Goal: Task Accomplishment & Management: Manage account settings

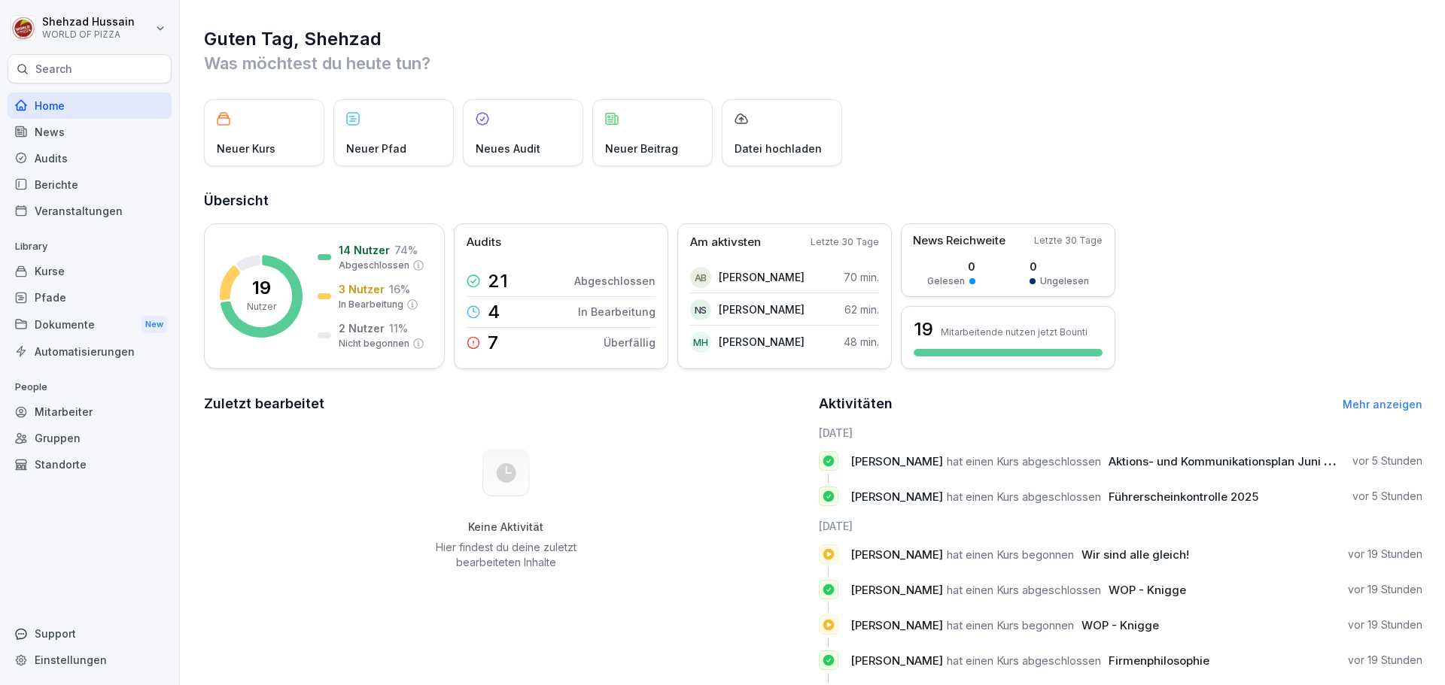
click at [48, 181] on div "Berichte" at bounding box center [90, 185] width 164 height 26
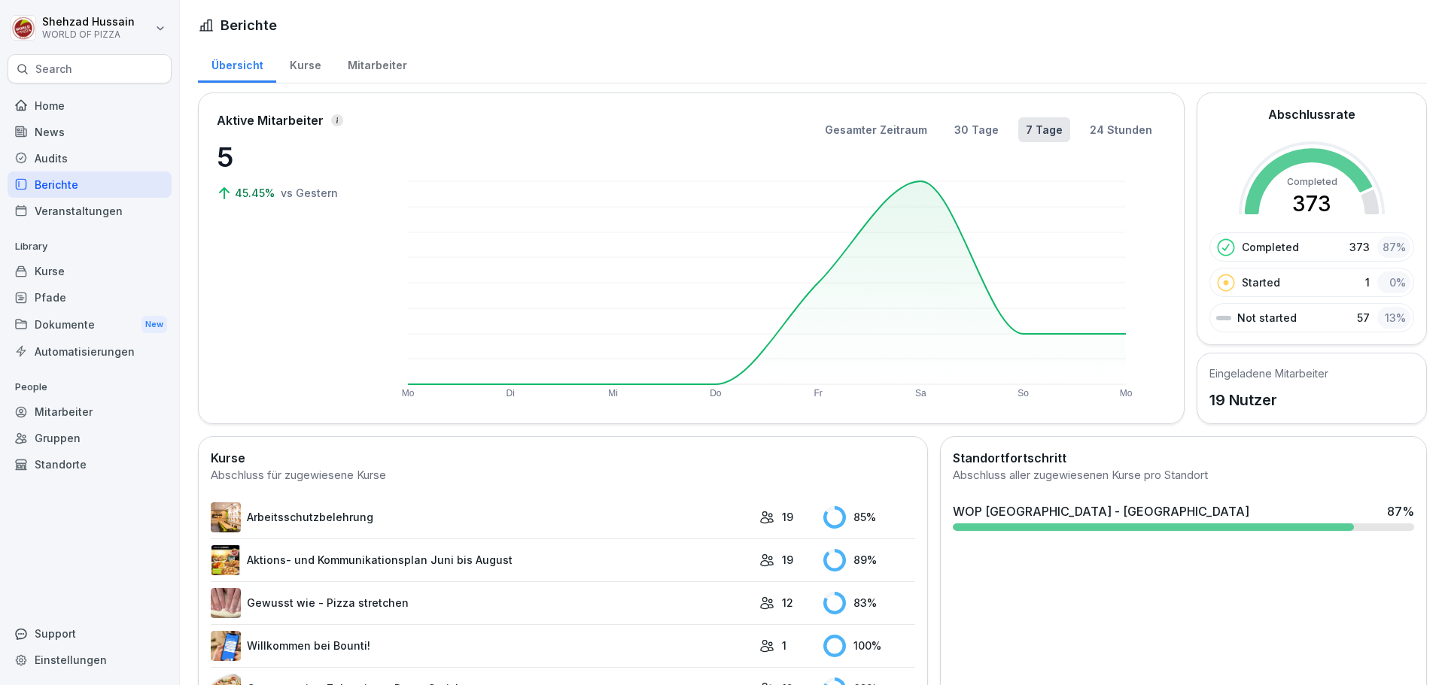
click at [74, 411] on div "Mitarbeiter" at bounding box center [90, 412] width 164 height 26
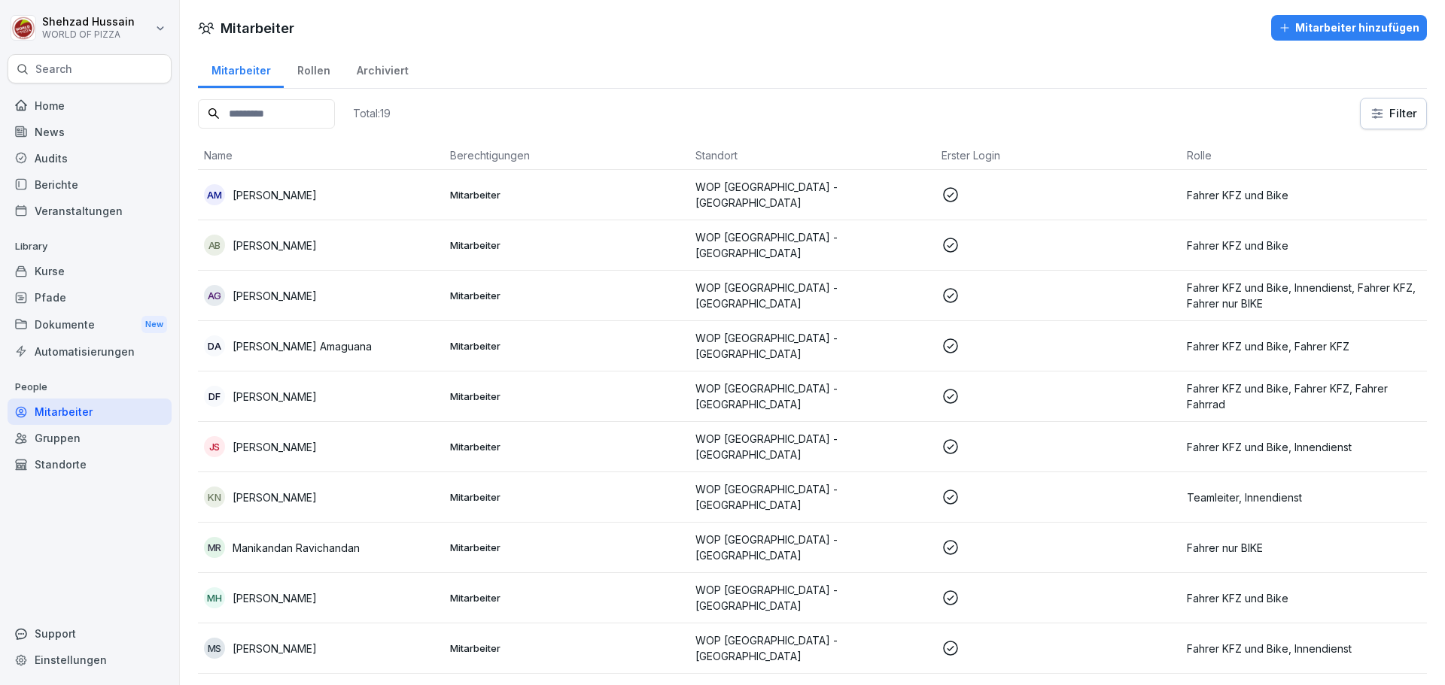
click at [42, 184] on div "Berichte" at bounding box center [90, 185] width 164 height 26
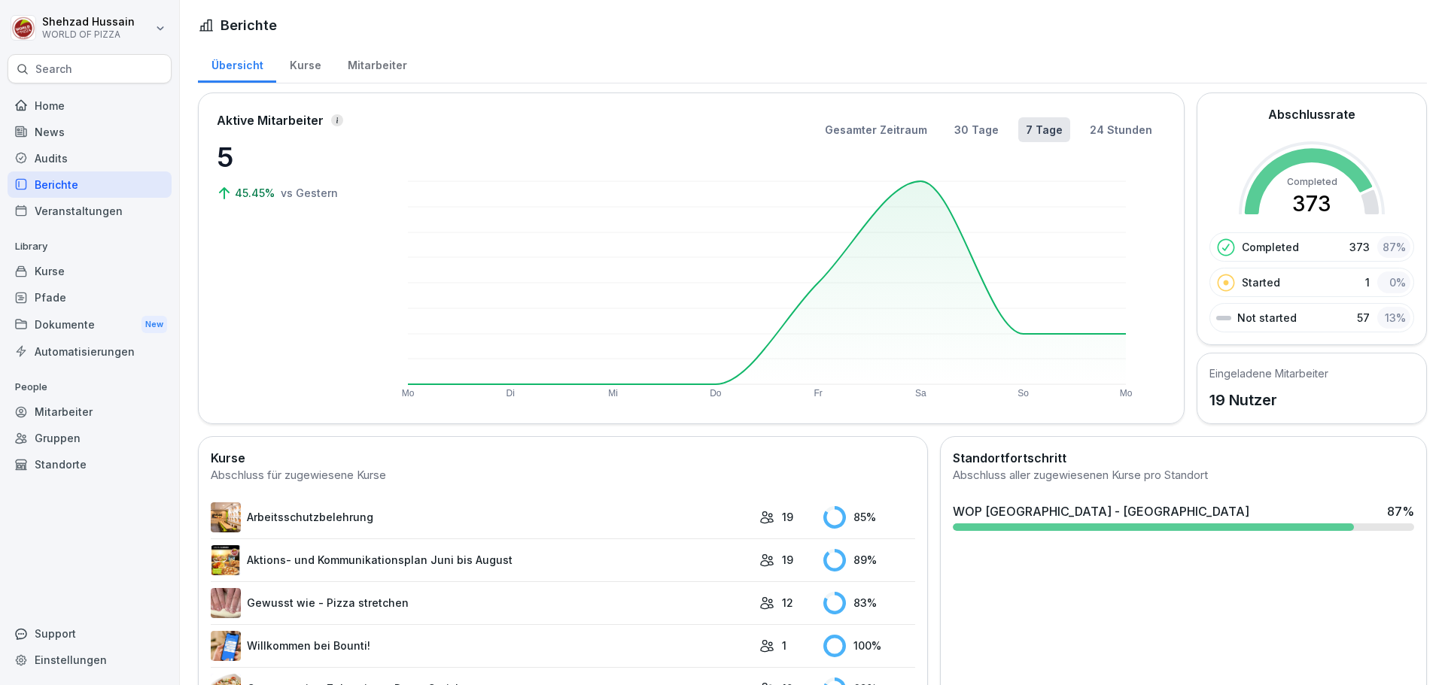
click at [56, 415] on div "Mitarbeiter" at bounding box center [90, 412] width 164 height 26
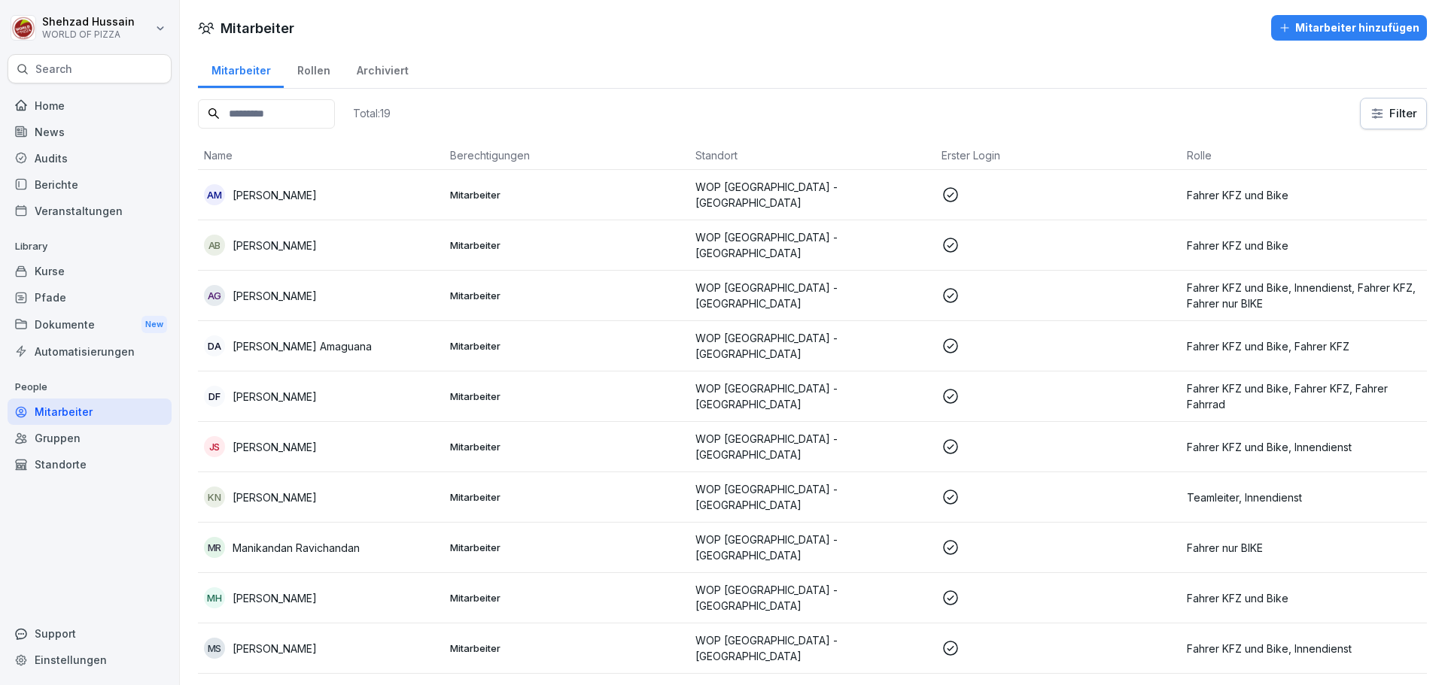
click at [287, 197] on p "[PERSON_NAME]" at bounding box center [274, 195] width 84 height 16
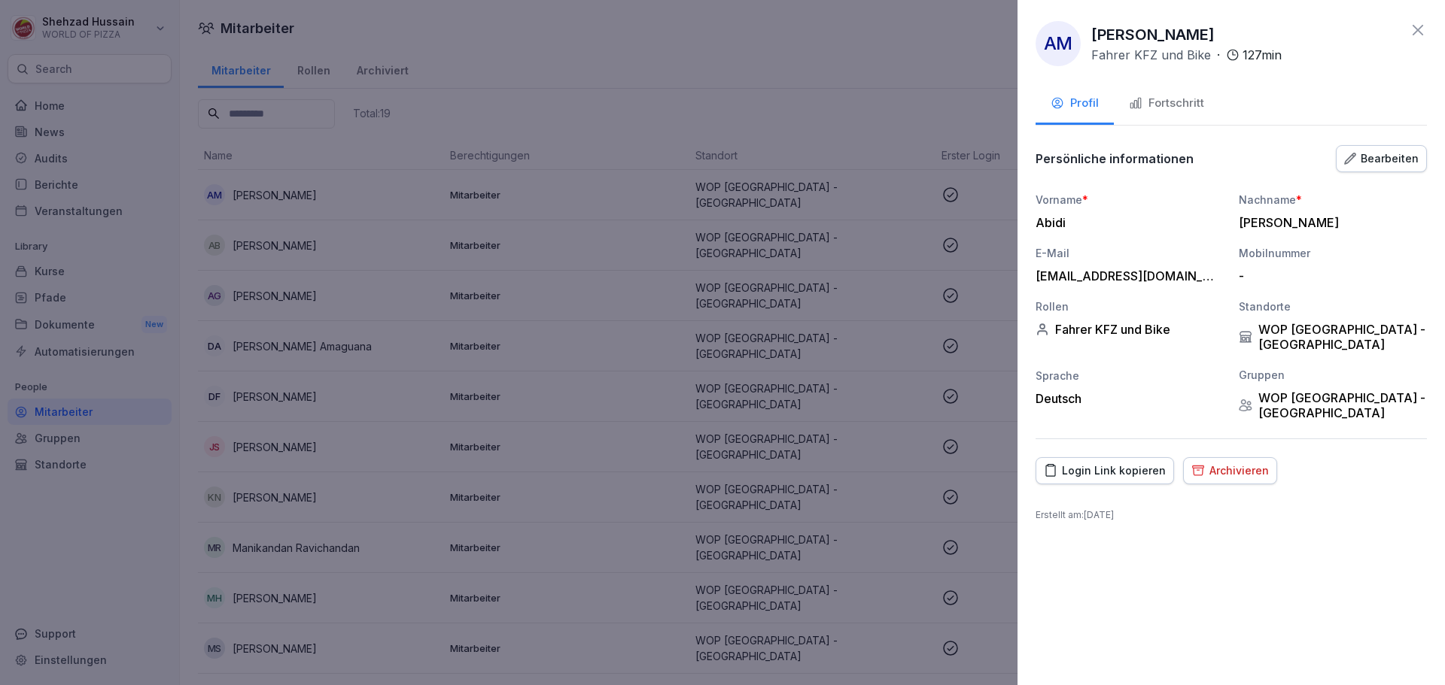
click at [1170, 110] on div "Fortschritt" at bounding box center [1166, 103] width 75 height 17
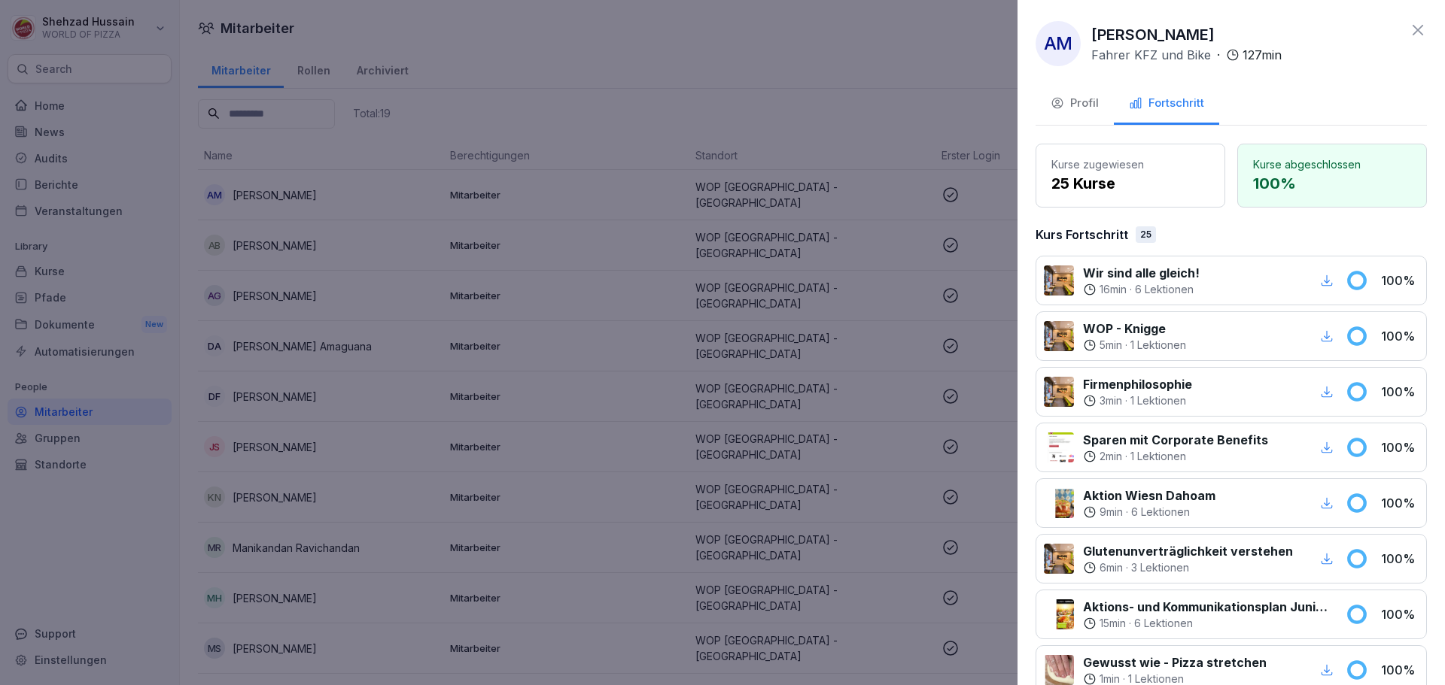
click at [1409, 29] on icon at bounding box center [1418, 30] width 18 height 18
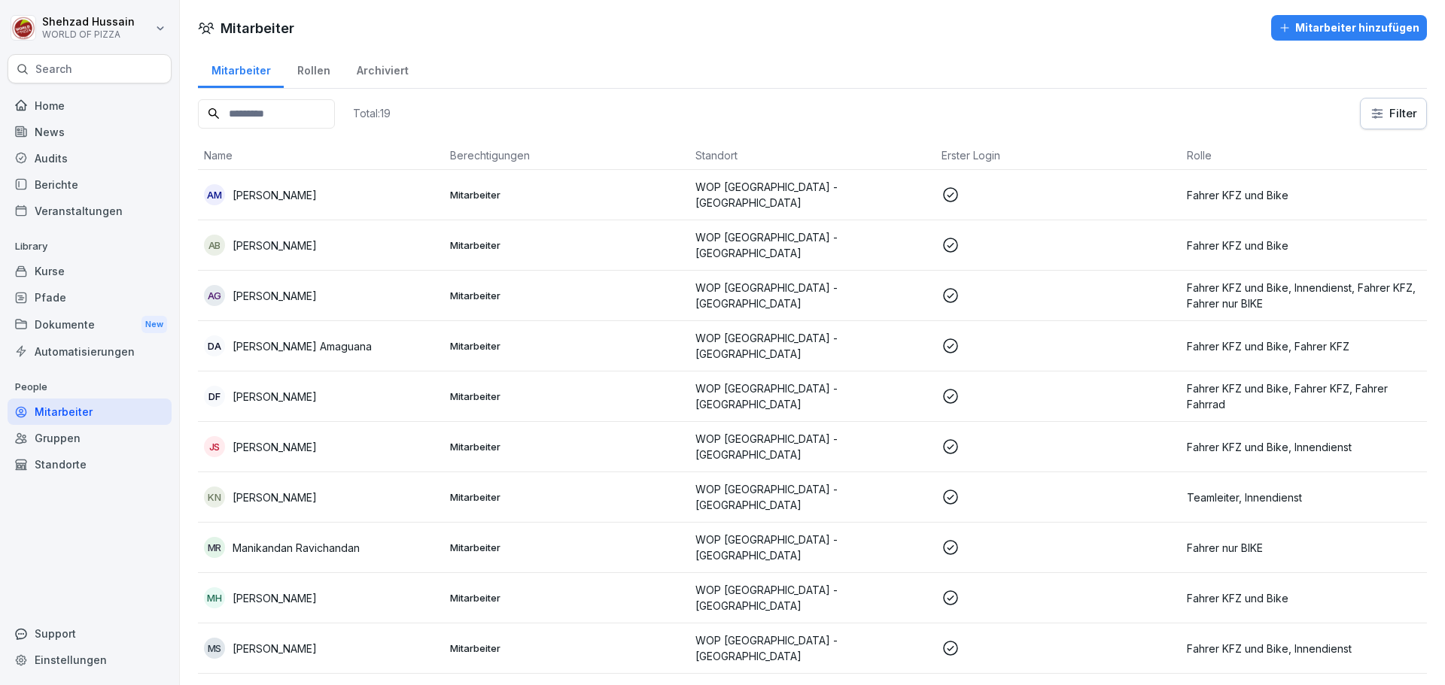
click at [317, 240] on p "[PERSON_NAME]" at bounding box center [274, 246] width 84 height 16
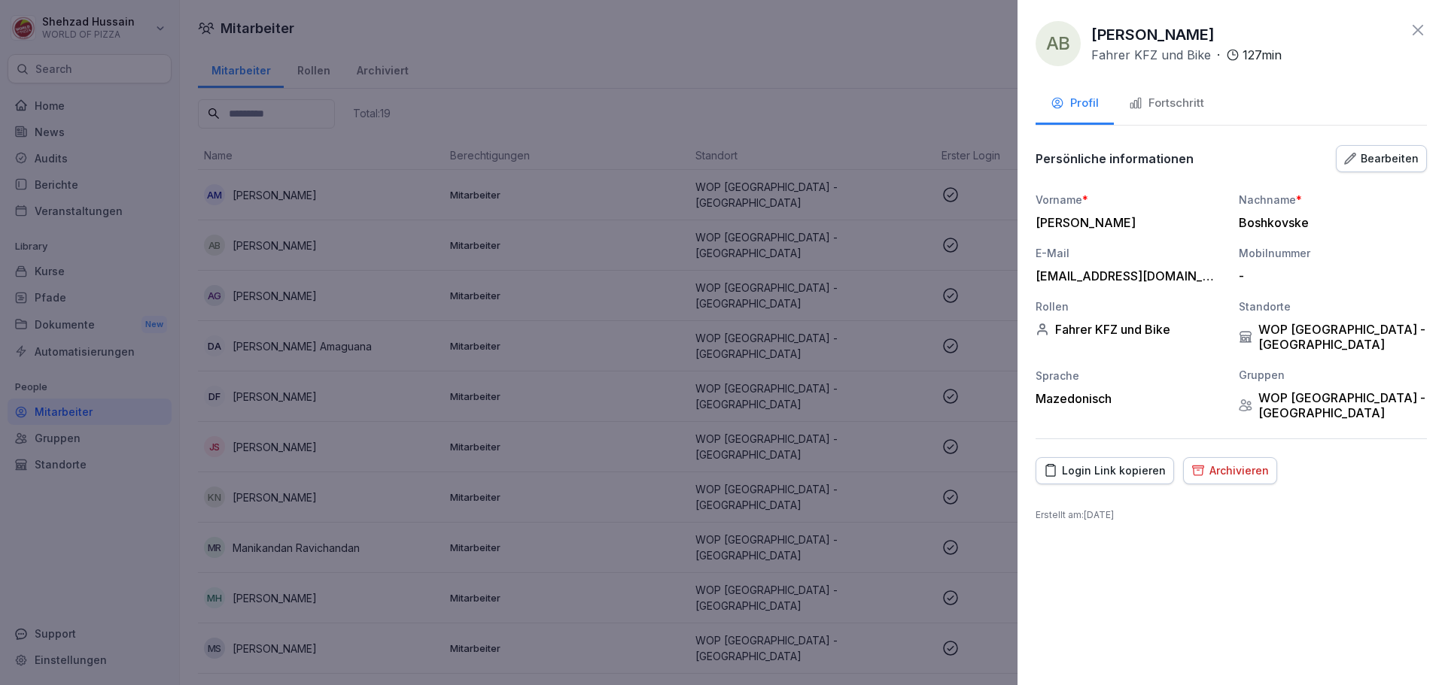
click at [1181, 101] on div "Fortschritt" at bounding box center [1166, 103] width 75 height 17
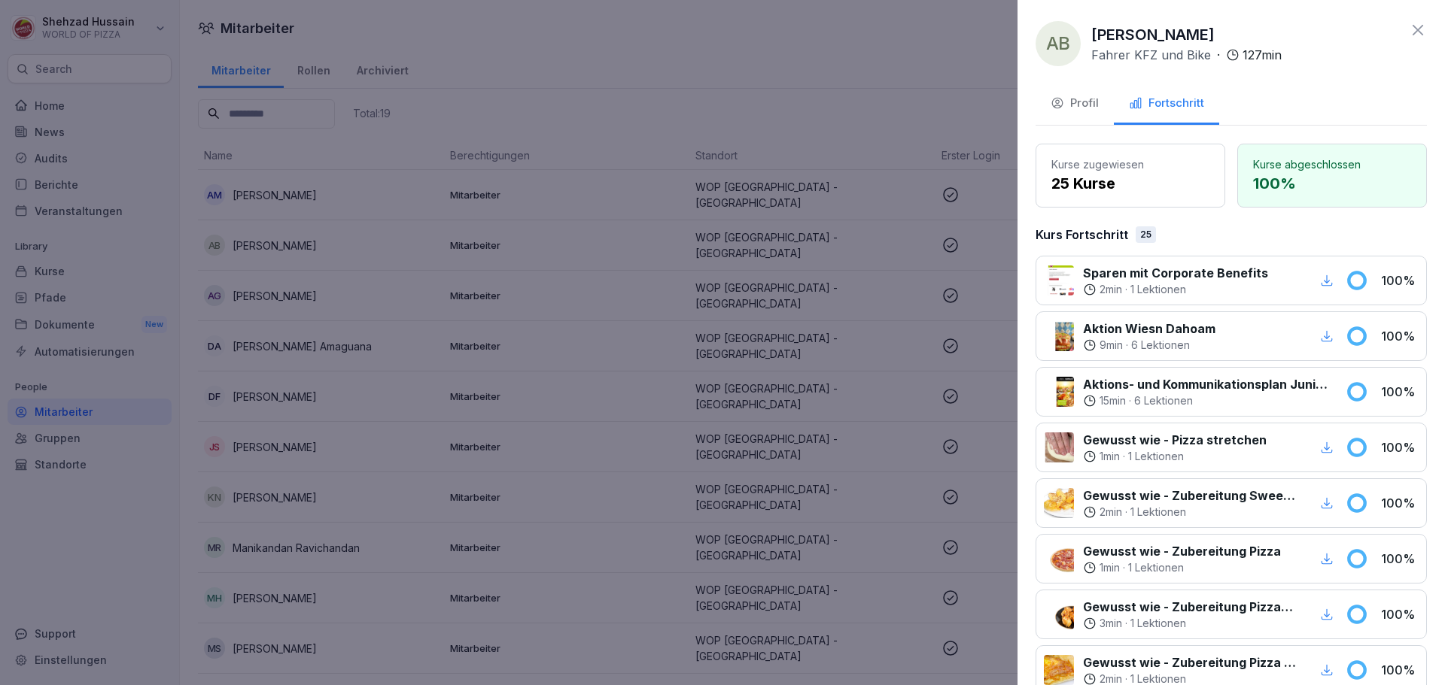
click at [1412, 32] on icon at bounding box center [1417, 30] width 11 height 11
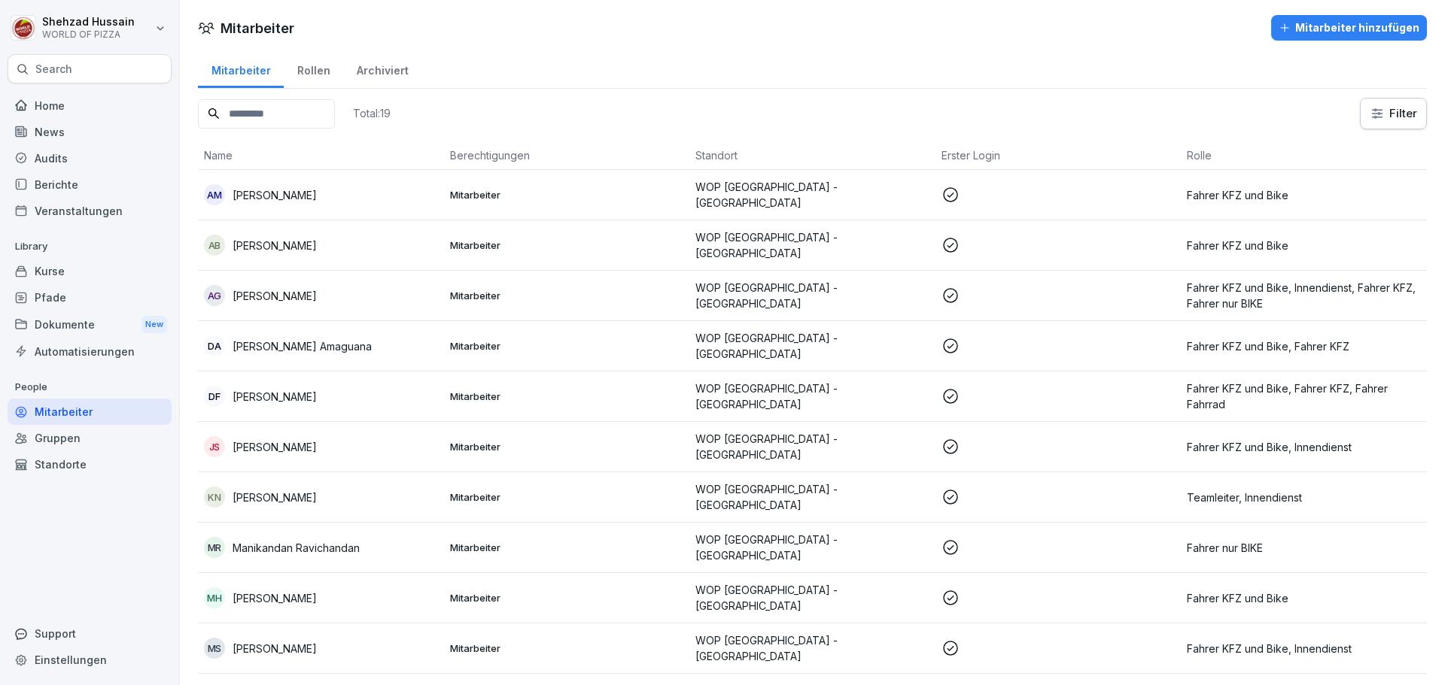
click at [296, 308] on td "AG [PERSON_NAME]" at bounding box center [321, 296] width 246 height 50
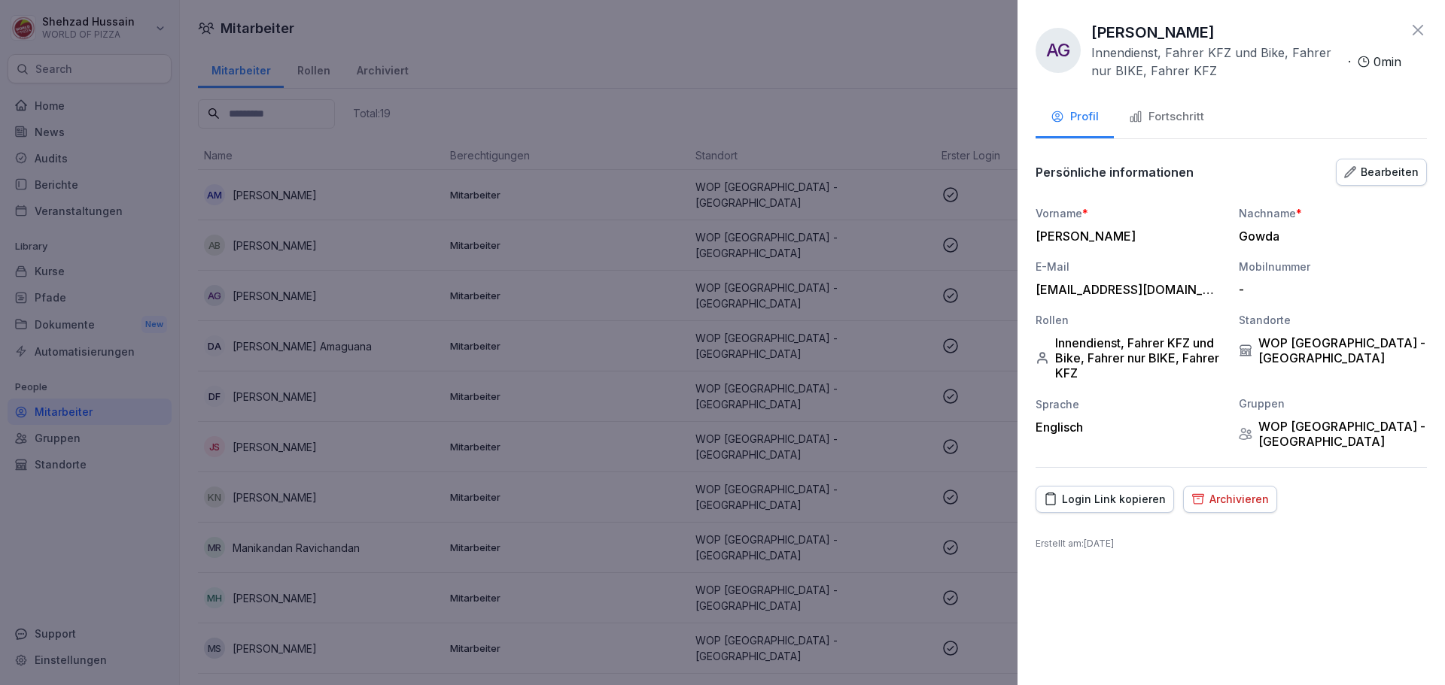
click at [1162, 111] on div "Fortschritt" at bounding box center [1166, 116] width 75 height 17
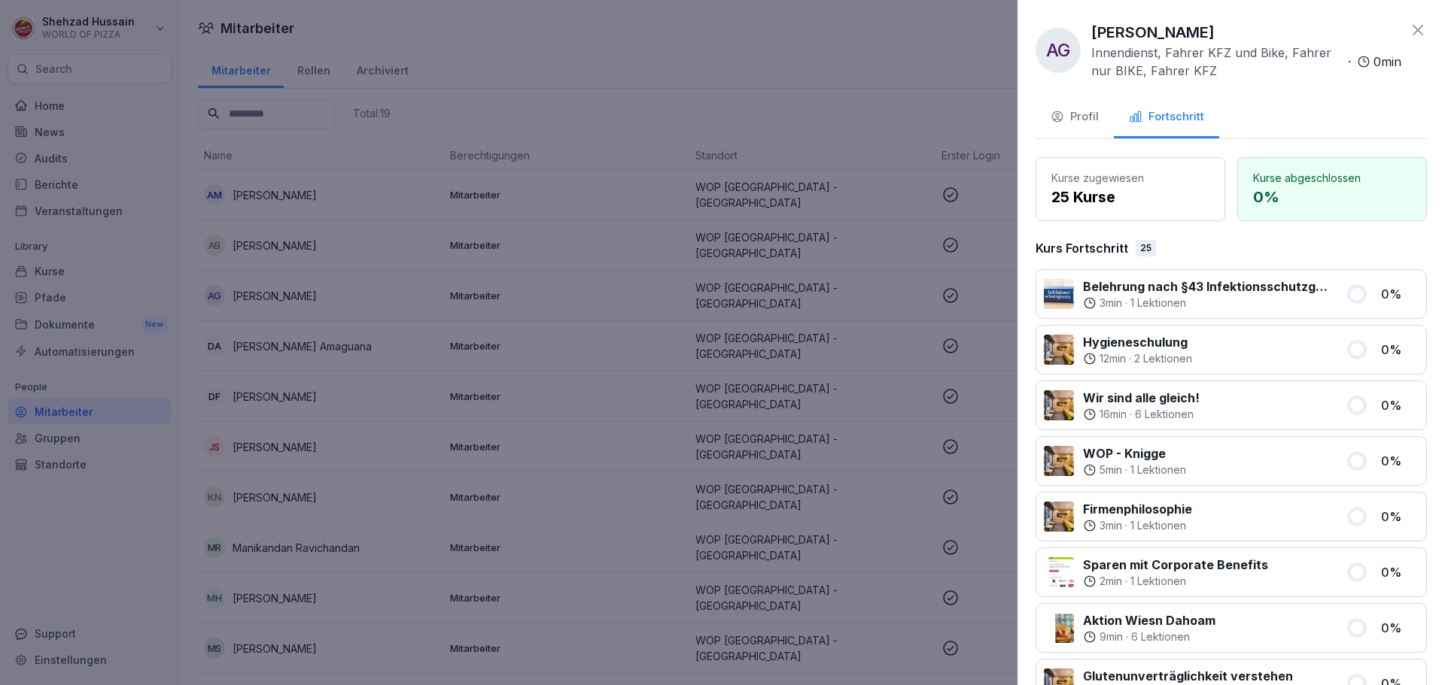
click at [1412, 28] on icon at bounding box center [1417, 30] width 11 height 11
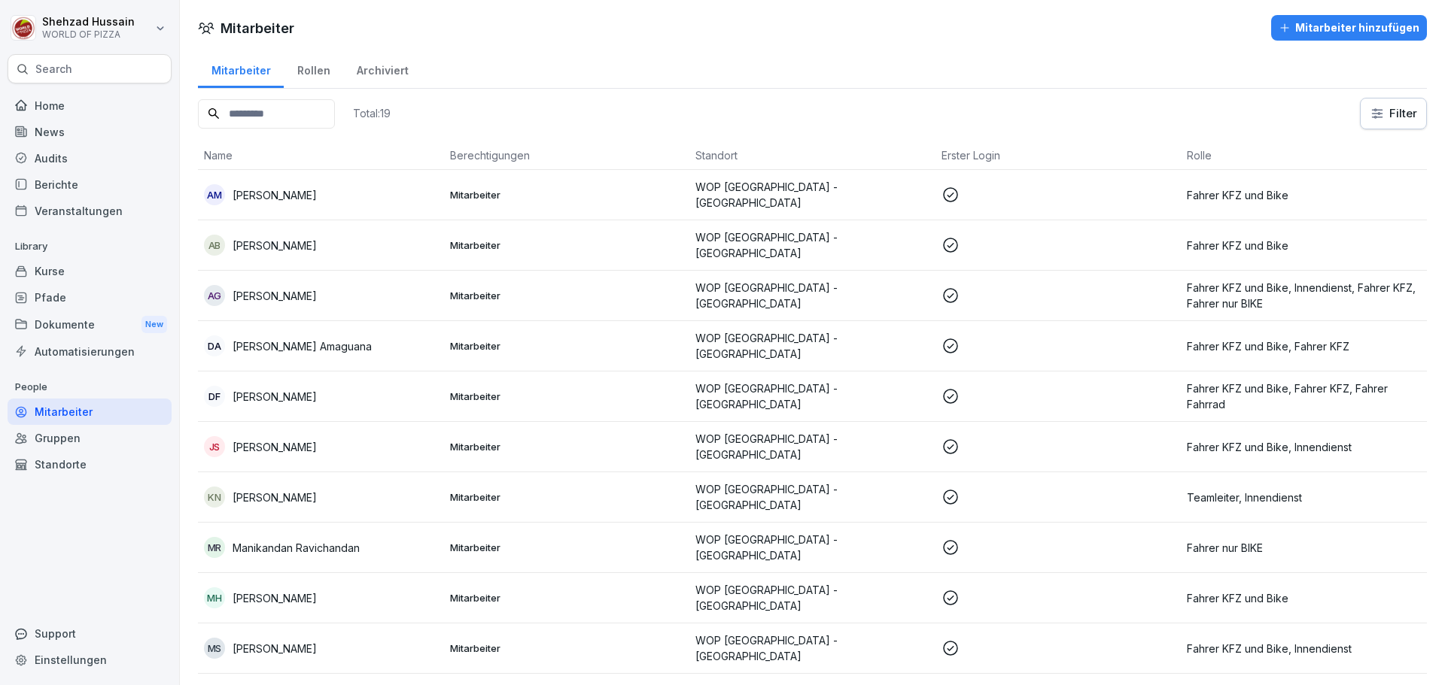
click at [299, 295] on p "[PERSON_NAME]" at bounding box center [274, 296] width 84 height 16
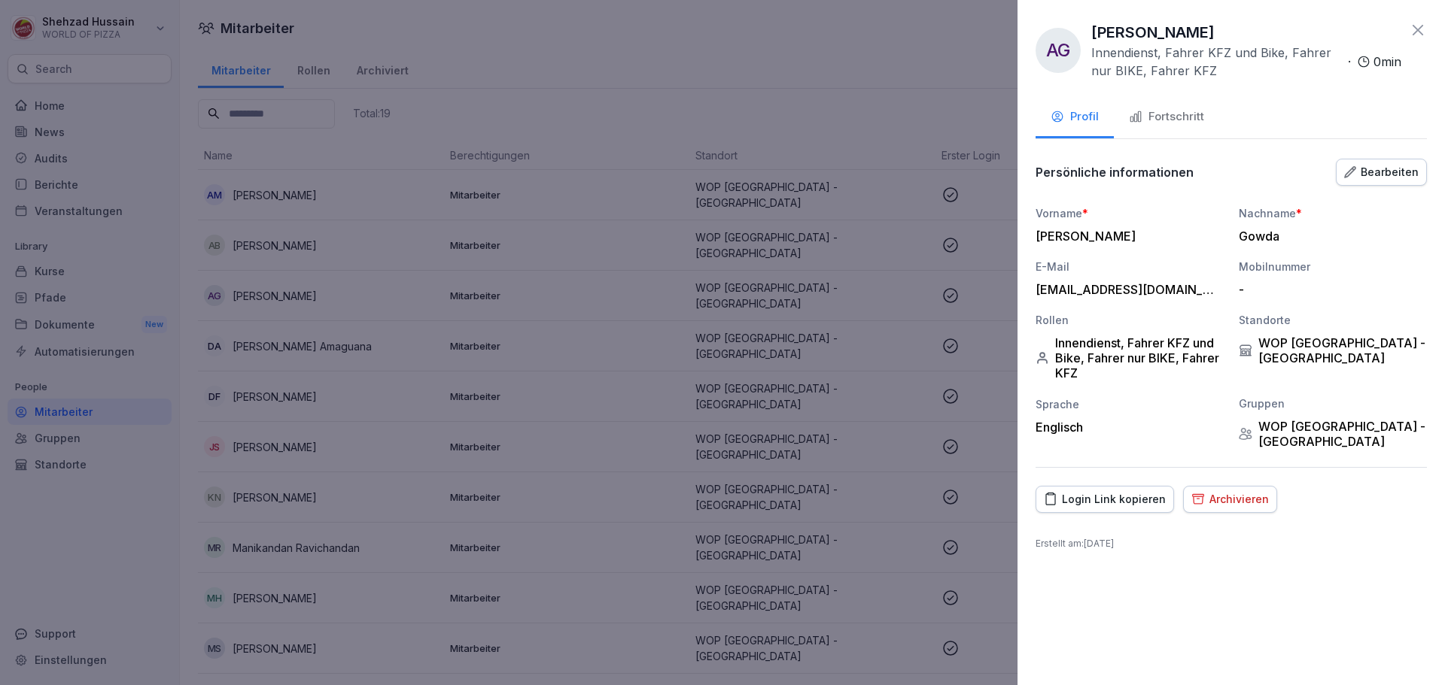
click at [1378, 171] on div "Bearbeiten" at bounding box center [1381, 172] width 74 height 17
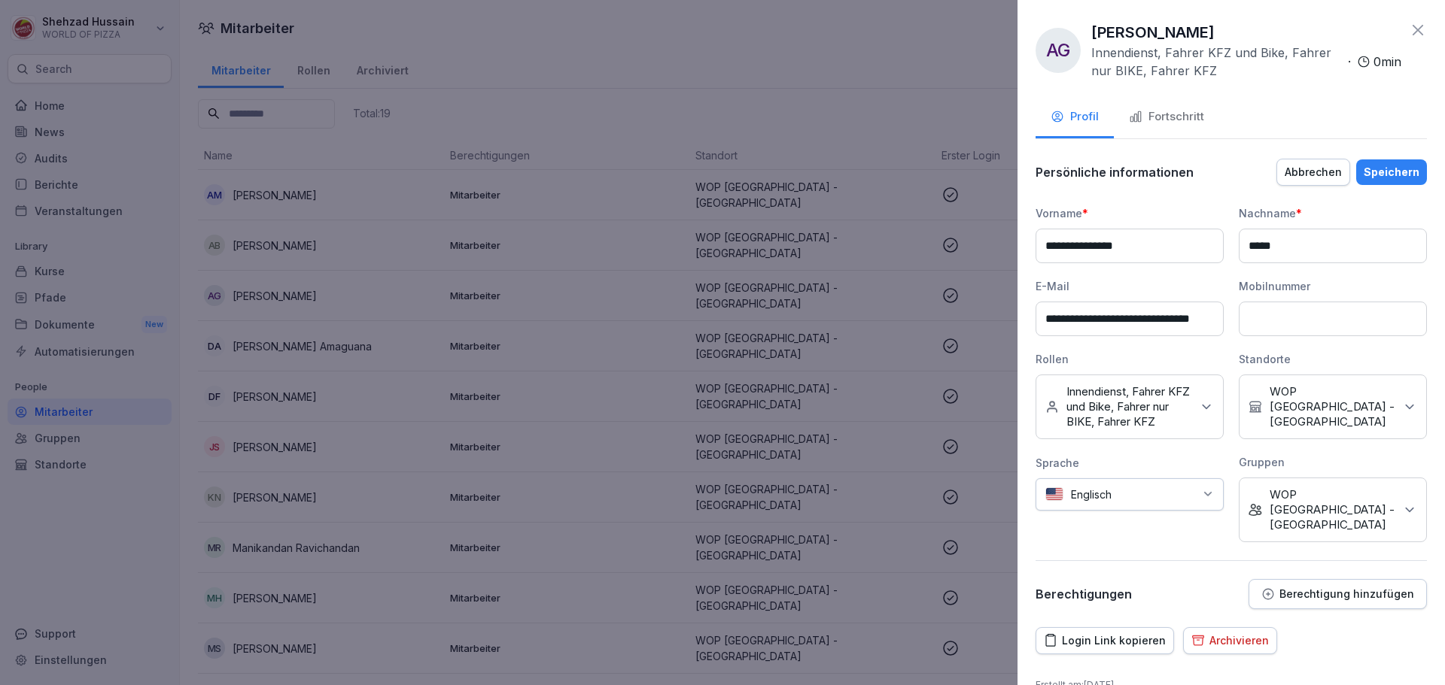
click at [1223, 633] on div "Archivieren" at bounding box center [1229, 641] width 77 height 17
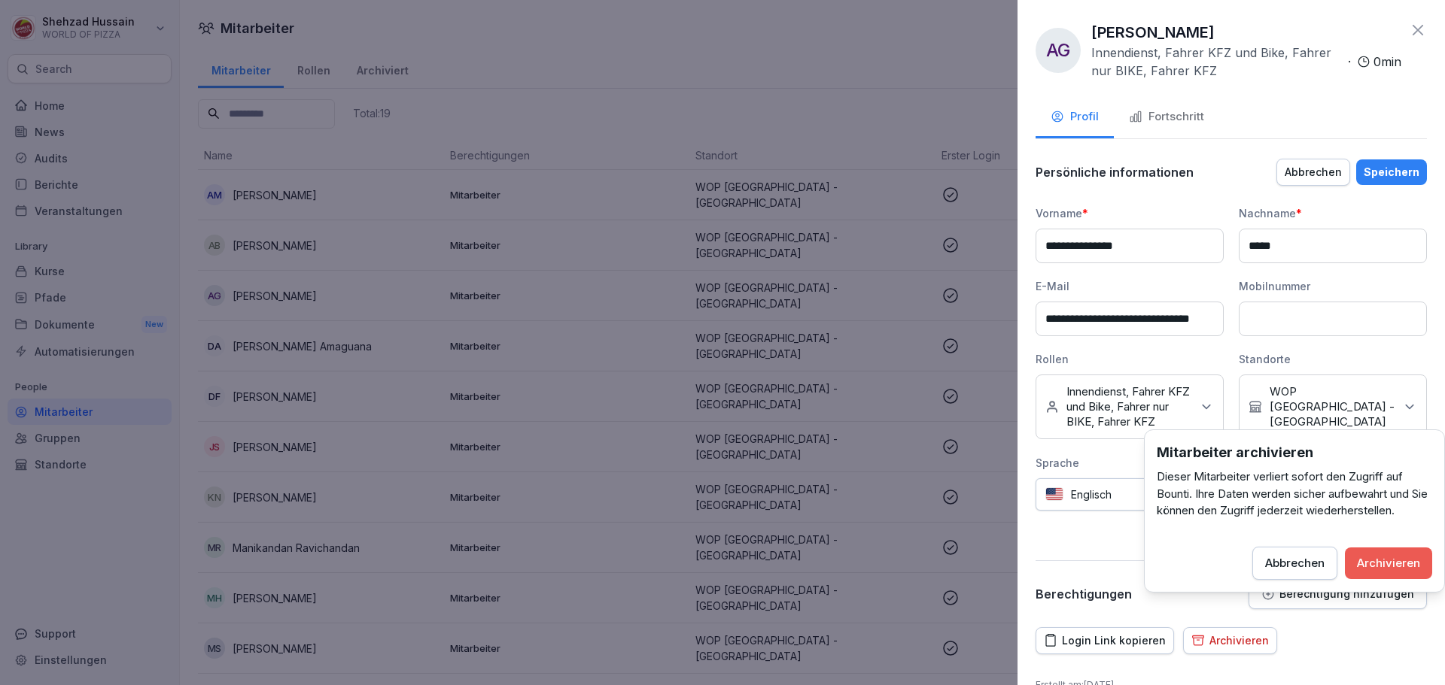
click at [1393, 563] on div "Archivieren" at bounding box center [1388, 563] width 63 height 17
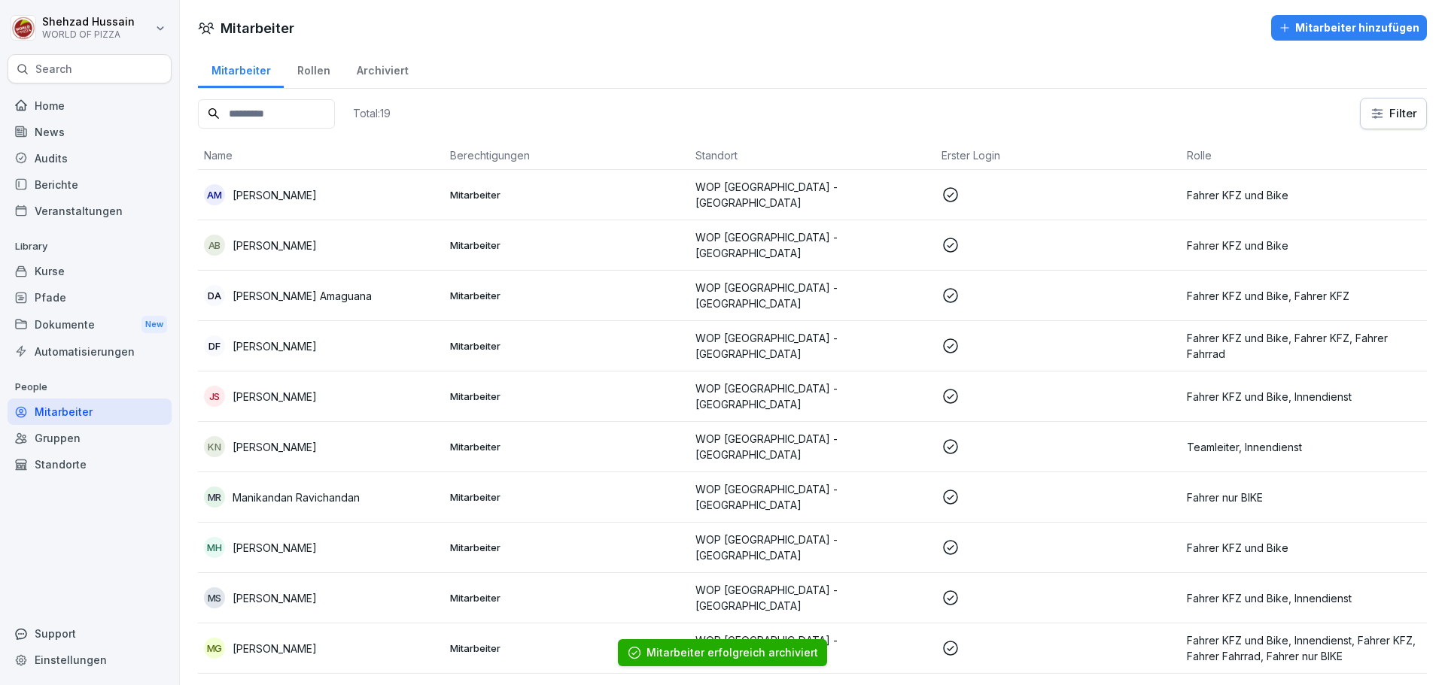
click at [274, 290] on p "[PERSON_NAME] Amaguana" at bounding box center [301, 296] width 139 height 16
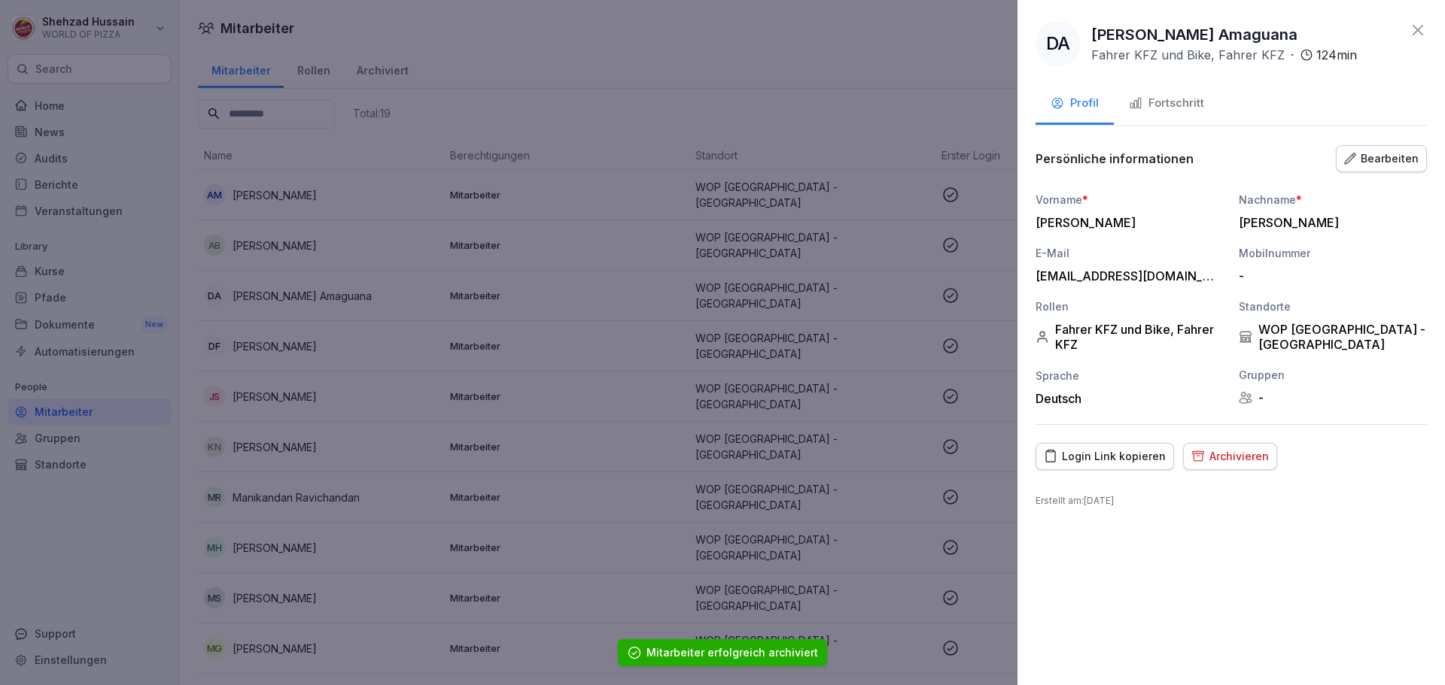
click at [1148, 94] on button "Fortschritt" at bounding box center [1166, 104] width 105 height 41
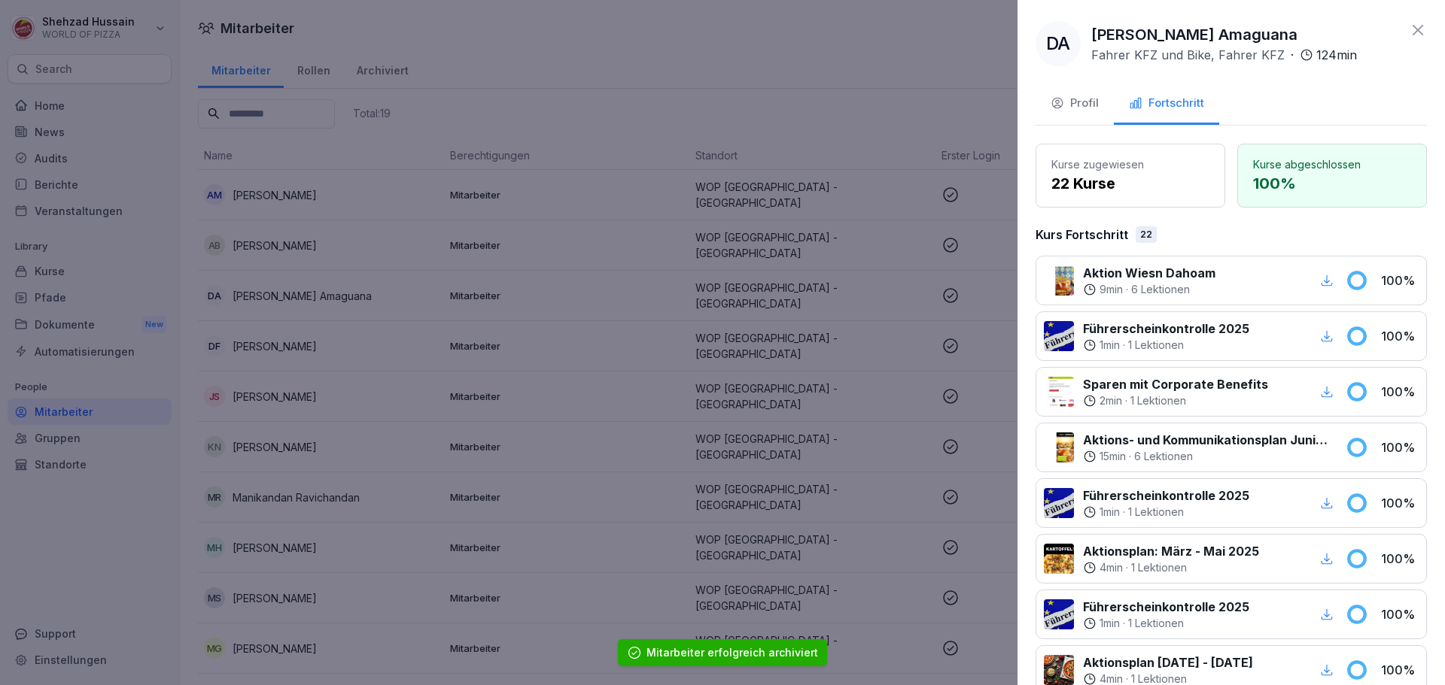
click at [1409, 35] on icon at bounding box center [1418, 30] width 18 height 18
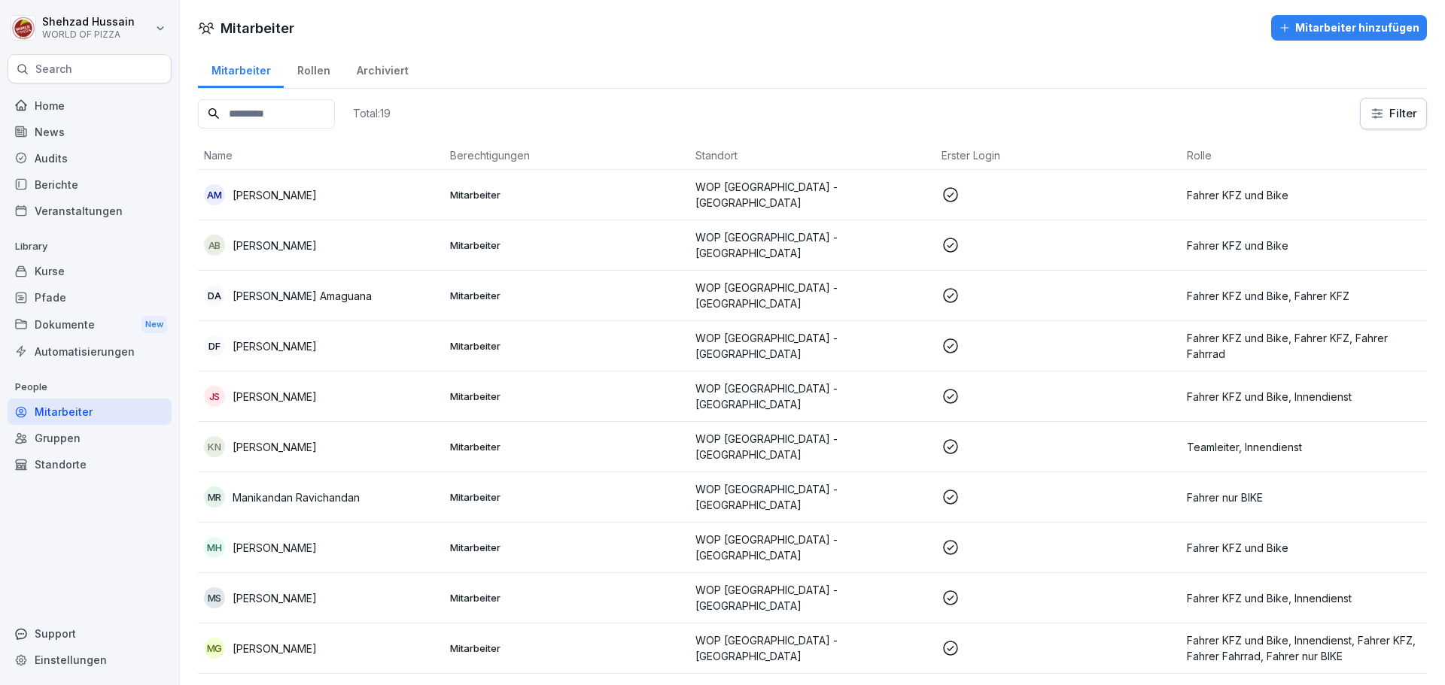
click at [257, 344] on p "[PERSON_NAME]" at bounding box center [274, 347] width 84 height 16
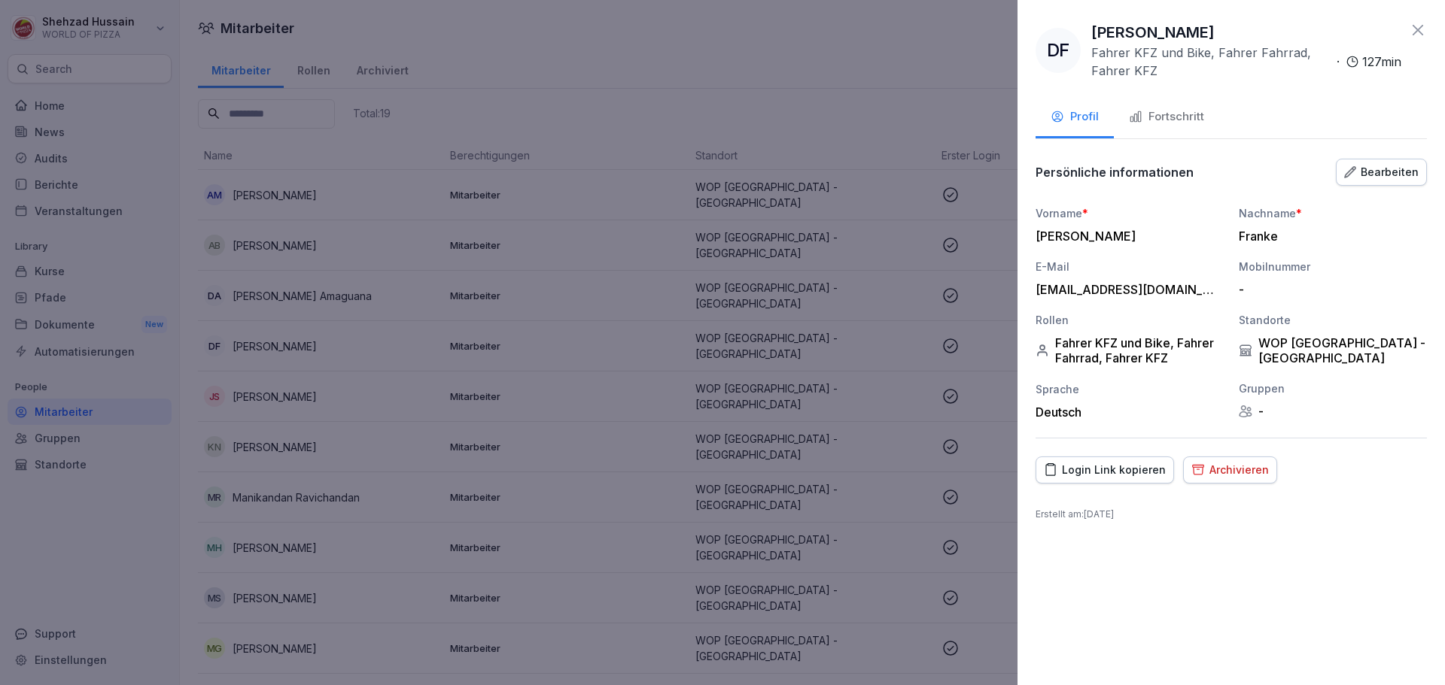
click at [1172, 118] on div "Fortschritt" at bounding box center [1166, 116] width 75 height 17
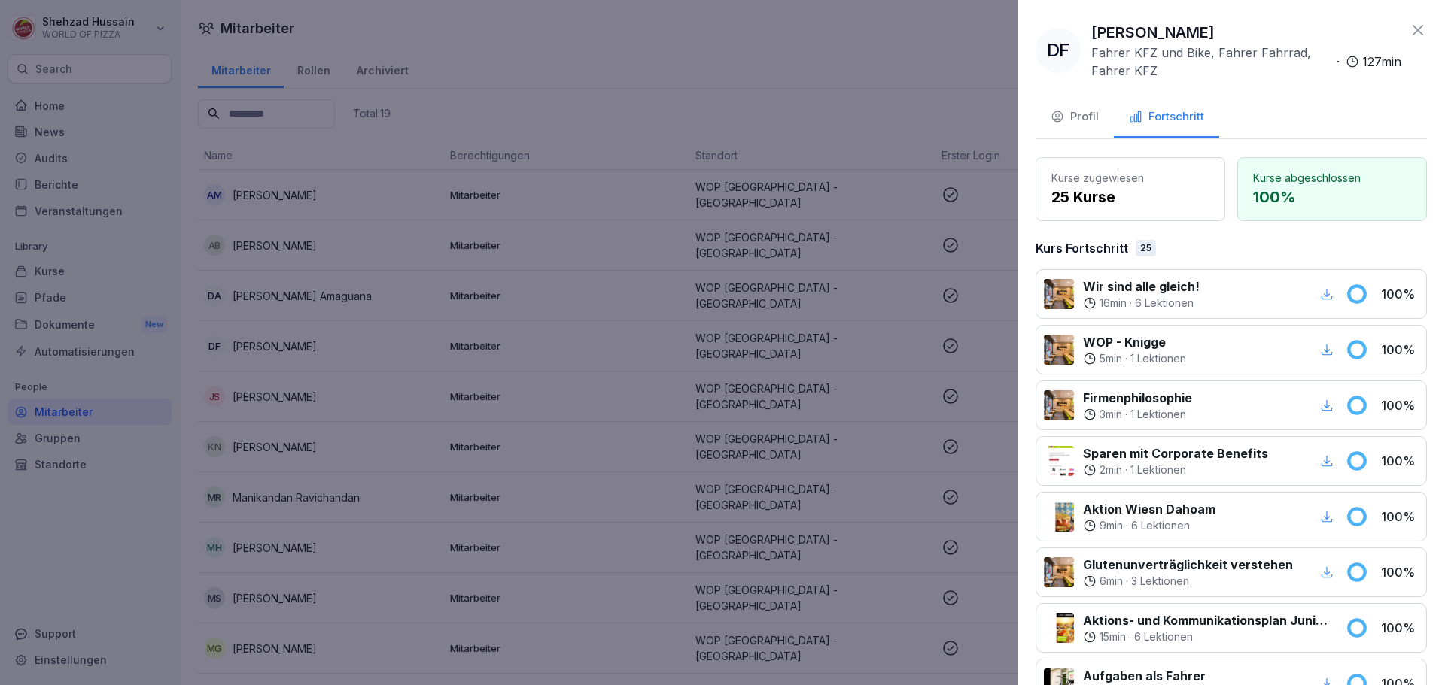
click at [1409, 30] on icon at bounding box center [1418, 30] width 18 height 18
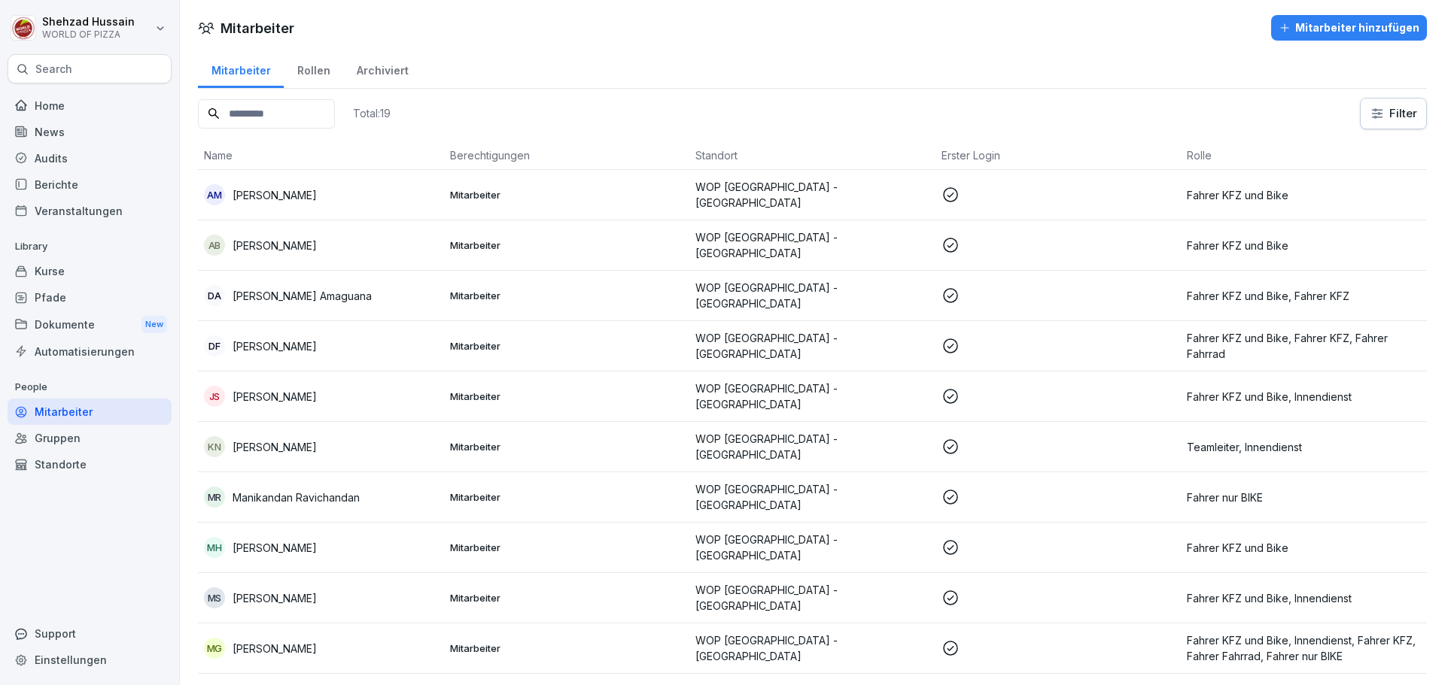
click at [310, 397] on p "[PERSON_NAME]" at bounding box center [274, 397] width 84 height 16
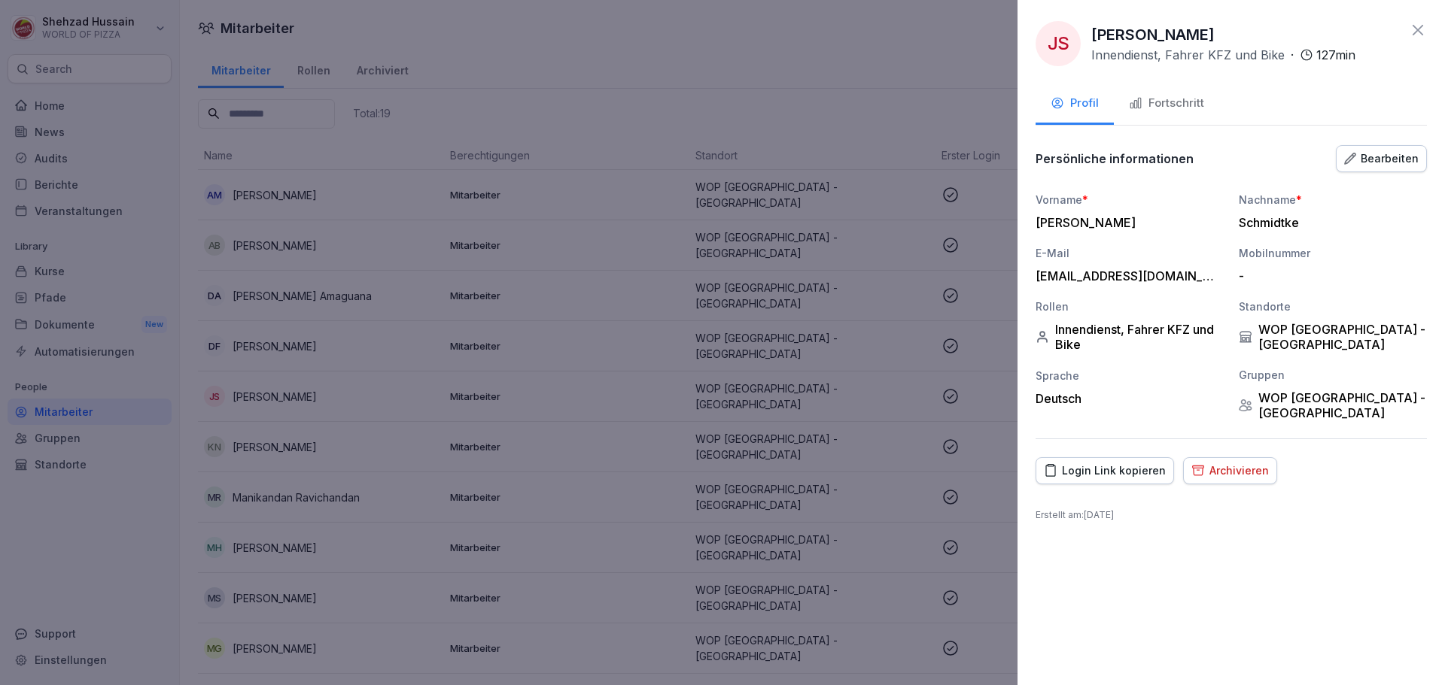
click at [1172, 105] on div "Fortschritt" at bounding box center [1166, 103] width 75 height 17
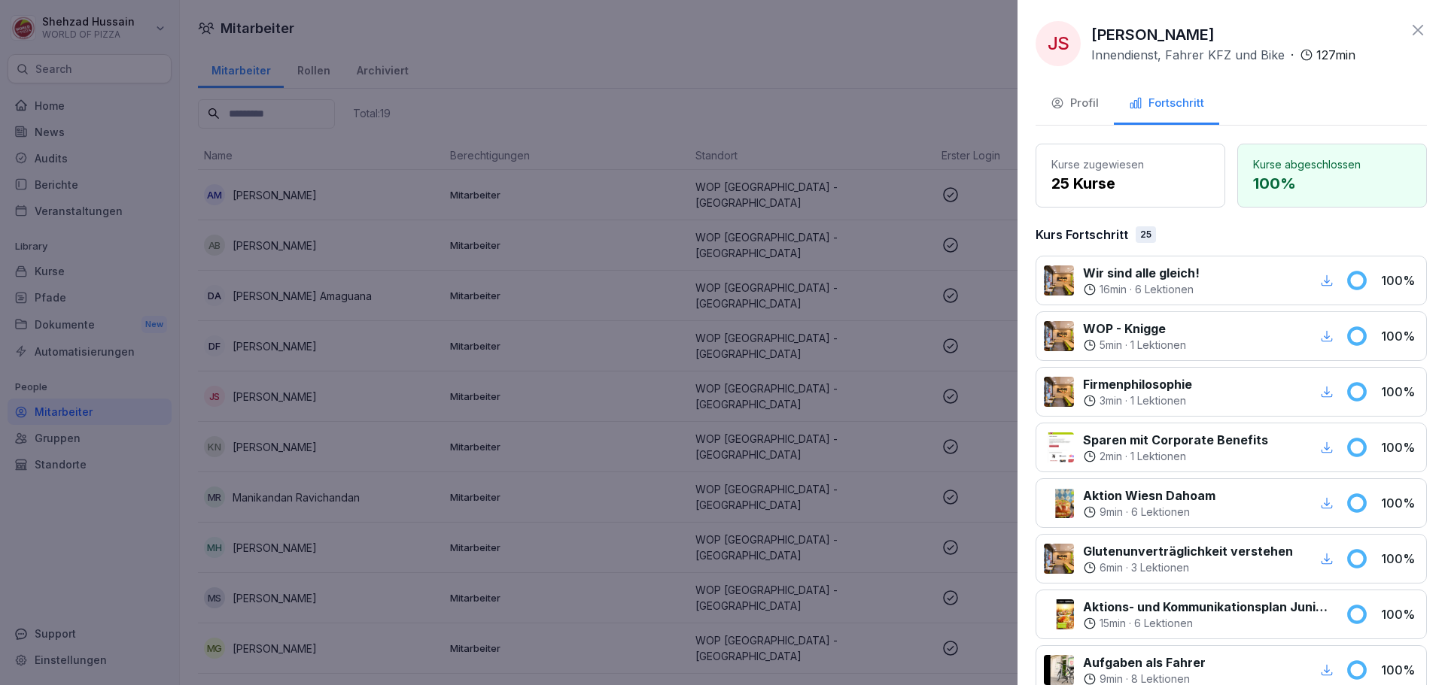
click at [1409, 31] on icon at bounding box center [1418, 30] width 18 height 18
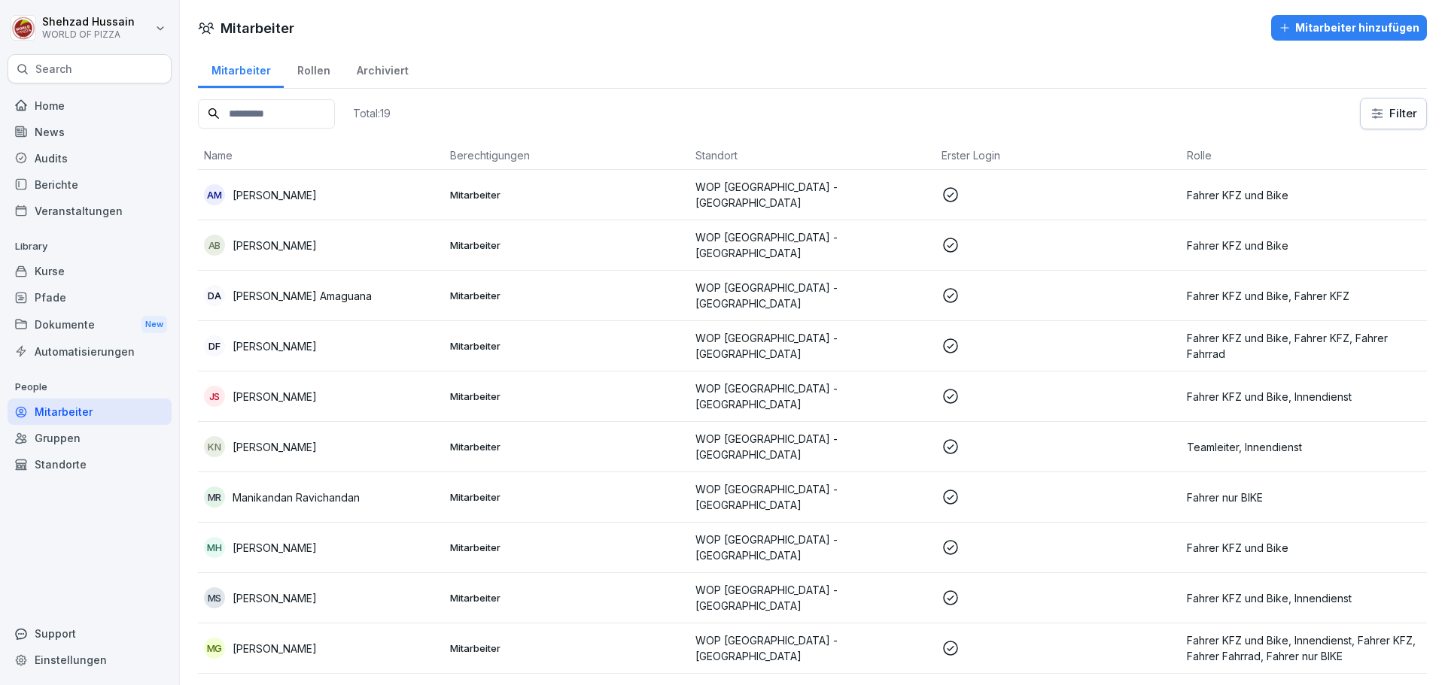
click at [281, 443] on p "[PERSON_NAME]" at bounding box center [274, 447] width 84 height 16
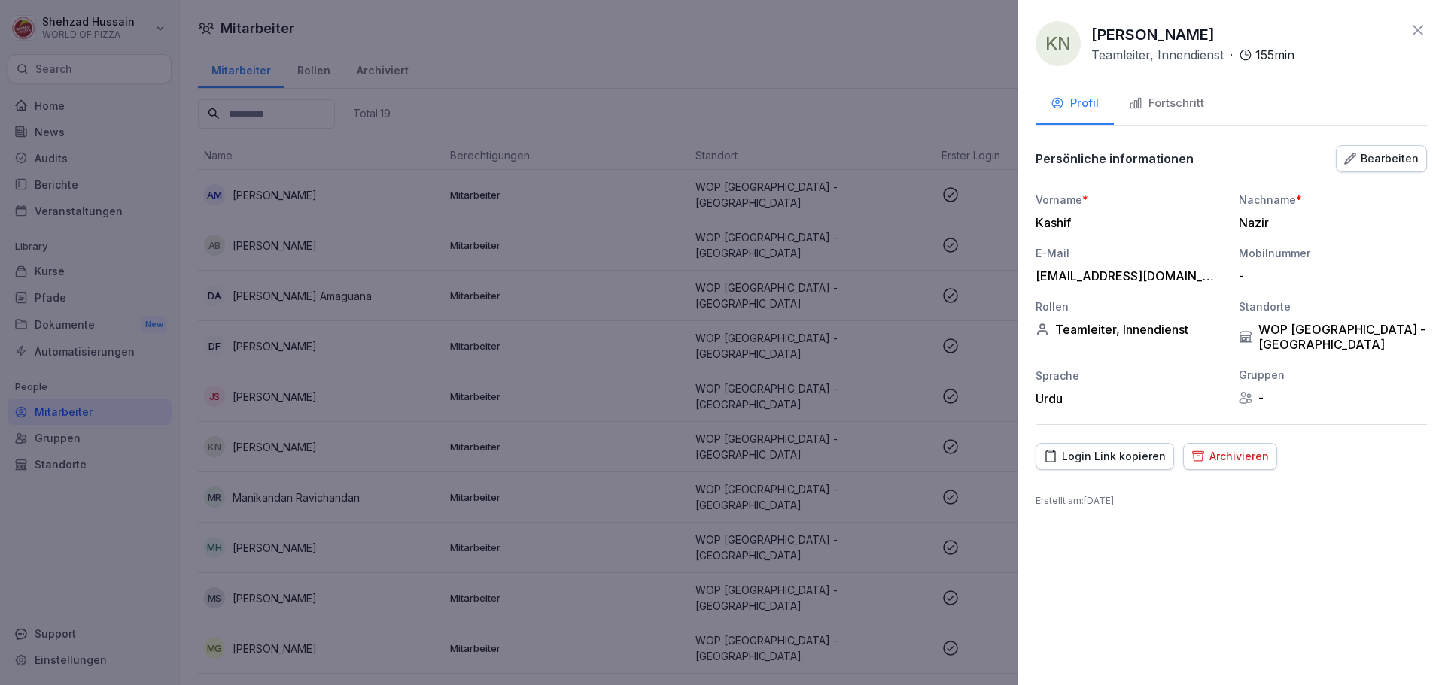
click at [1184, 111] on div "Fortschritt" at bounding box center [1166, 103] width 75 height 17
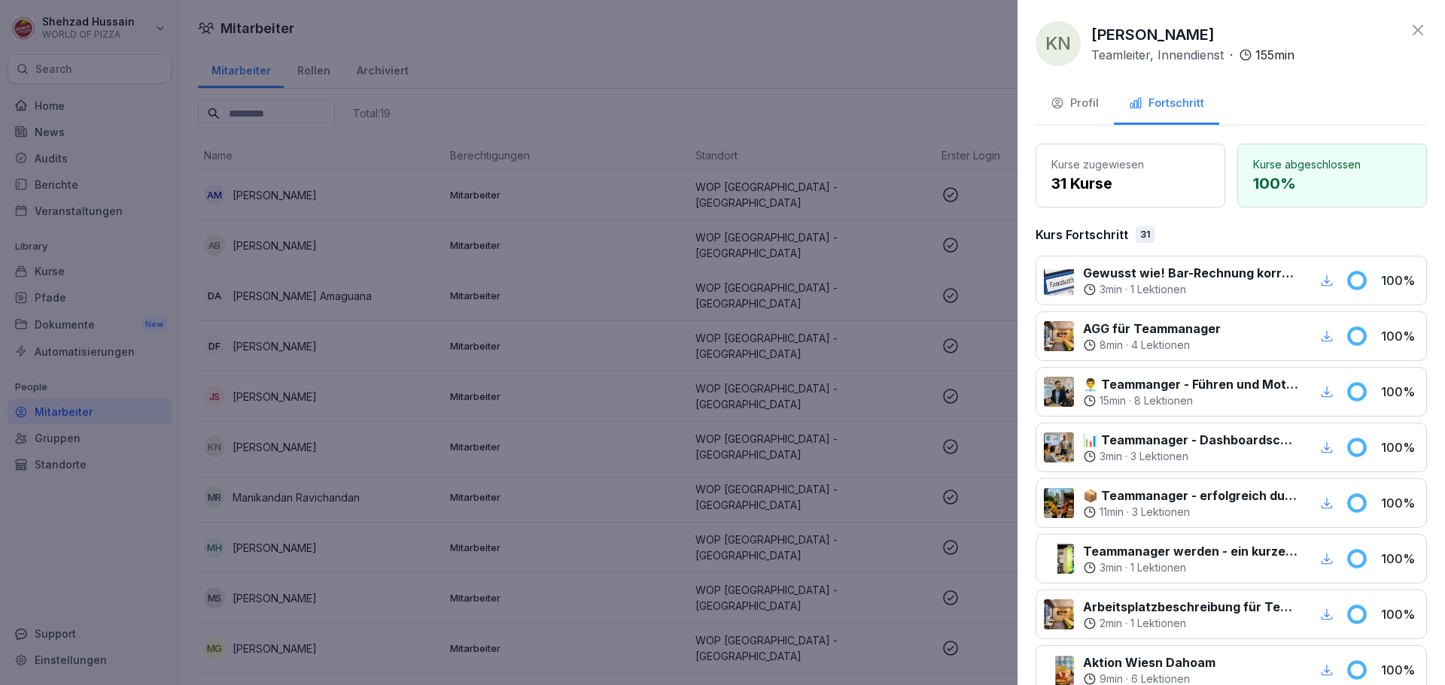
click at [1409, 29] on icon at bounding box center [1418, 30] width 18 height 18
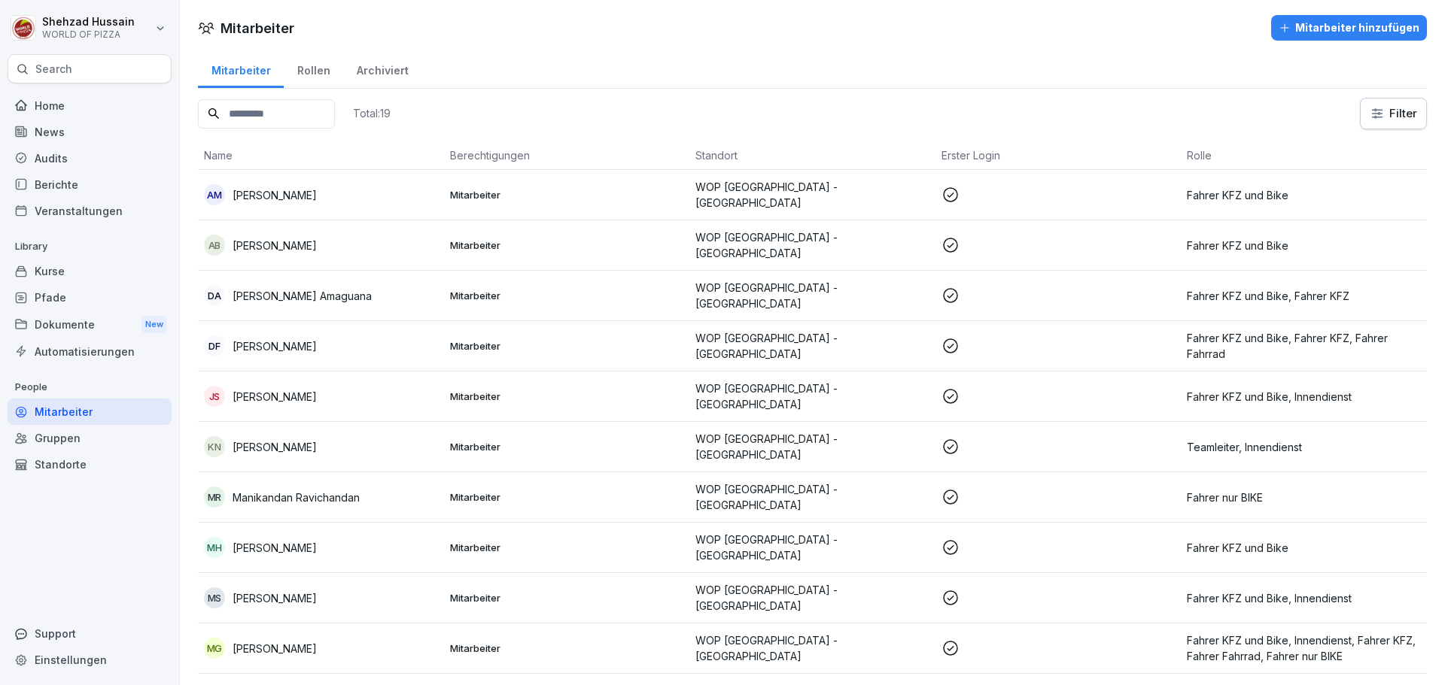
click at [281, 495] on p "Manikandan Ravichandan" at bounding box center [295, 498] width 127 height 16
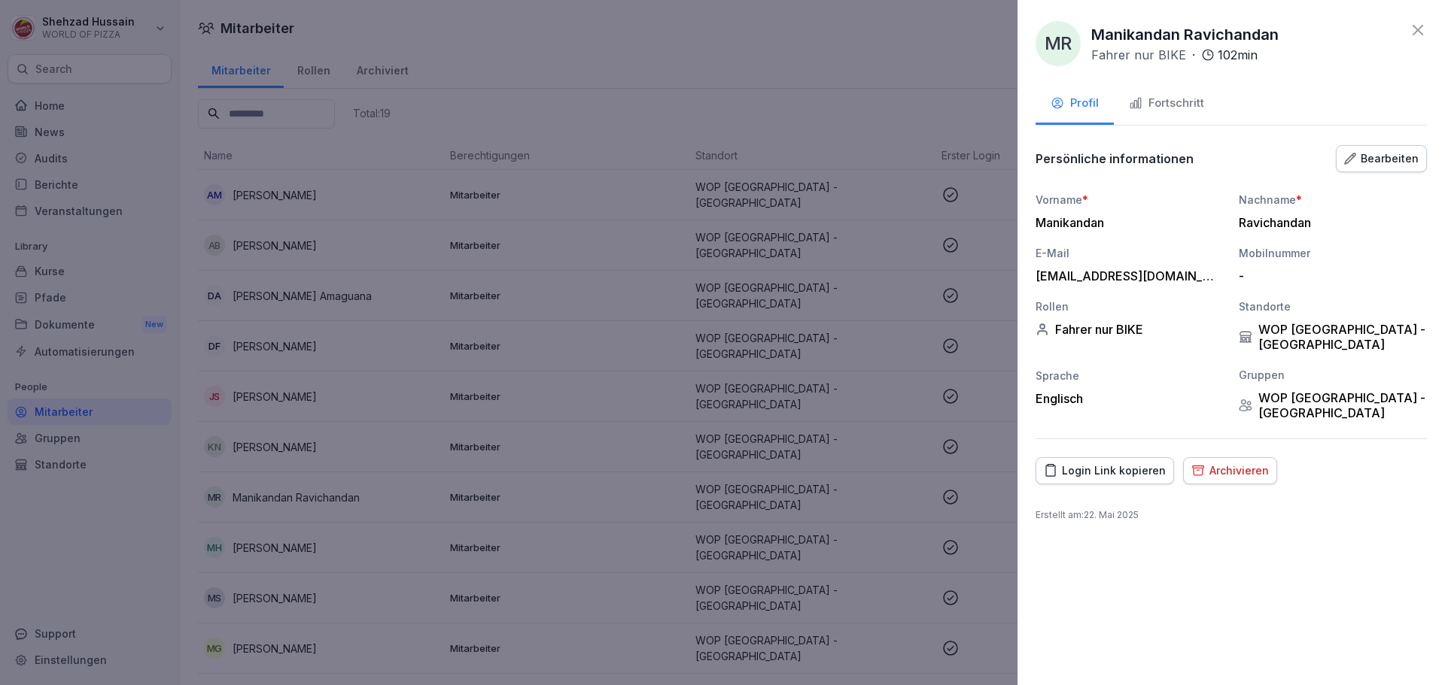
click at [1178, 104] on div "Fortschritt" at bounding box center [1166, 103] width 75 height 17
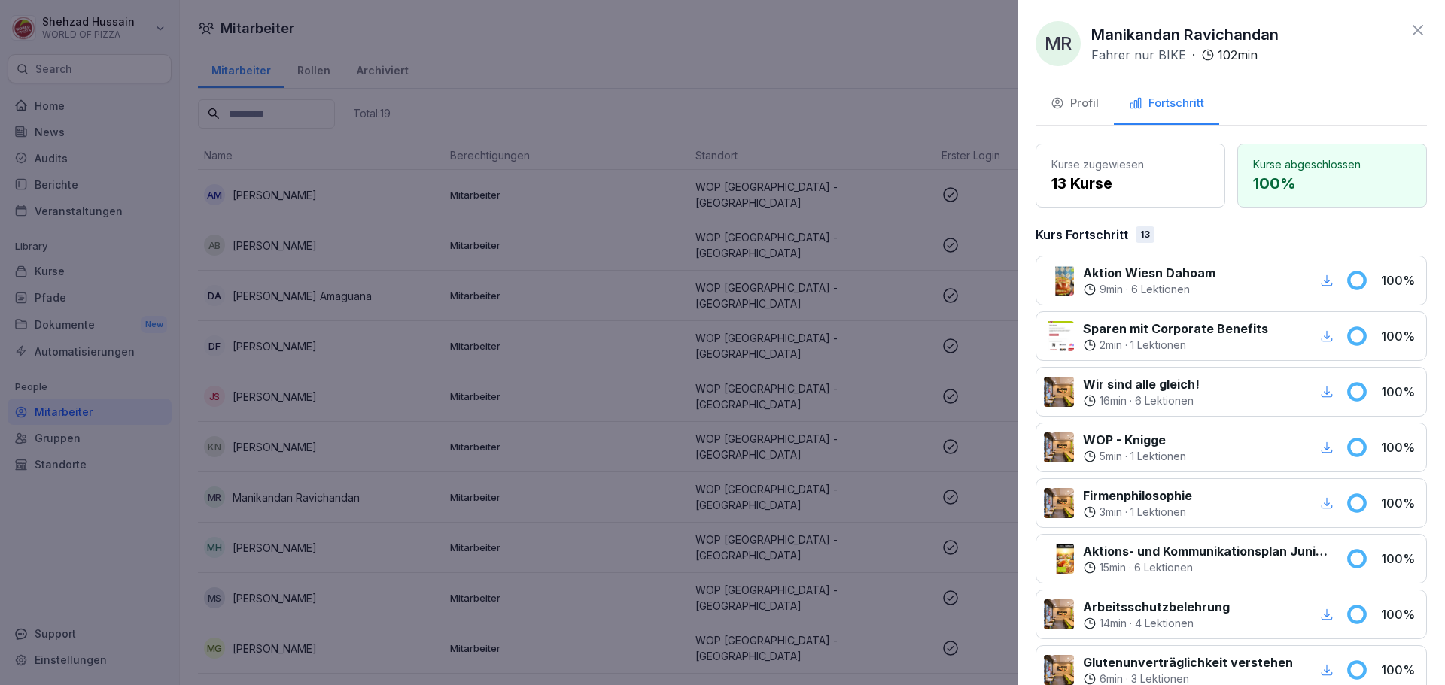
click at [1409, 35] on icon at bounding box center [1418, 30] width 18 height 18
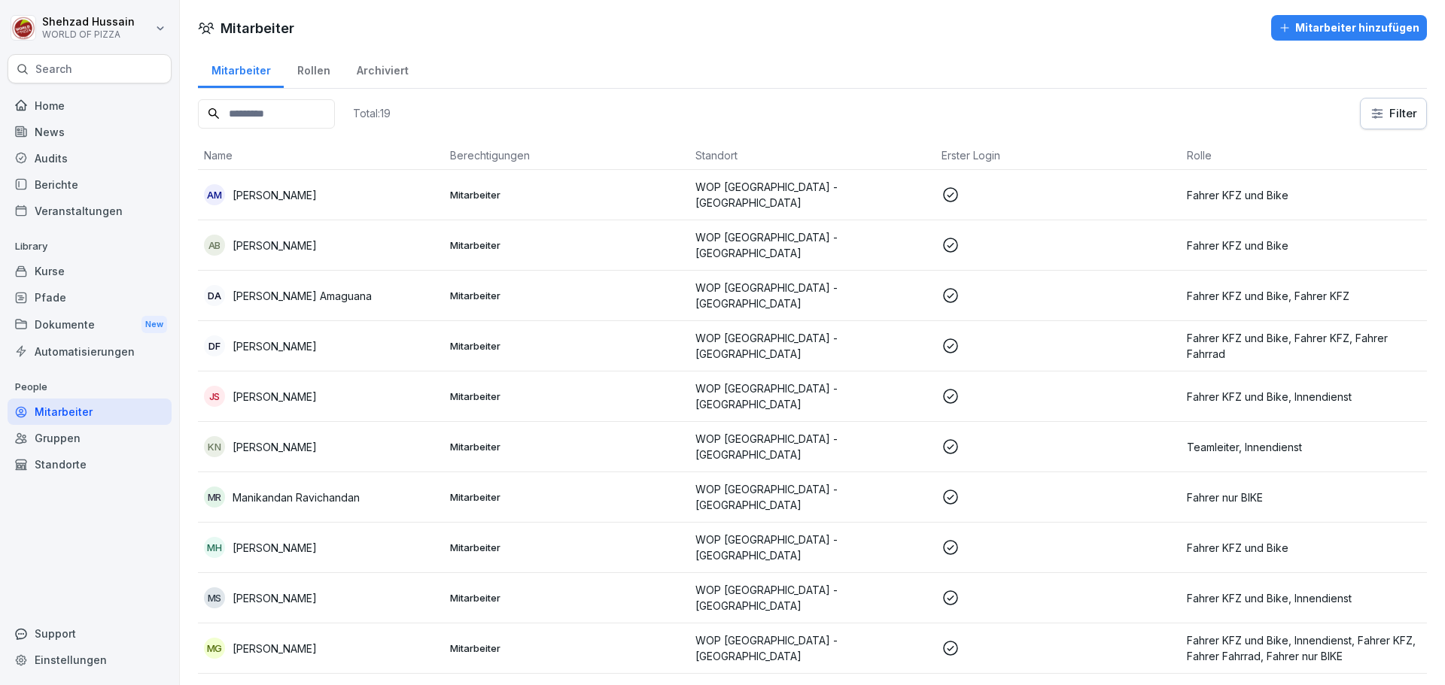
click at [290, 540] on p "[PERSON_NAME]" at bounding box center [274, 548] width 84 height 16
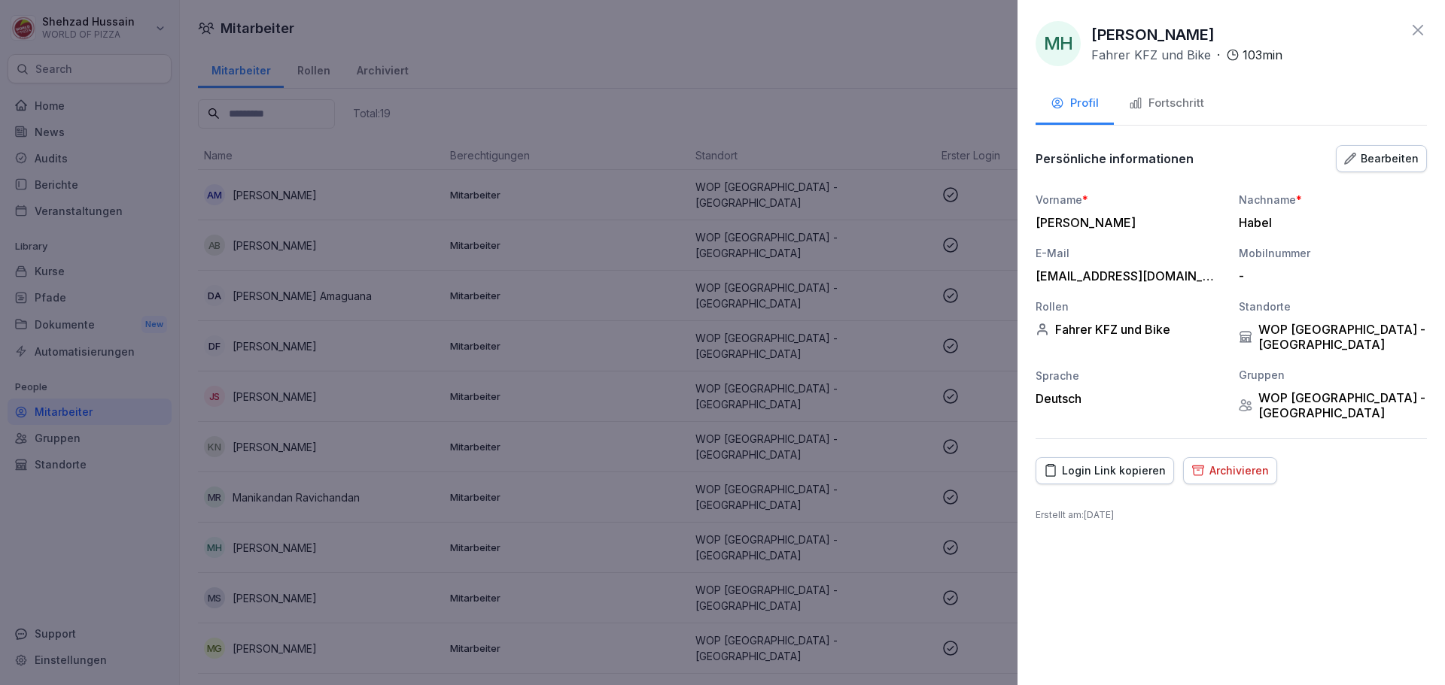
click at [1181, 111] on div "Fortschritt" at bounding box center [1166, 103] width 75 height 17
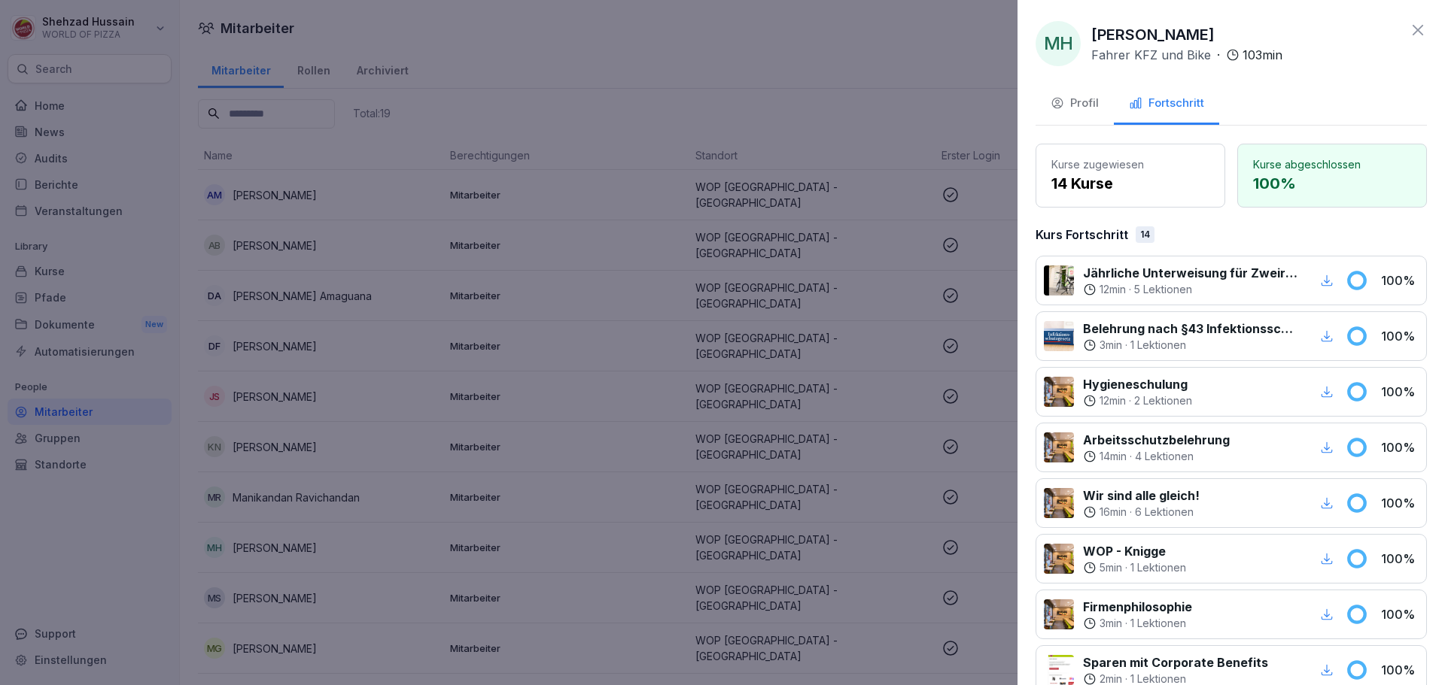
click at [1409, 29] on icon at bounding box center [1418, 30] width 18 height 18
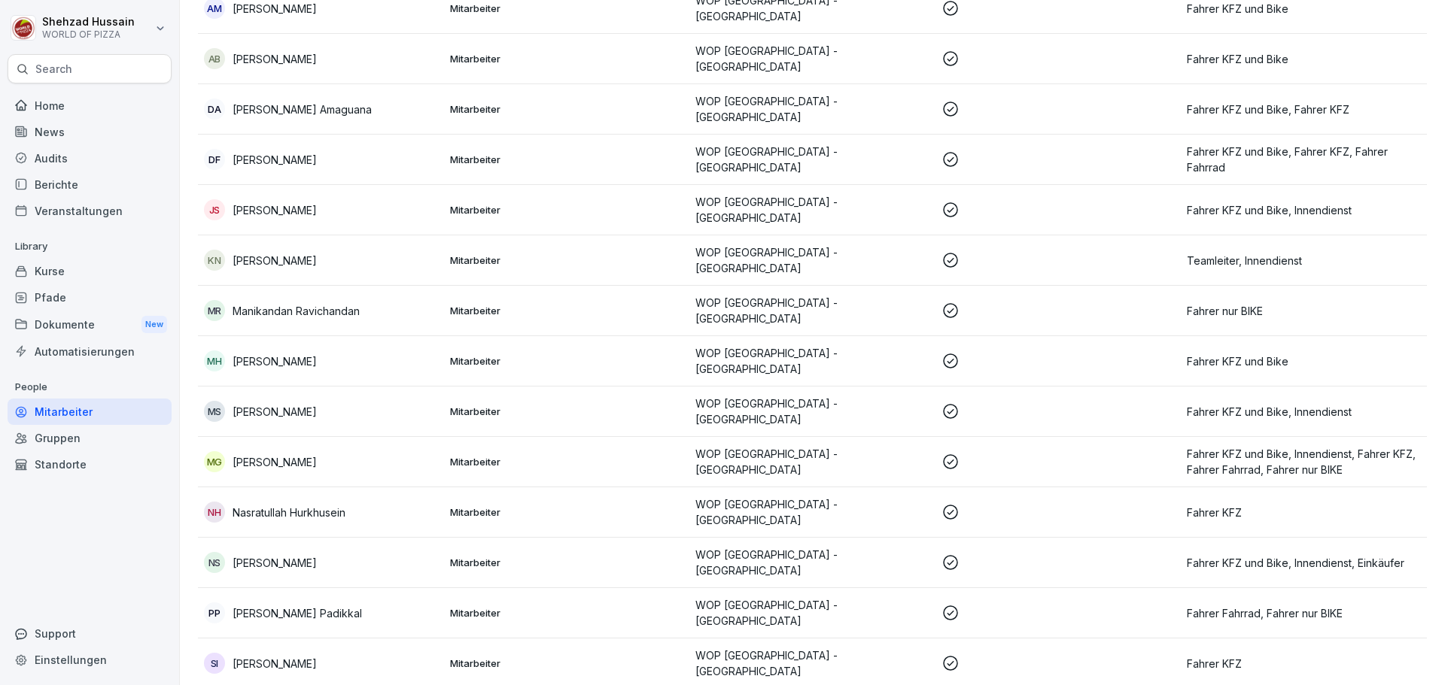
scroll to position [301, 0]
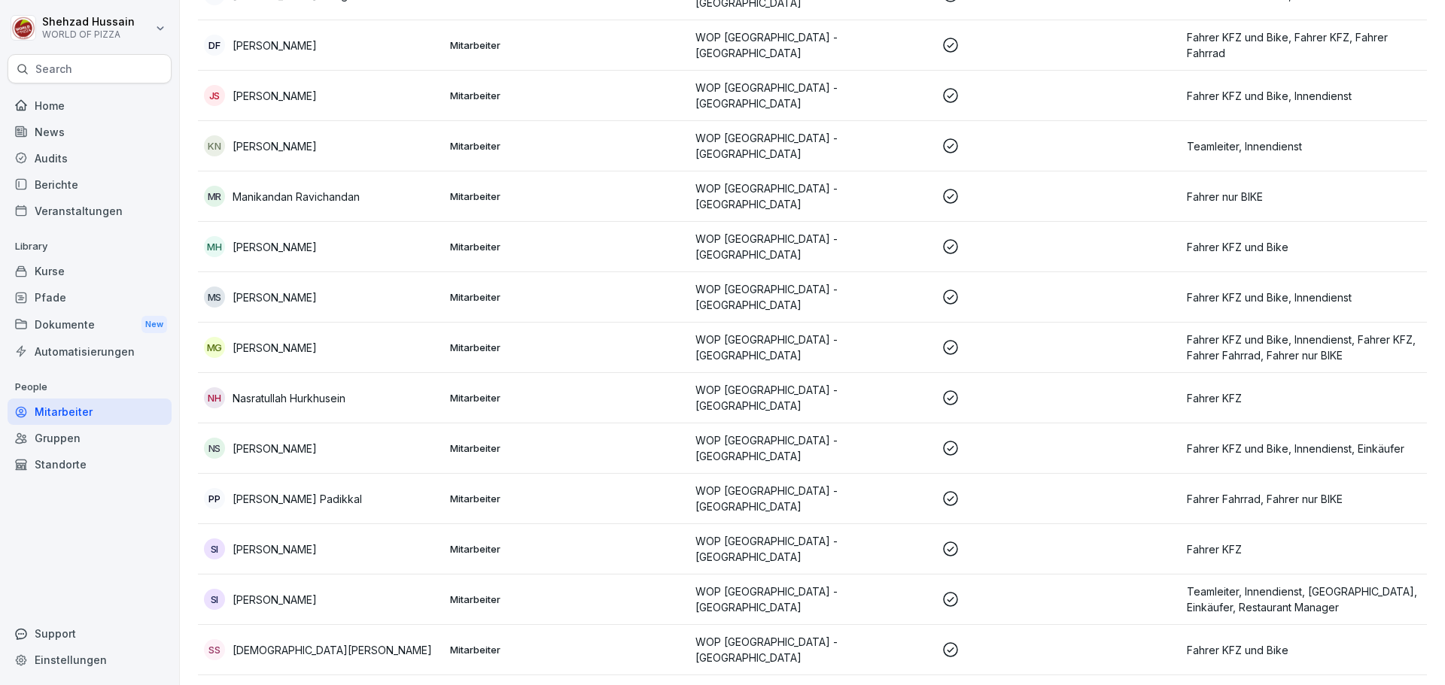
click at [290, 296] on td "MS [PERSON_NAME]" at bounding box center [321, 297] width 246 height 50
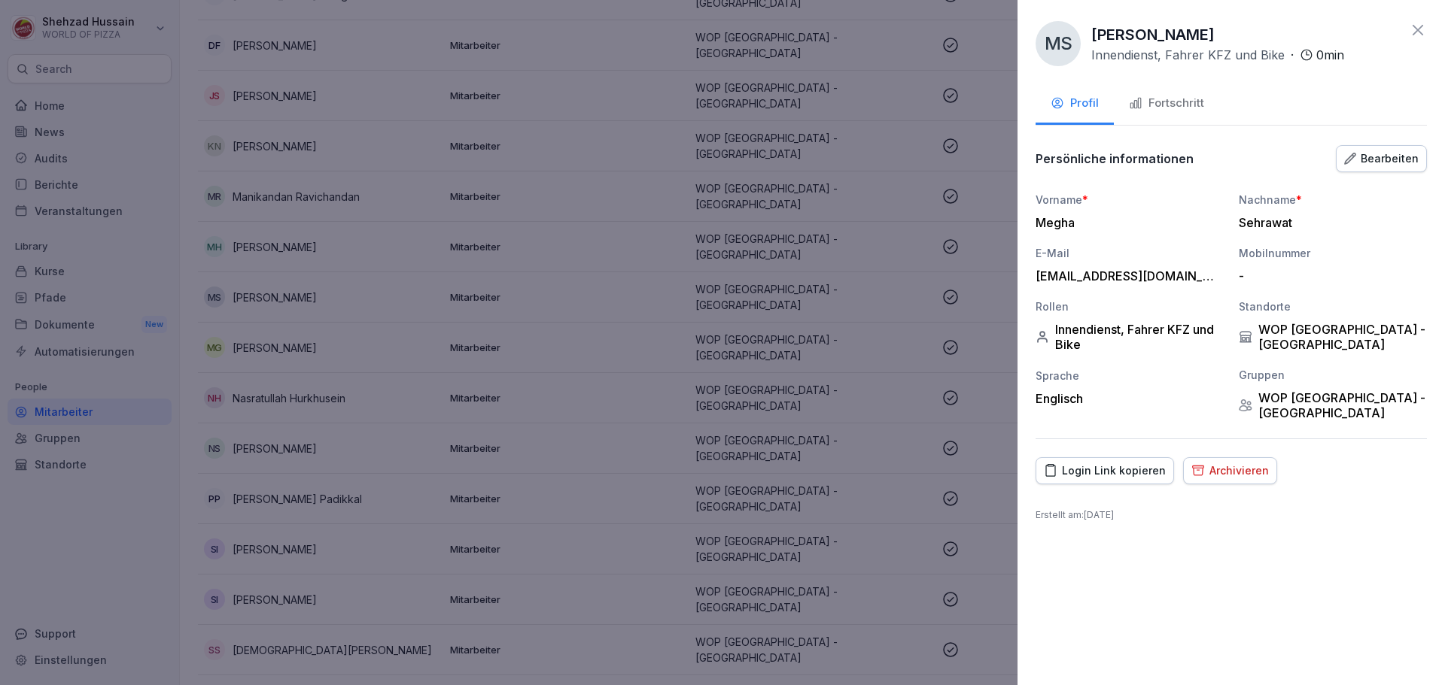
click at [1189, 94] on button "Fortschritt" at bounding box center [1166, 104] width 105 height 41
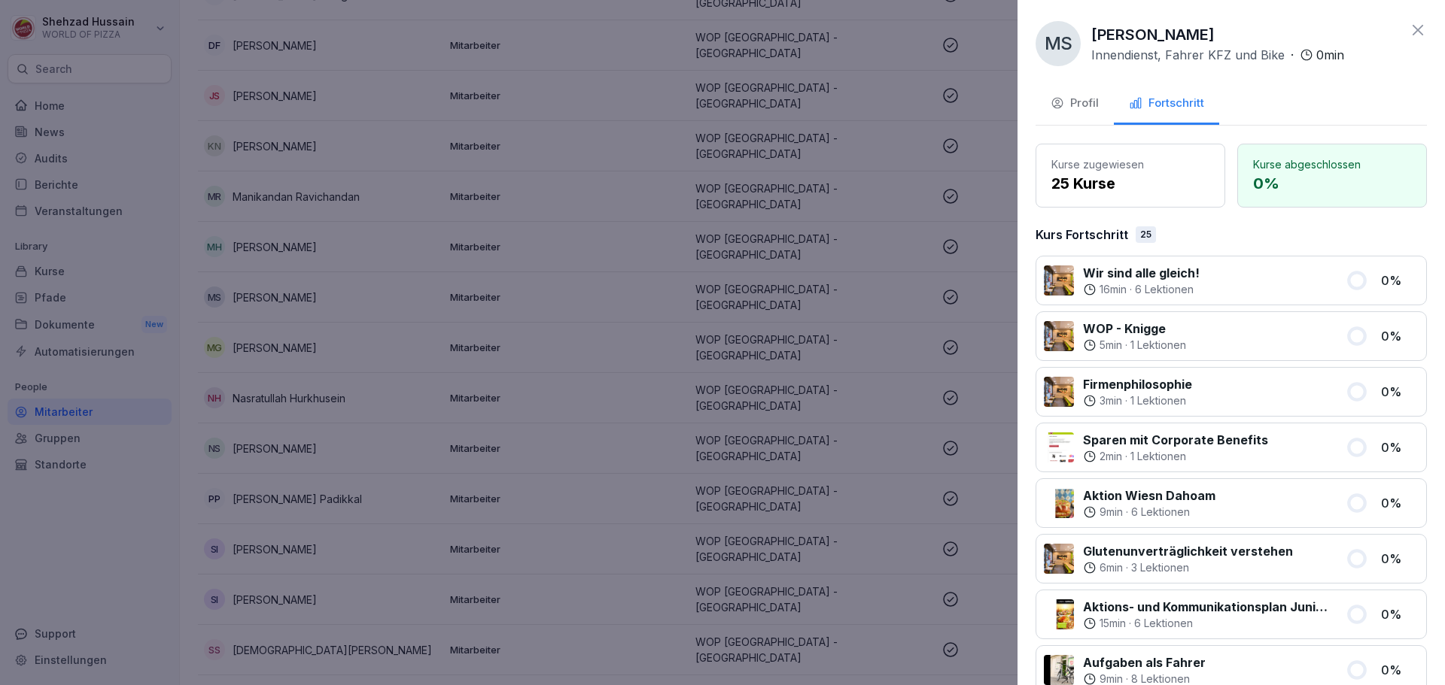
click at [1409, 31] on icon at bounding box center [1418, 30] width 18 height 18
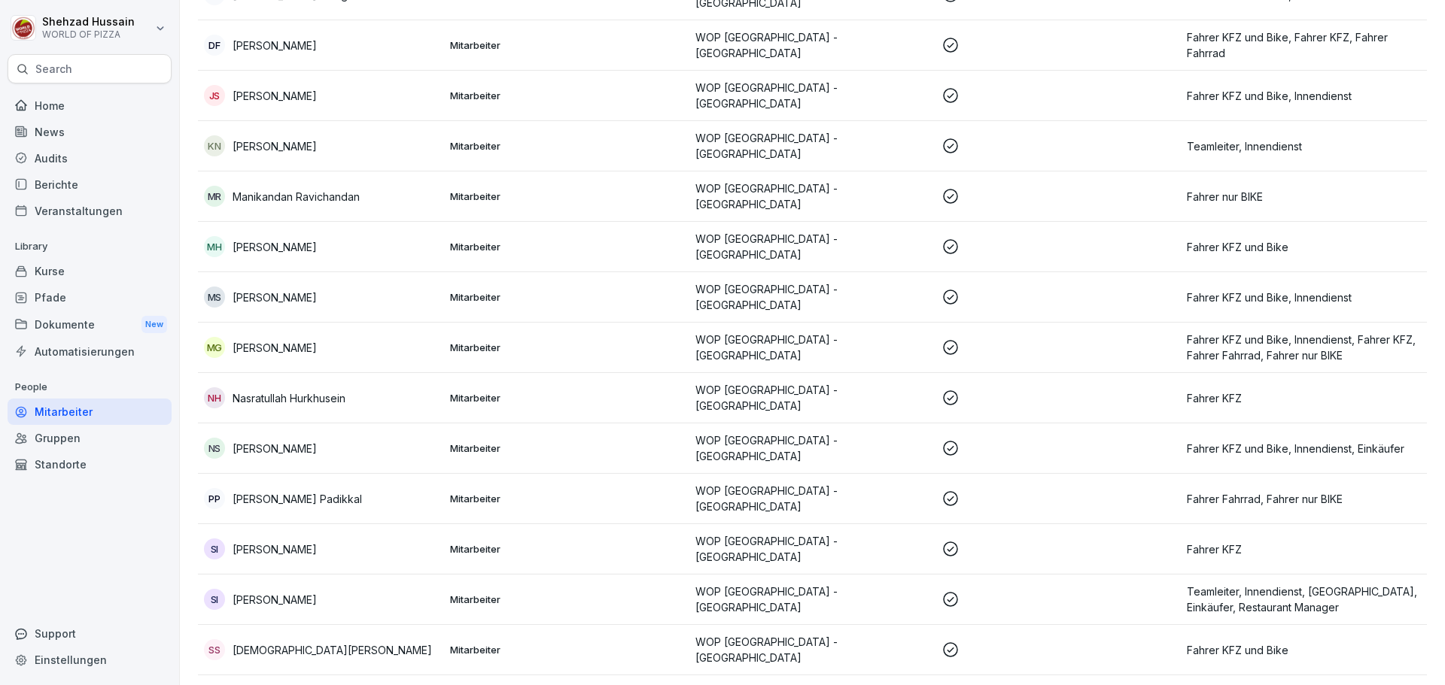
click at [275, 340] on p "[PERSON_NAME]" at bounding box center [274, 348] width 84 height 16
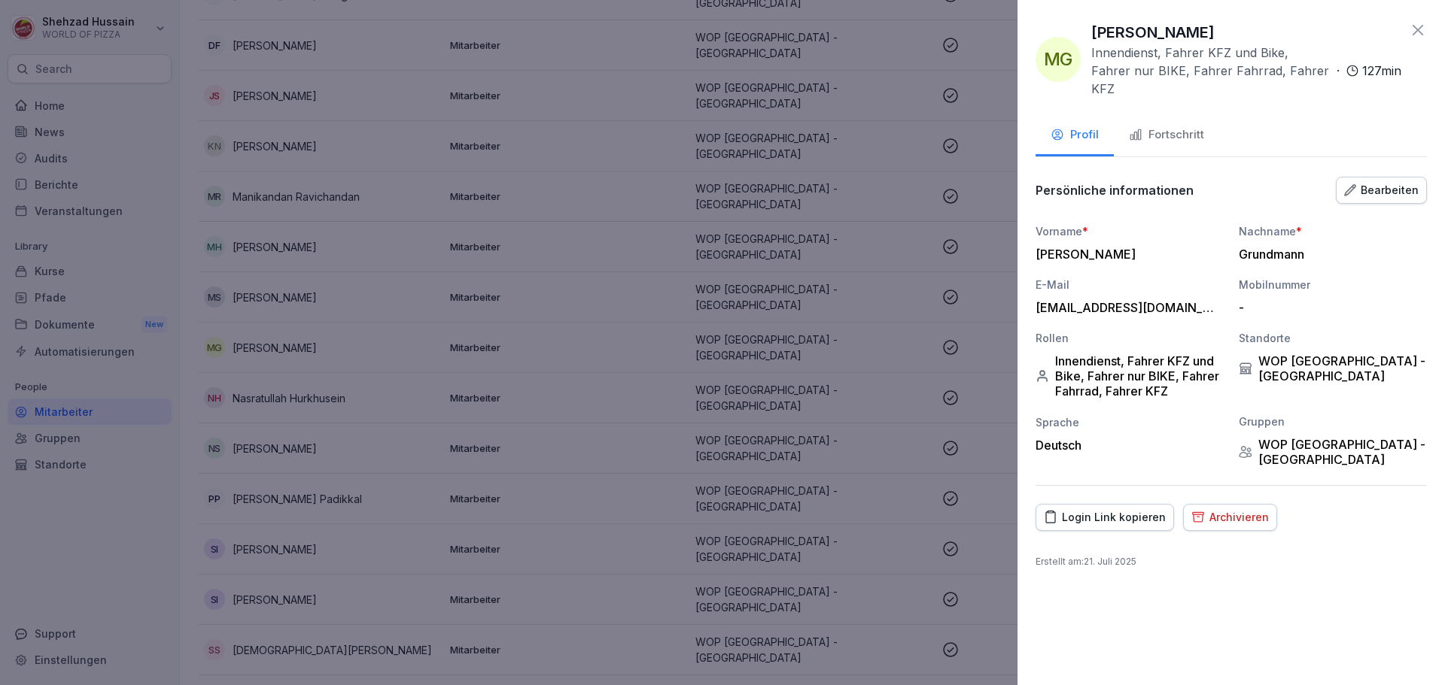
click at [1173, 116] on button "Fortschritt" at bounding box center [1166, 136] width 105 height 41
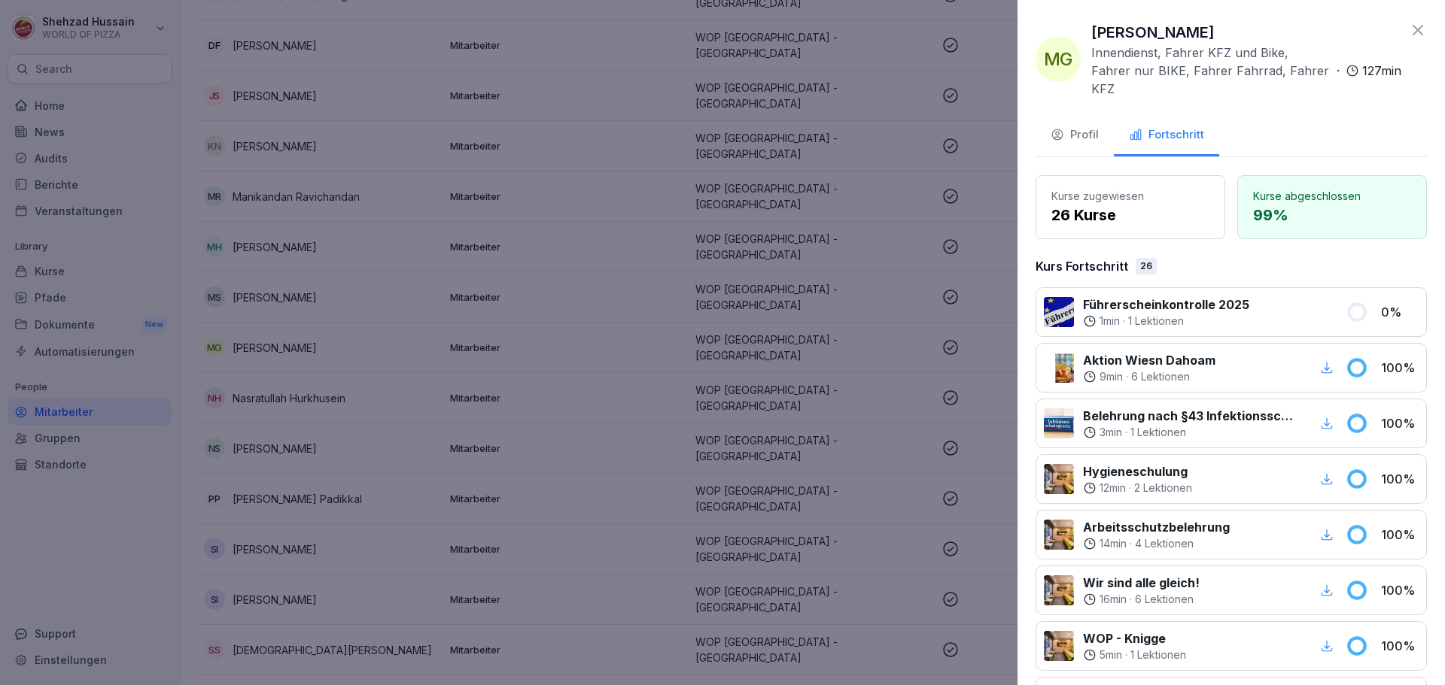
click at [1409, 36] on icon at bounding box center [1418, 30] width 18 height 18
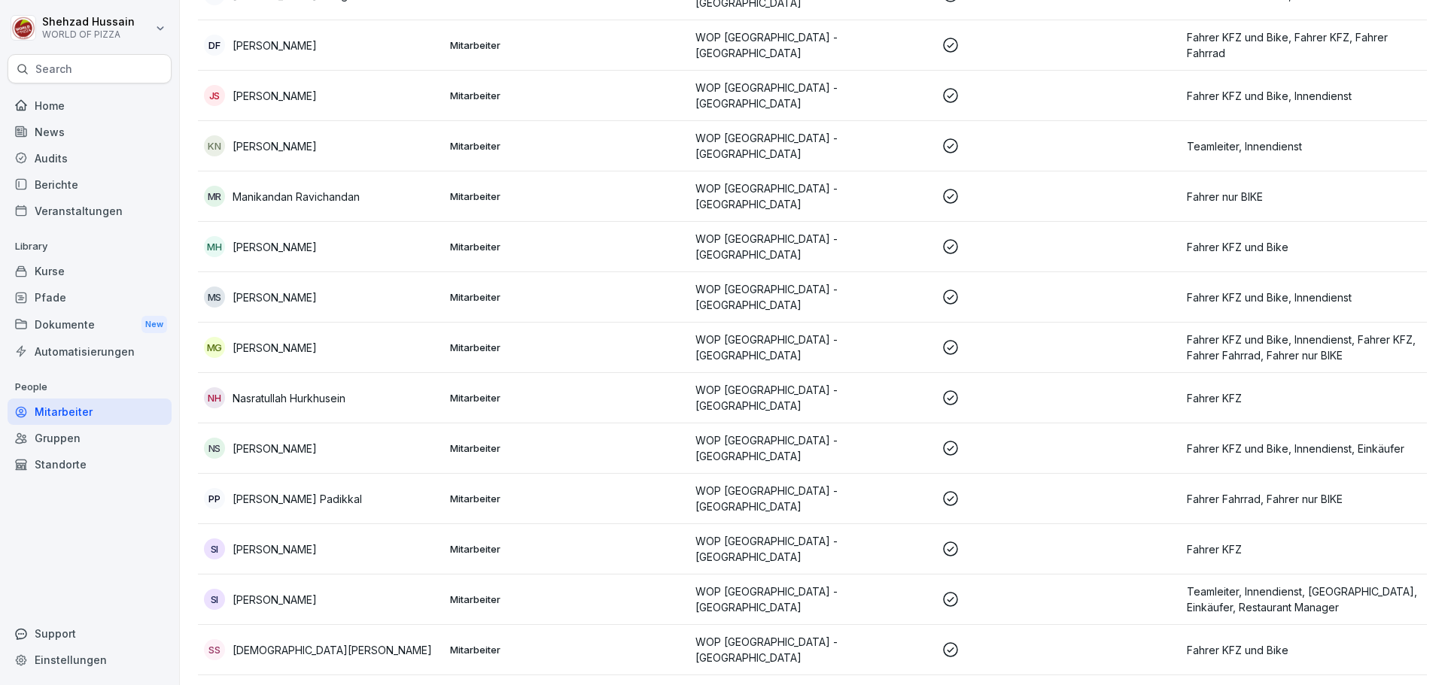
click at [270, 391] on p "Nasratullah Hurkhusein" at bounding box center [288, 399] width 113 height 16
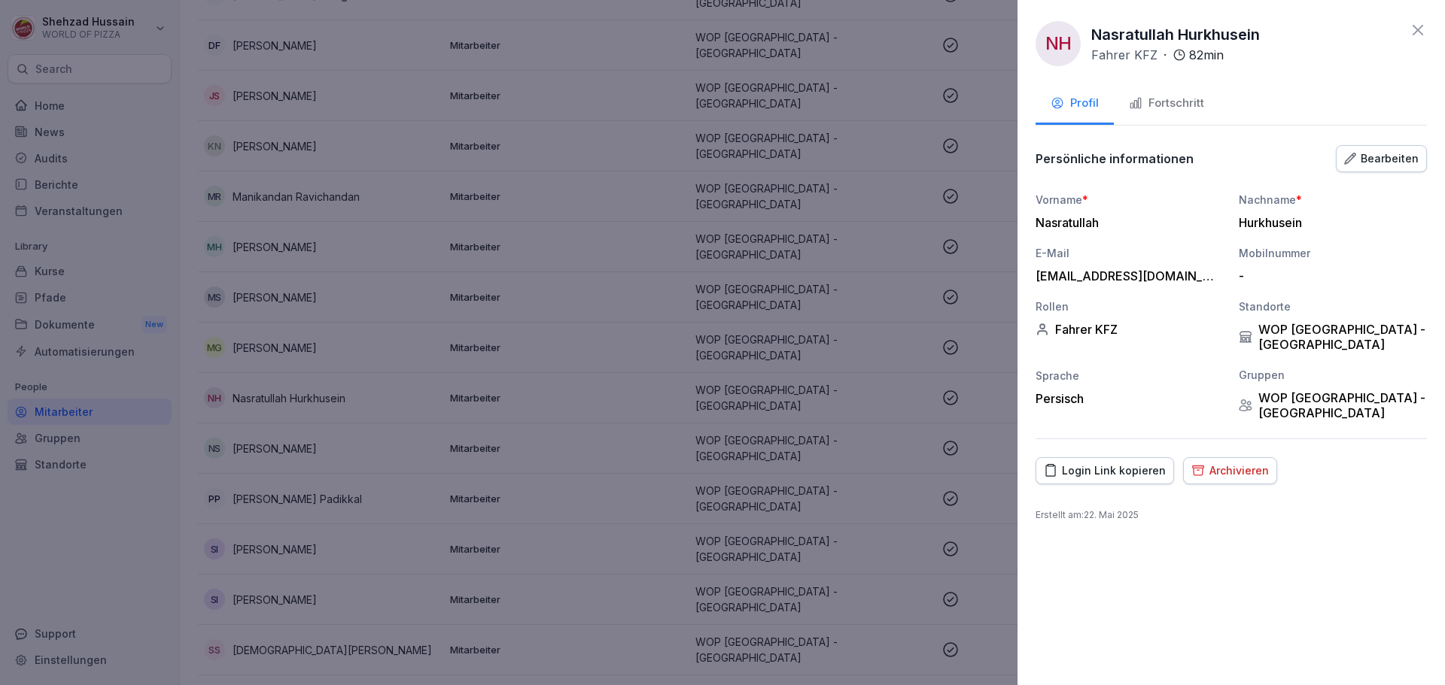
click at [1162, 106] on div "Fortschritt" at bounding box center [1166, 103] width 75 height 17
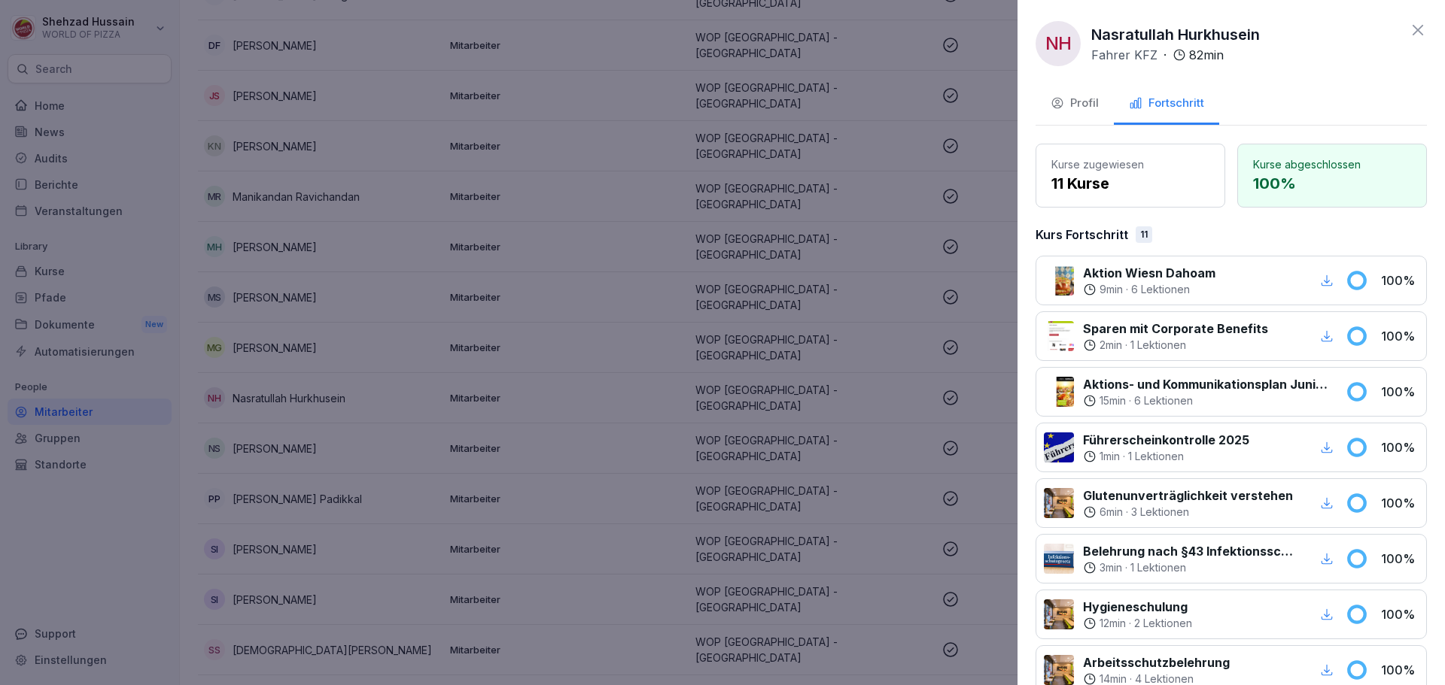
click at [1411, 28] on icon at bounding box center [1418, 30] width 18 height 18
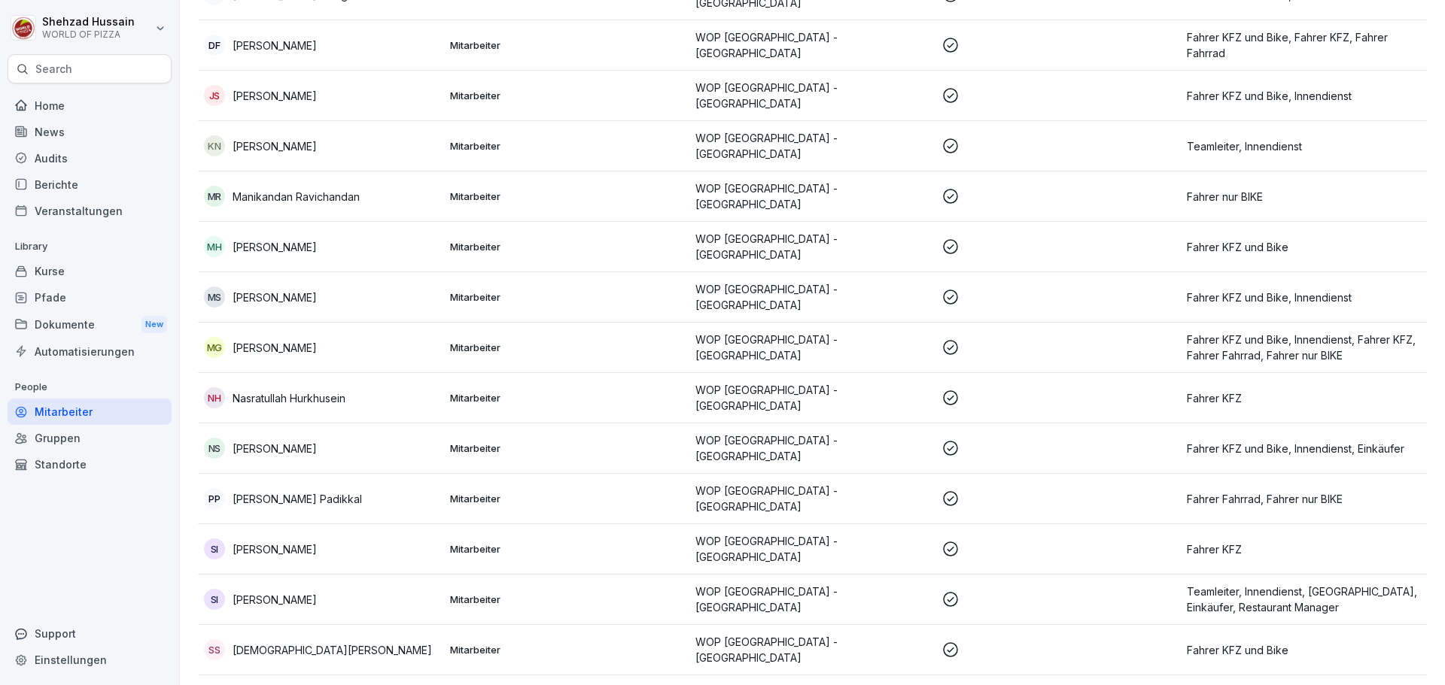
click at [327, 491] on p "[PERSON_NAME] Padikkal" at bounding box center [296, 499] width 129 height 16
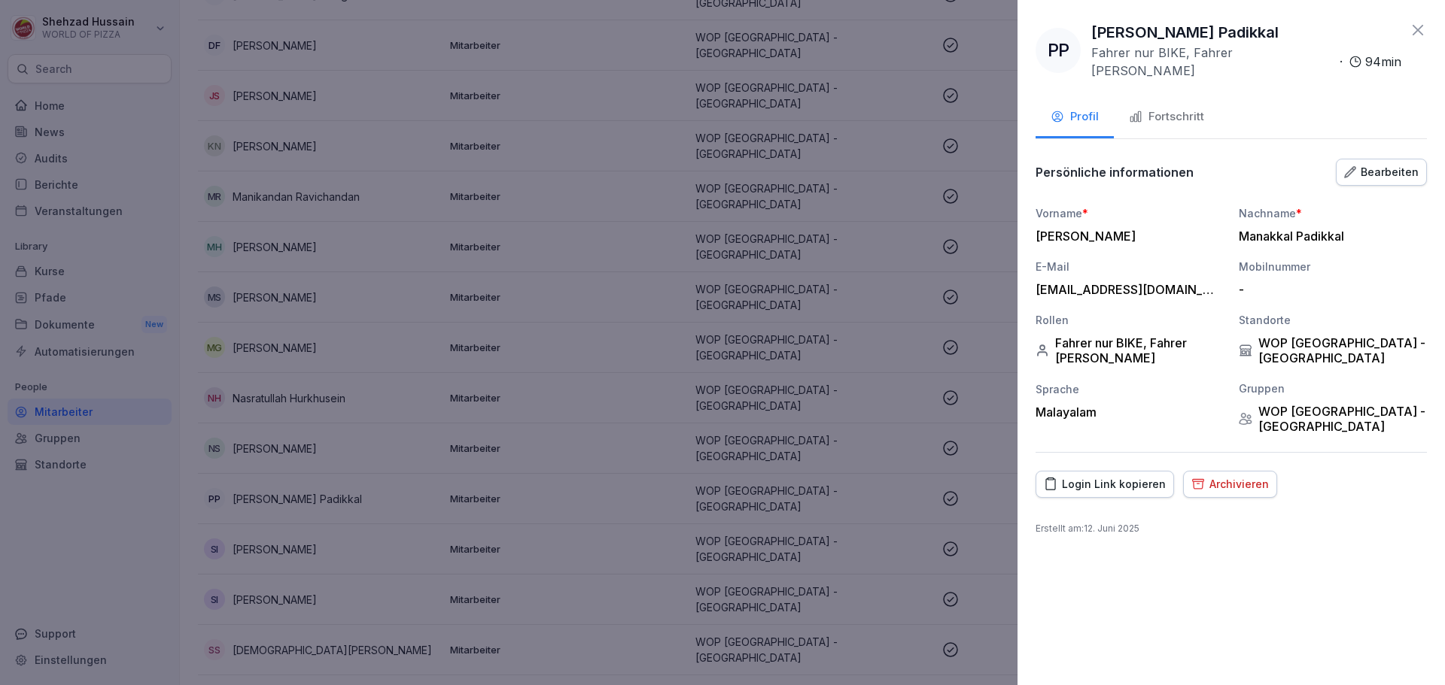
click at [1193, 108] on div "Fortschritt" at bounding box center [1166, 116] width 75 height 17
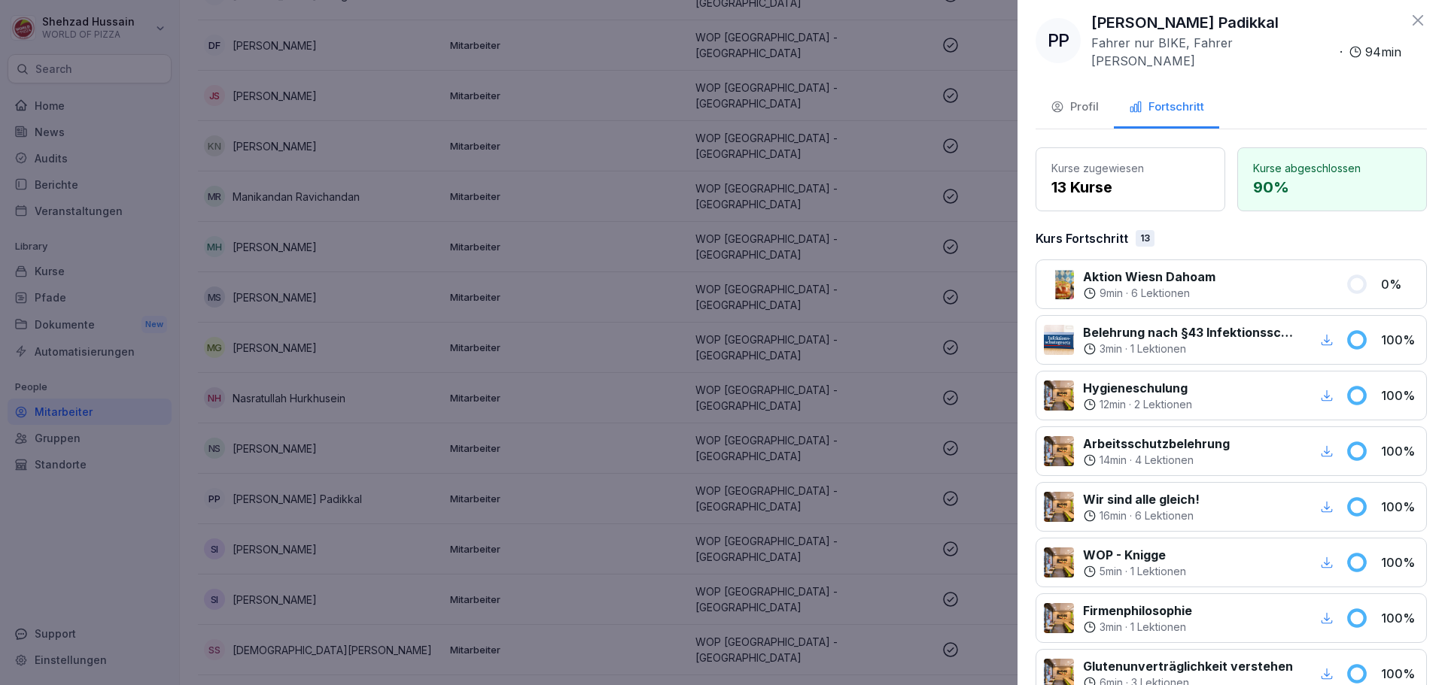
scroll to position [0, 0]
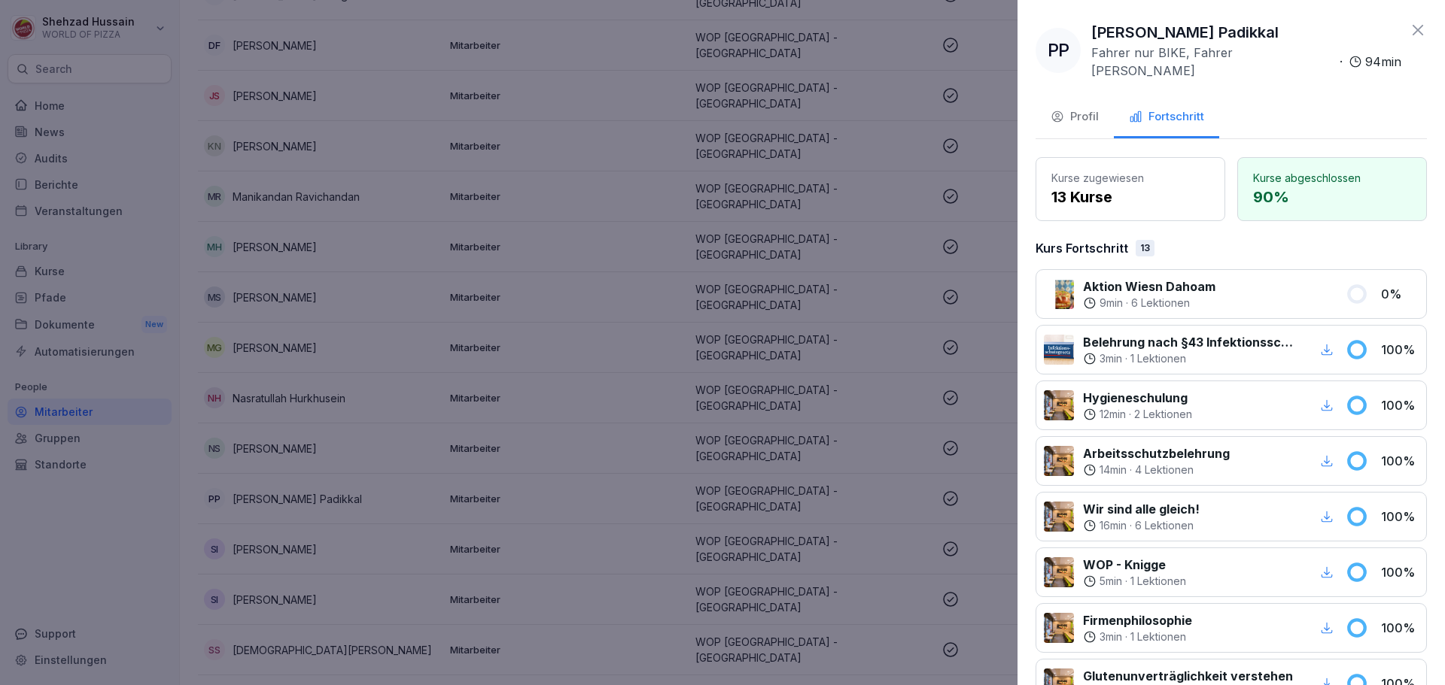
click at [1122, 186] on p "13 Kurse" at bounding box center [1130, 197] width 158 height 23
click at [1409, 32] on icon at bounding box center [1418, 30] width 18 height 18
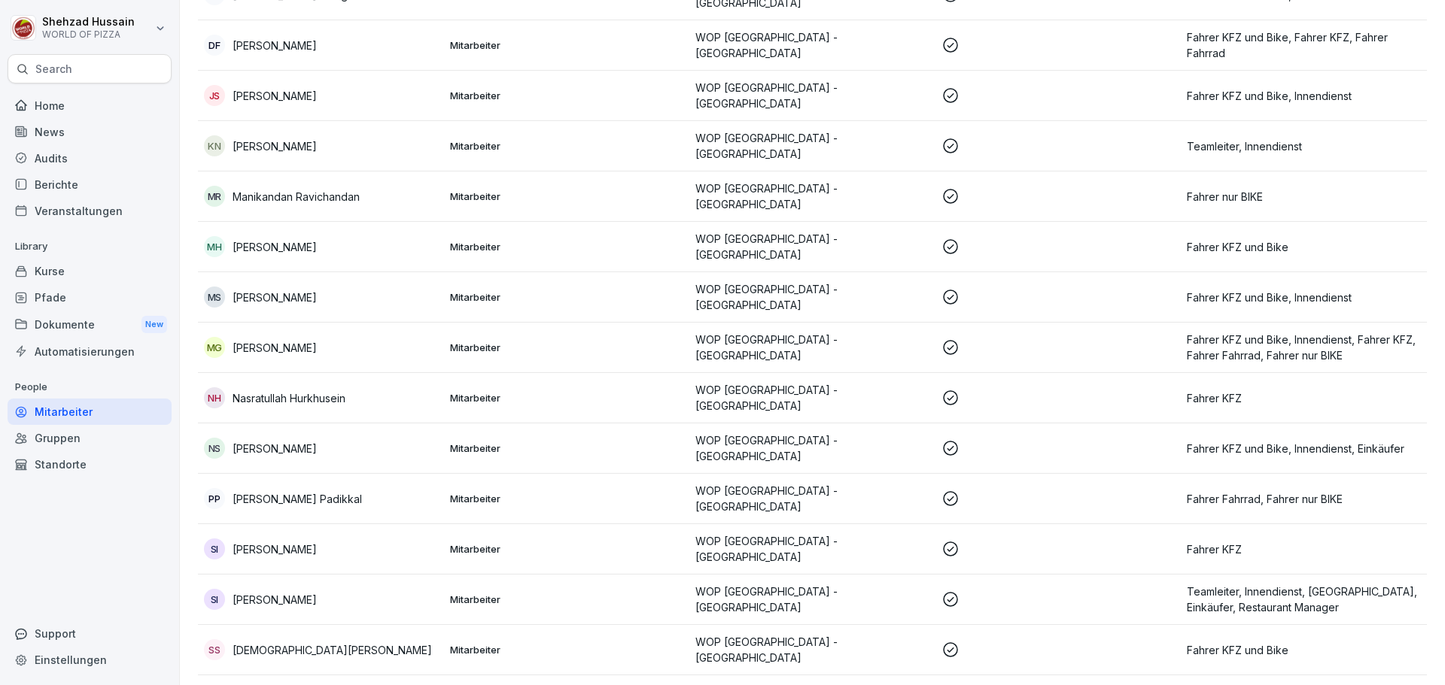
click at [281, 491] on p "[PERSON_NAME] Padikkal" at bounding box center [296, 499] width 129 height 16
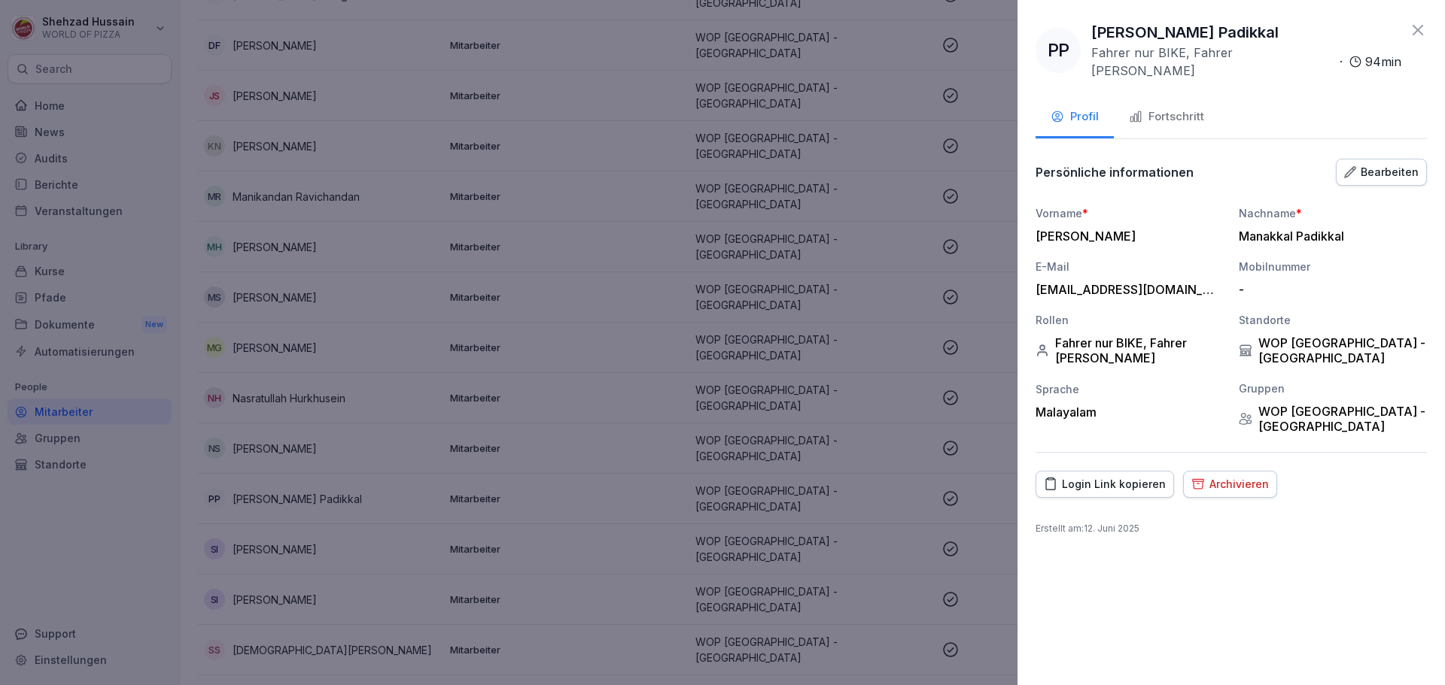
click at [1234, 476] on div "Archivieren" at bounding box center [1229, 484] width 77 height 17
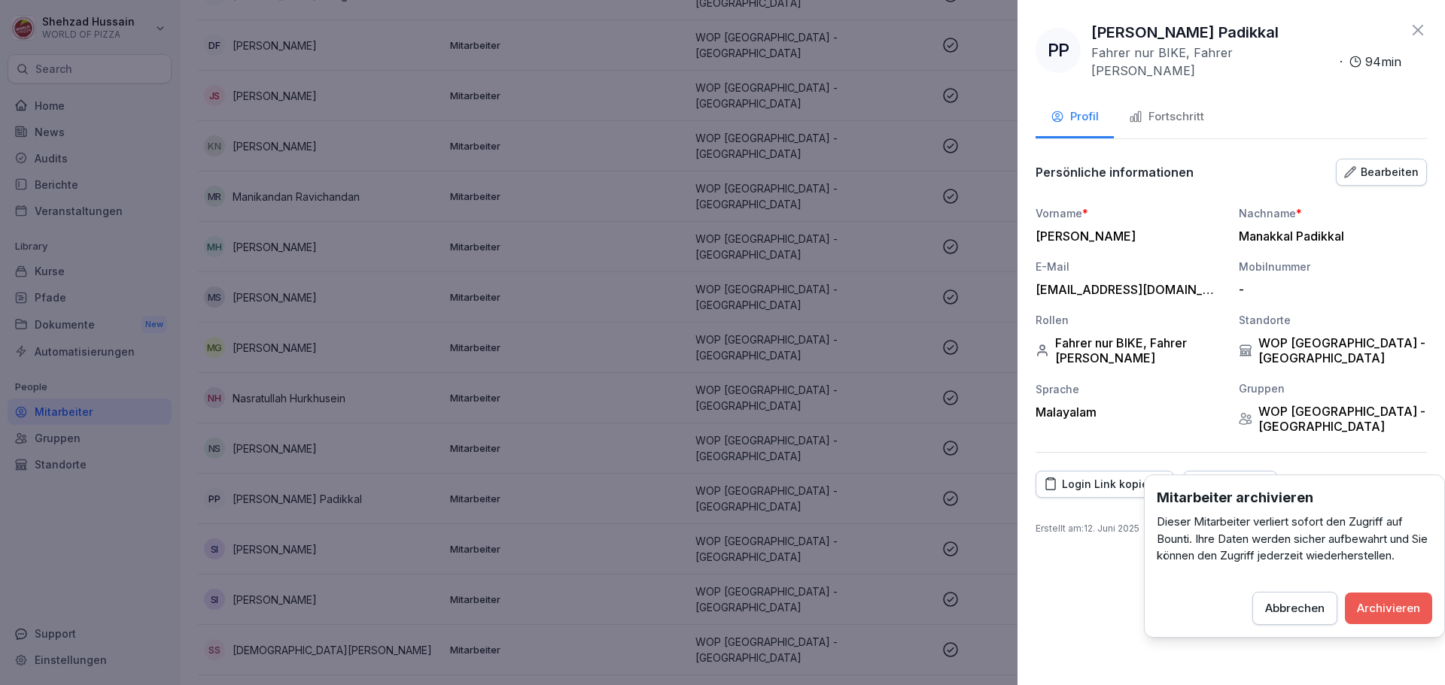
click at [1378, 607] on div "Archivieren" at bounding box center [1388, 608] width 63 height 17
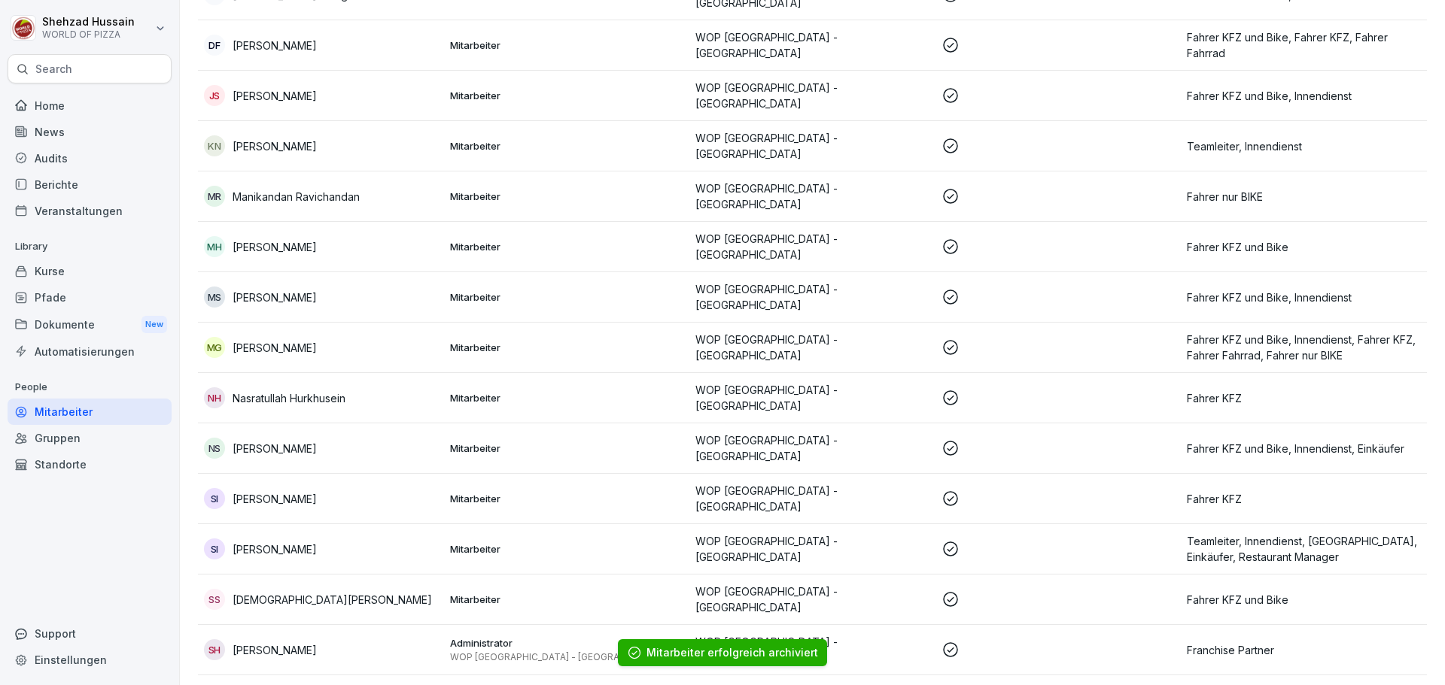
click at [310, 491] on p "[PERSON_NAME]" at bounding box center [274, 499] width 84 height 16
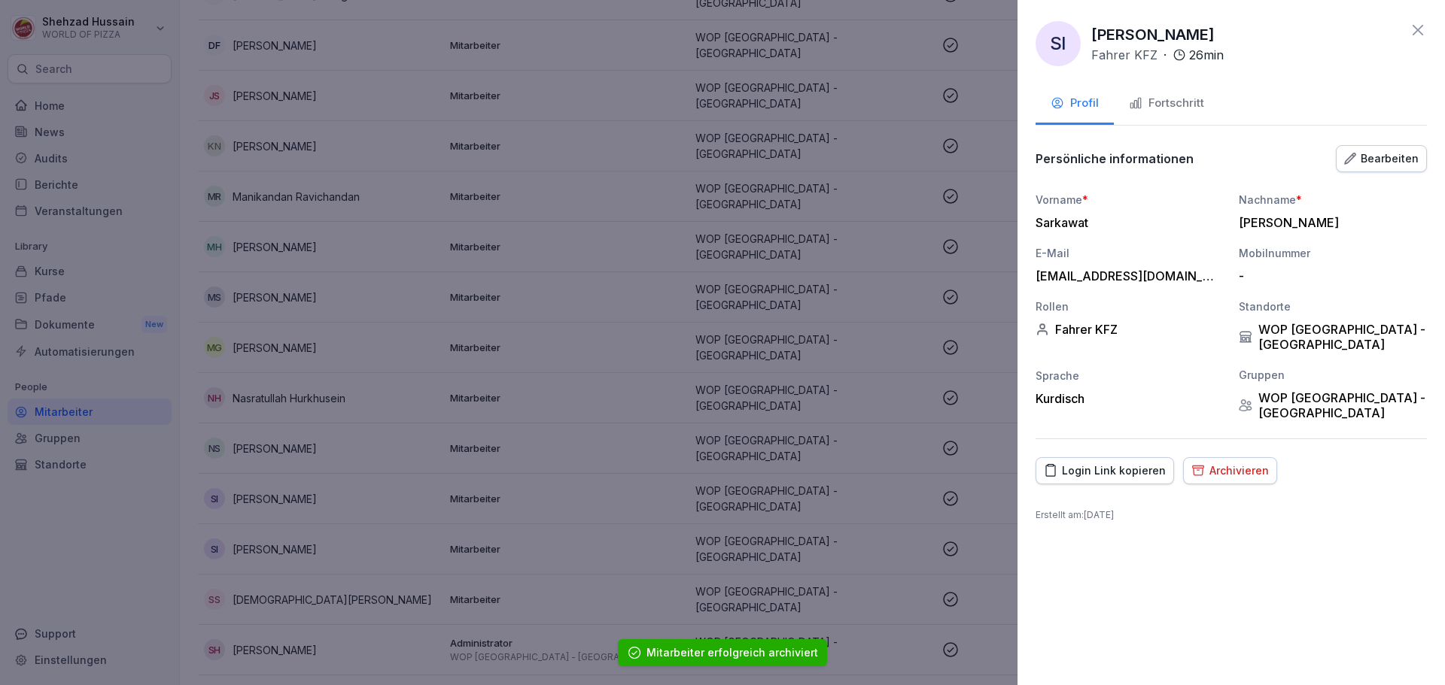
click at [1167, 105] on div "Fortschritt" at bounding box center [1166, 103] width 75 height 17
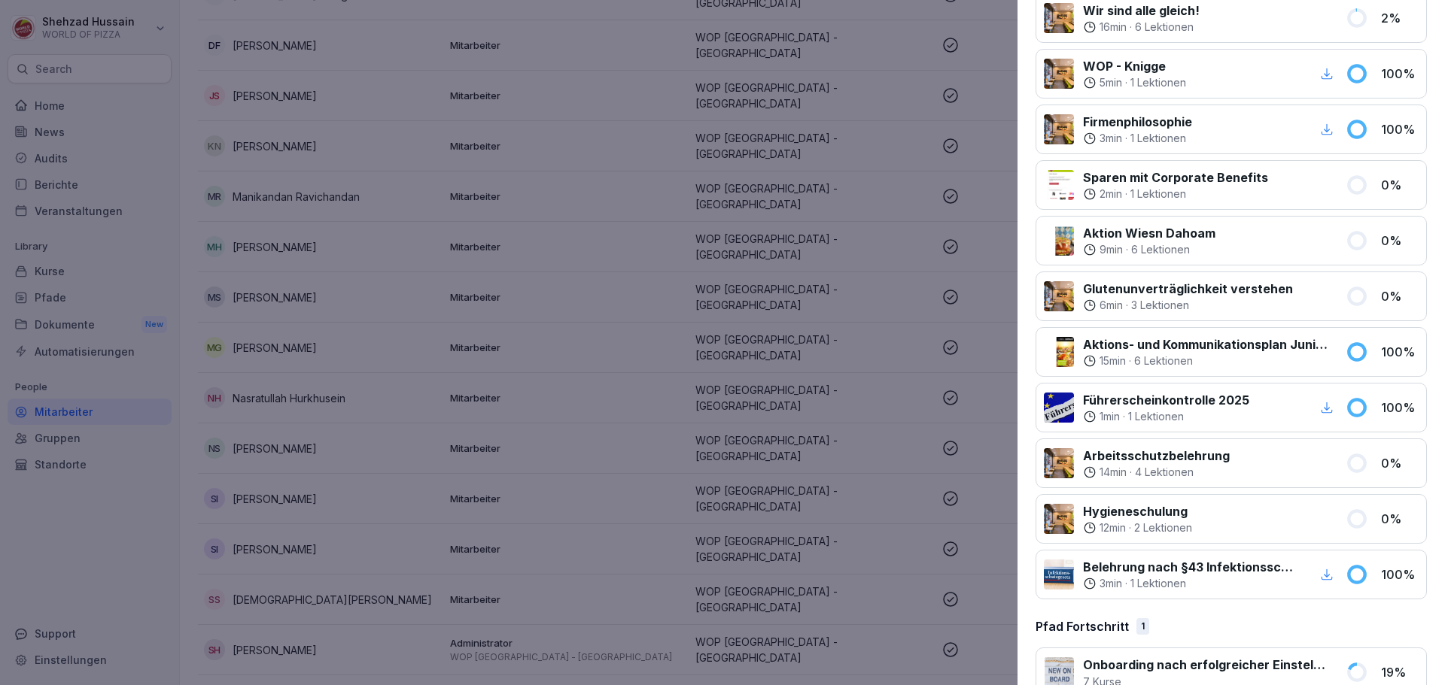
scroll to position [296, 0]
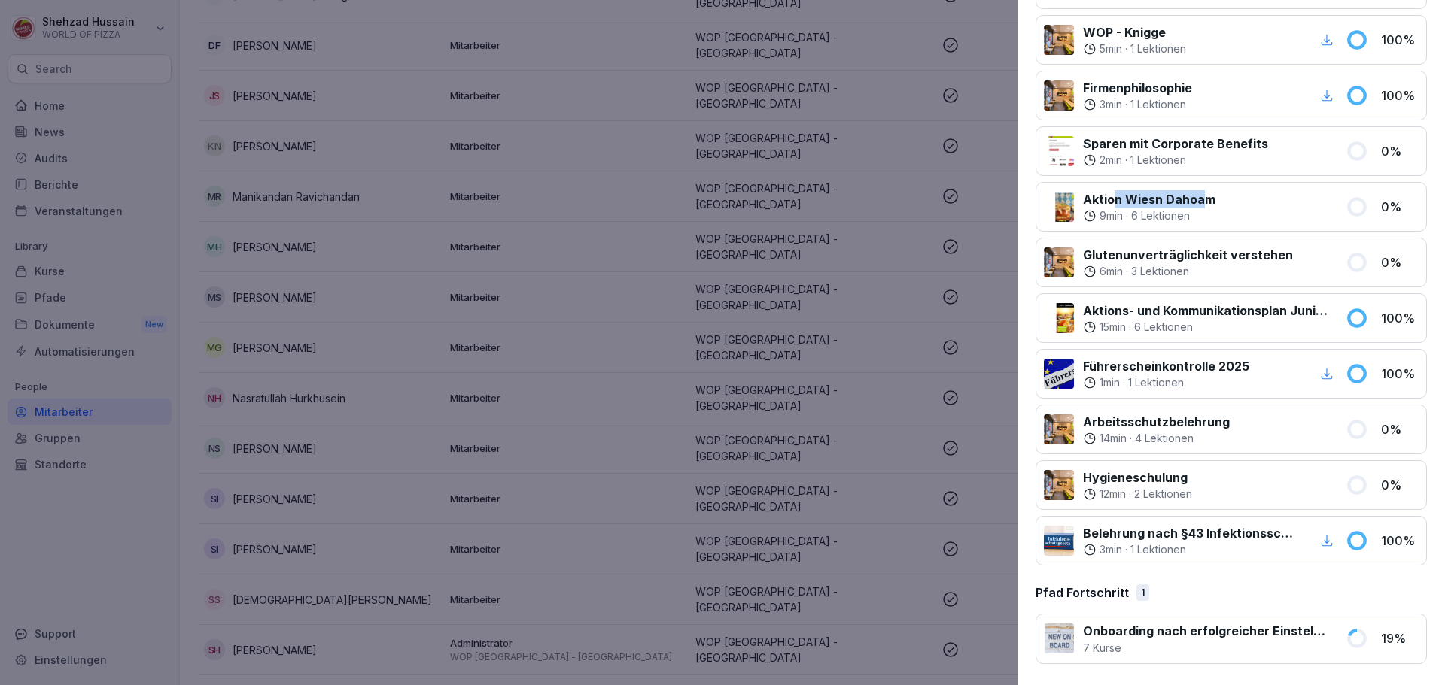
drag, startPoint x: 1118, startPoint y: 199, endPoint x: 1207, endPoint y: 202, distance: 88.8
click at [1205, 202] on p "Aktion Wiesn Dahoam" at bounding box center [1149, 199] width 132 height 18
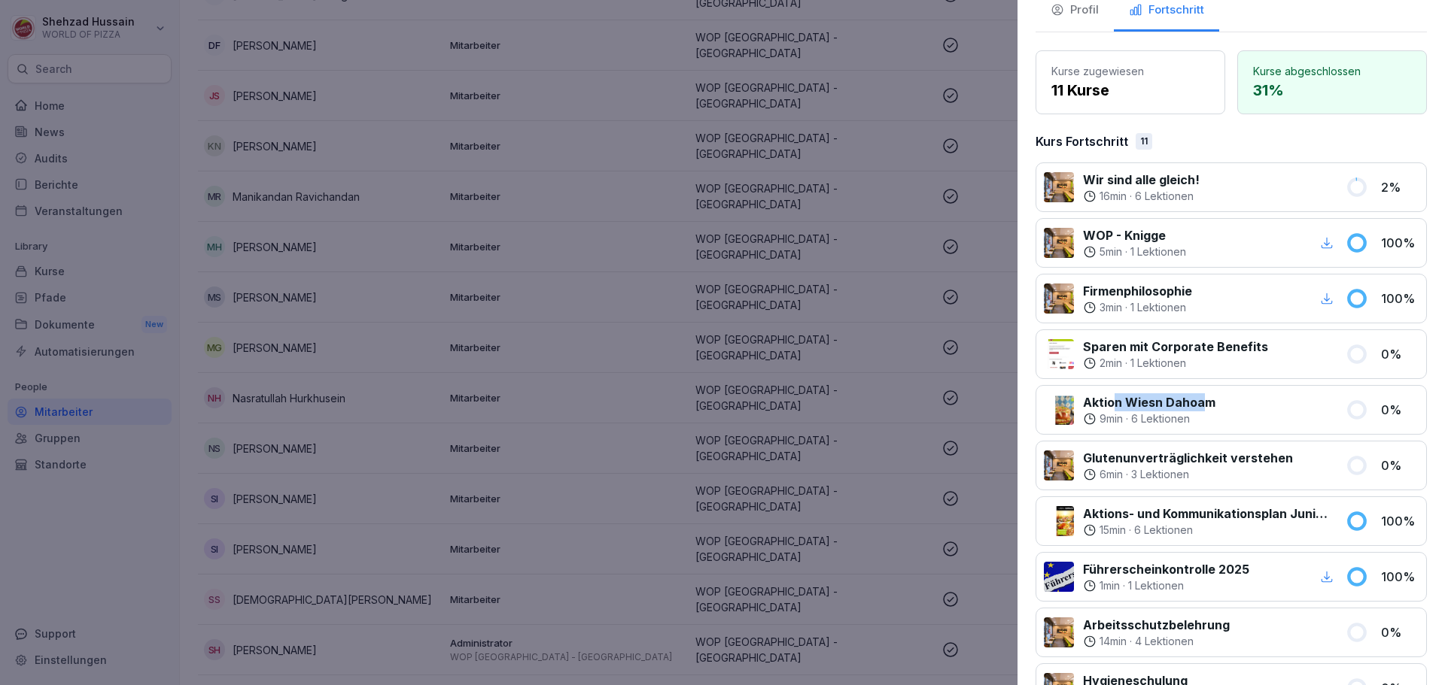
scroll to position [0, 0]
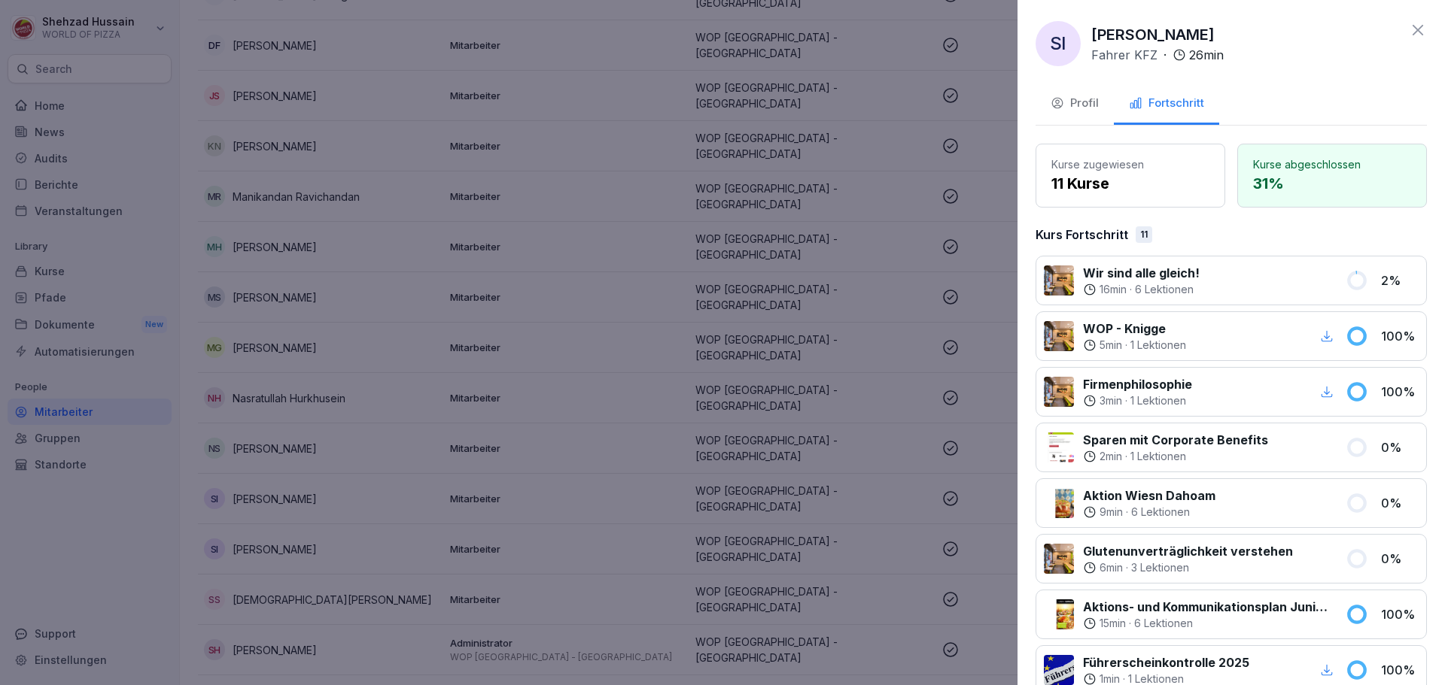
click at [1412, 27] on icon at bounding box center [1417, 30] width 11 height 11
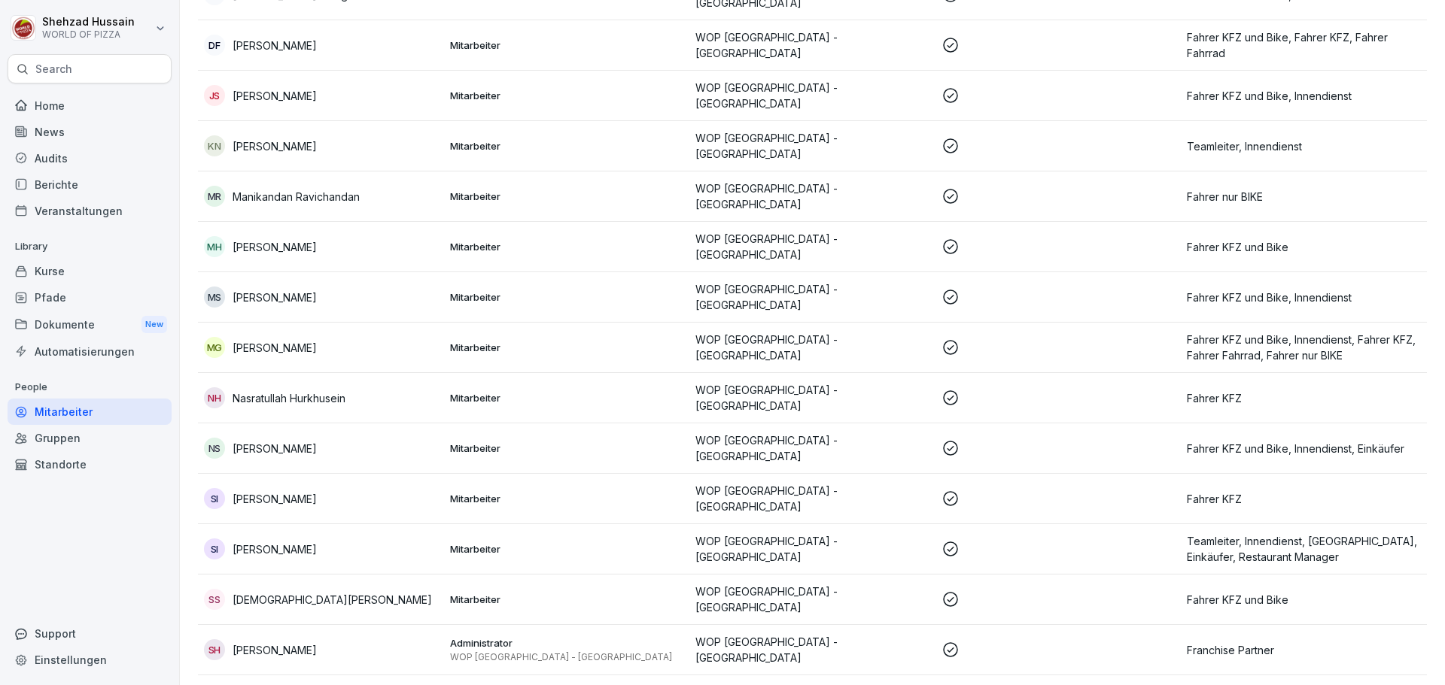
click at [296, 542] on p "[PERSON_NAME]" at bounding box center [274, 550] width 84 height 16
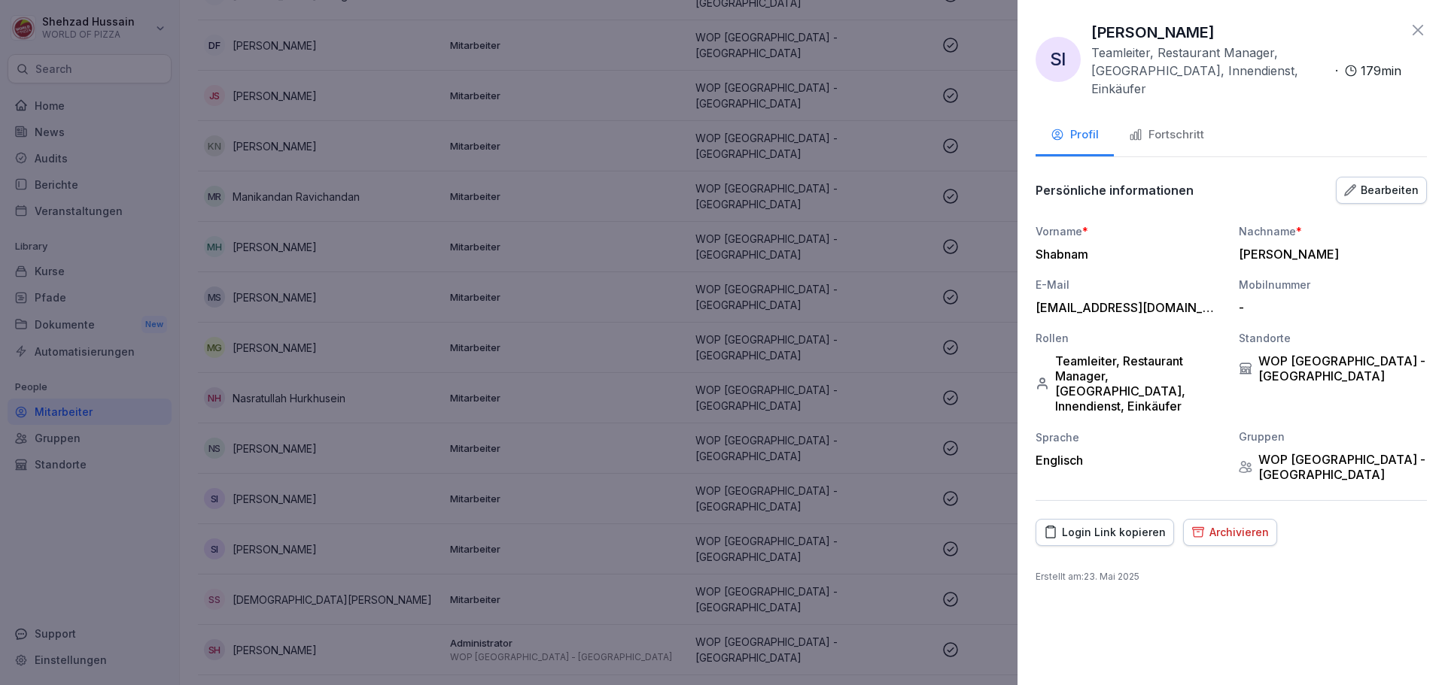
click at [1137, 128] on icon "button" at bounding box center [1136, 135] width 14 height 14
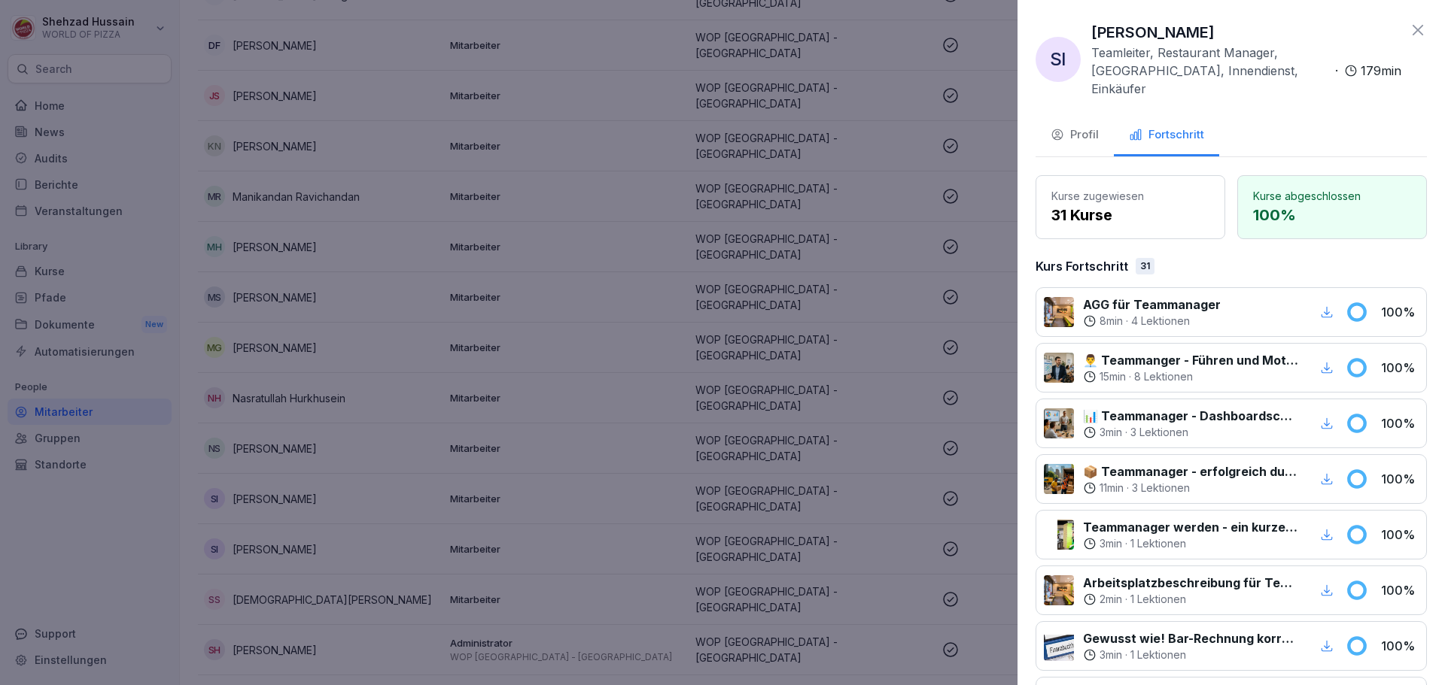
click at [1412, 29] on icon at bounding box center [1417, 30] width 11 height 11
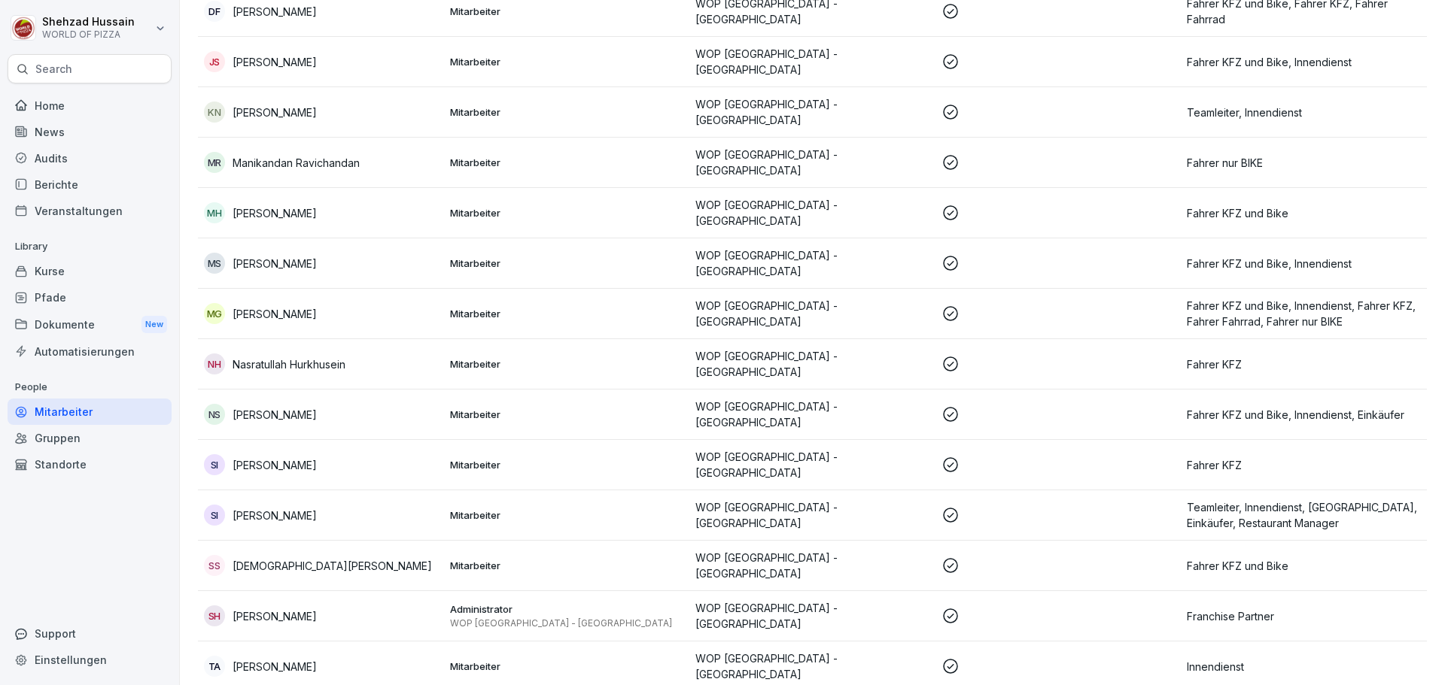
scroll to position [345, 0]
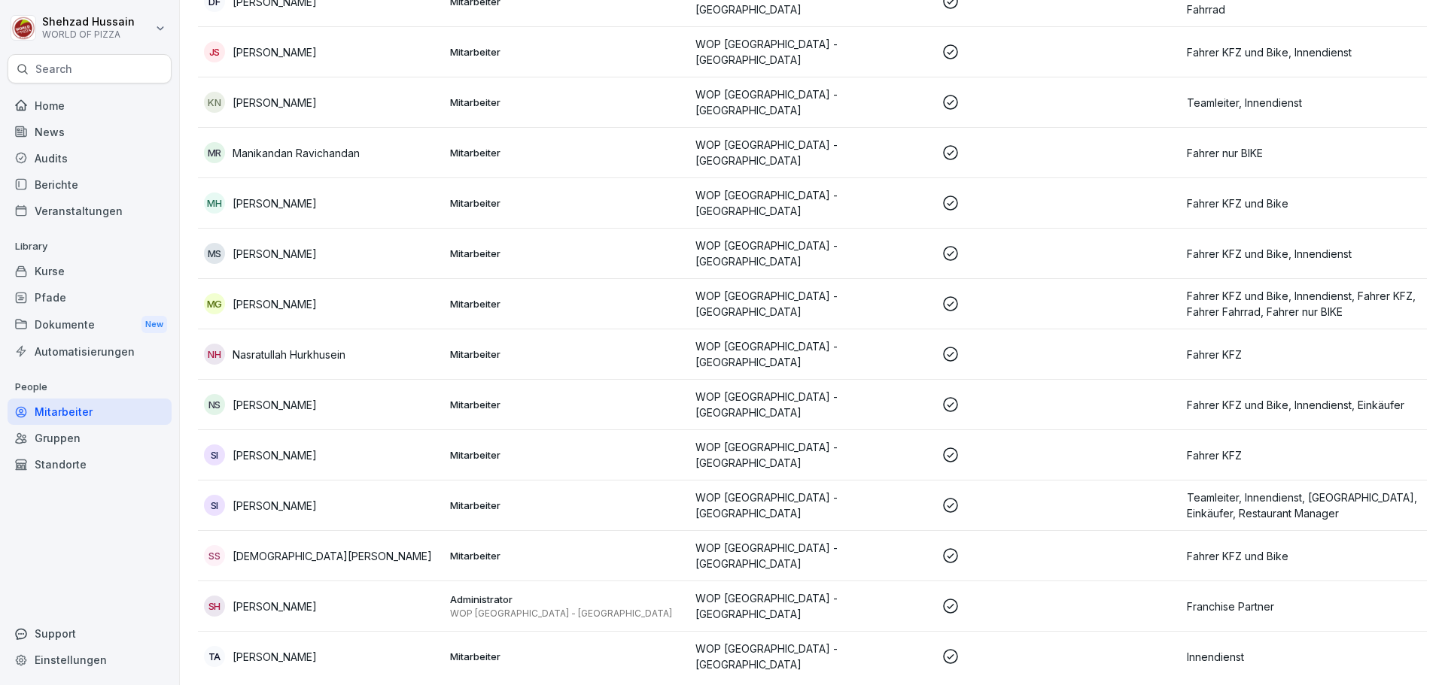
click at [274, 599] on p "[PERSON_NAME]" at bounding box center [274, 607] width 84 height 16
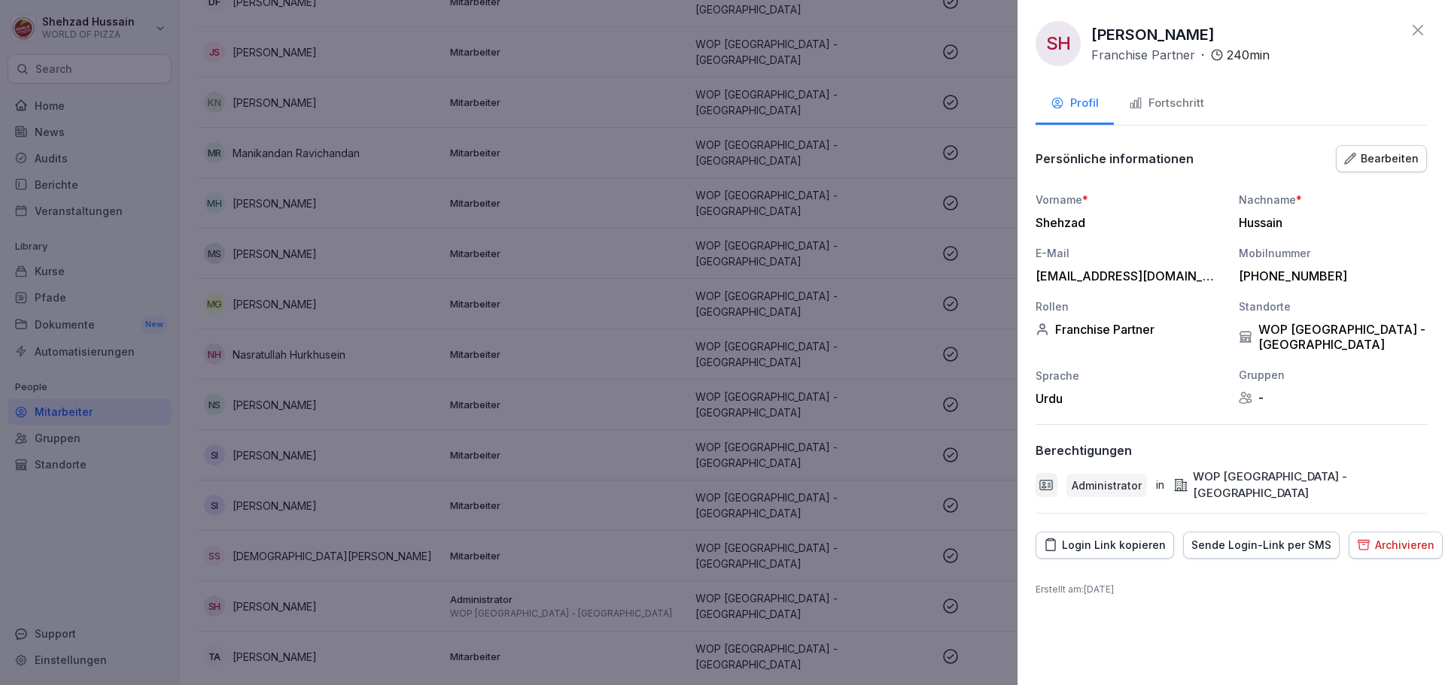
click at [1172, 100] on div "Fortschritt" at bounding box center [1166, 103] width 75 height 17
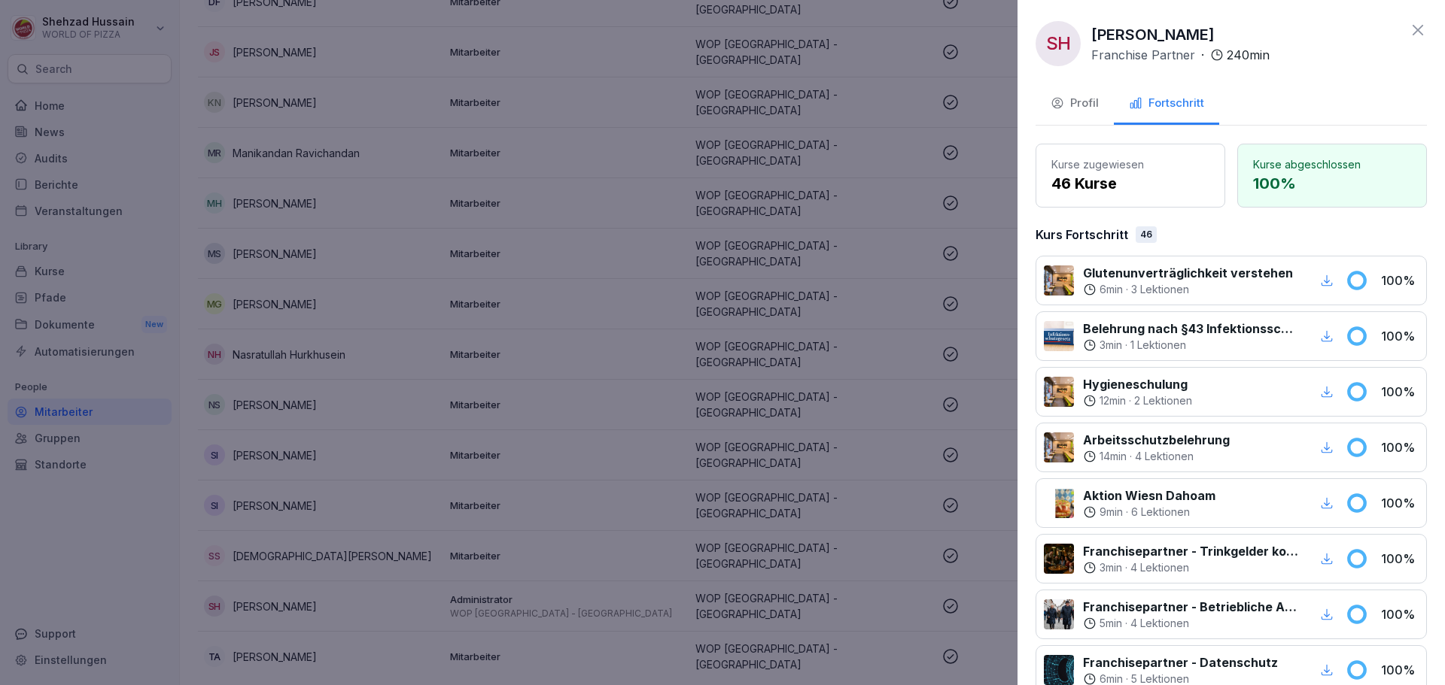
click at [1412, 35] on icon at bounding box center [1418, 30] width 18 height 18
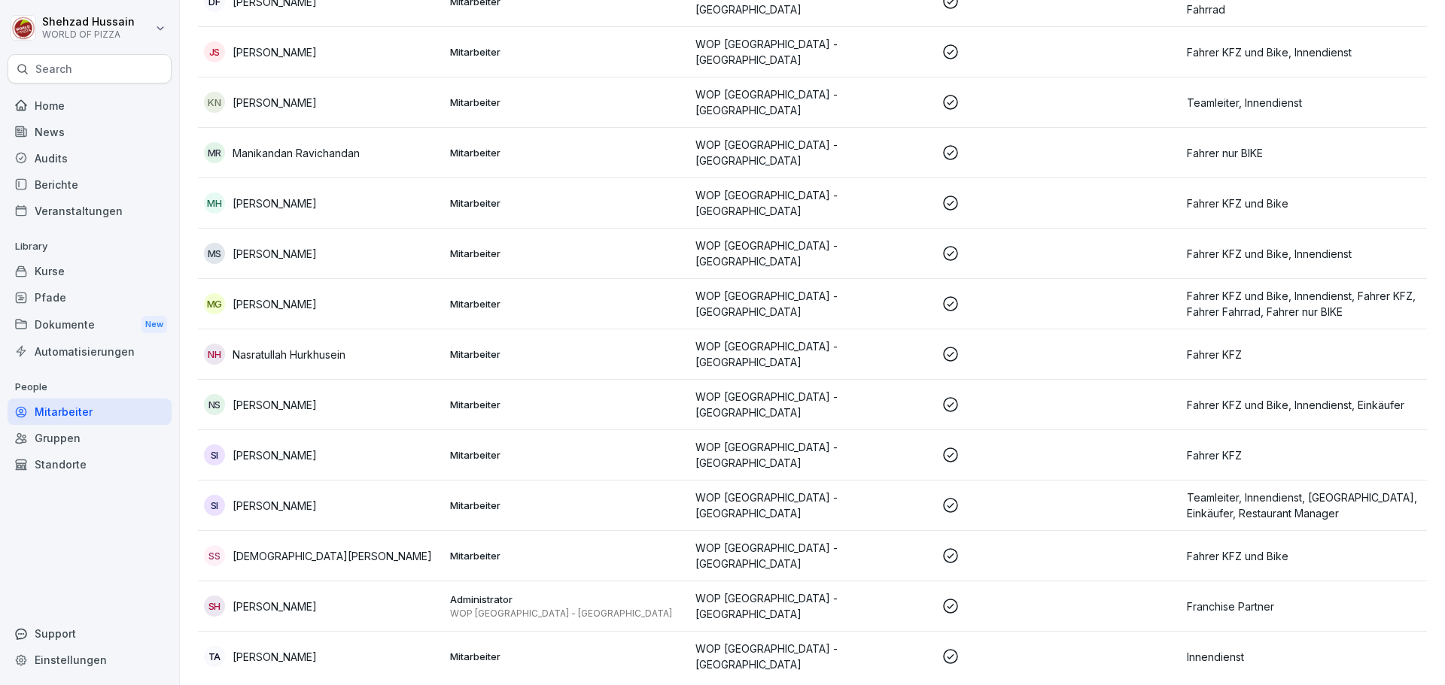
click at [302, 649] on p "[PERSON_NAME]" at bounding box center [274, 657] width 84 height 16
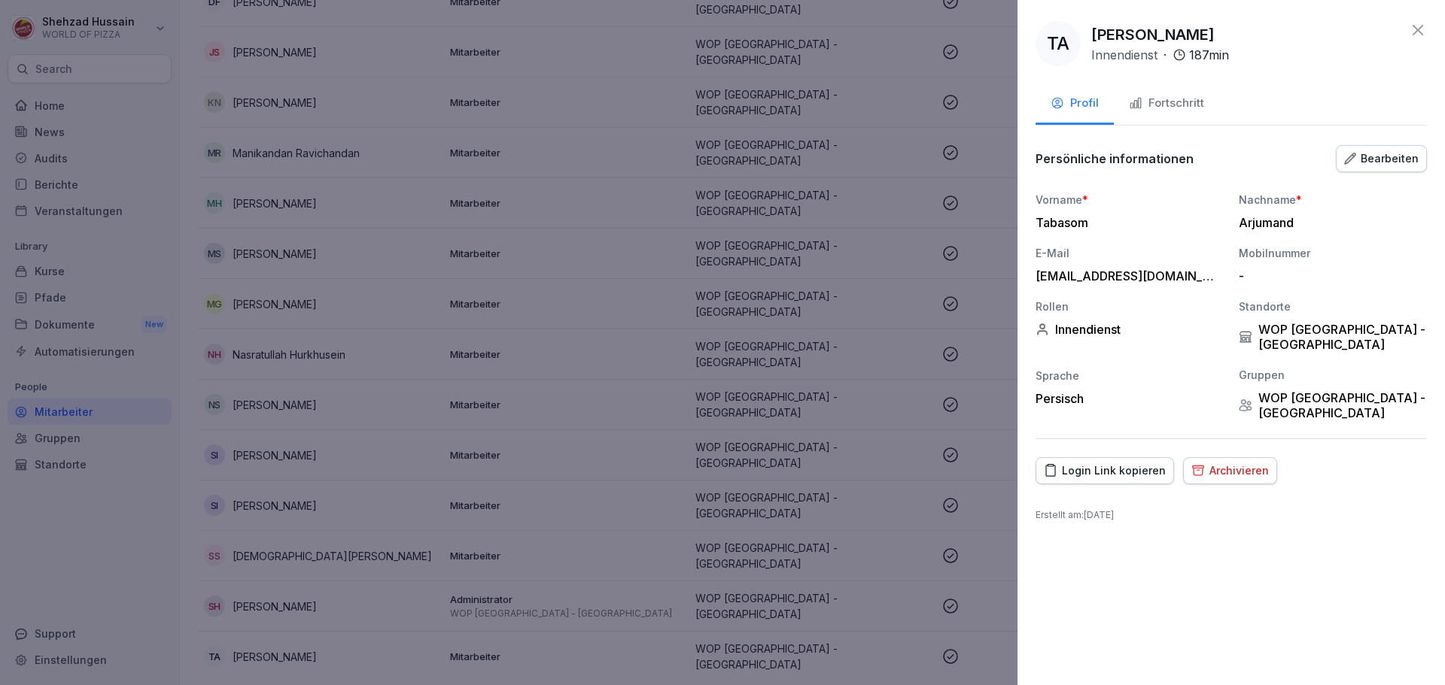
click at [1184, 91] on button "Fortschritt" at bounding box center [1166, 104] width 105 height 41
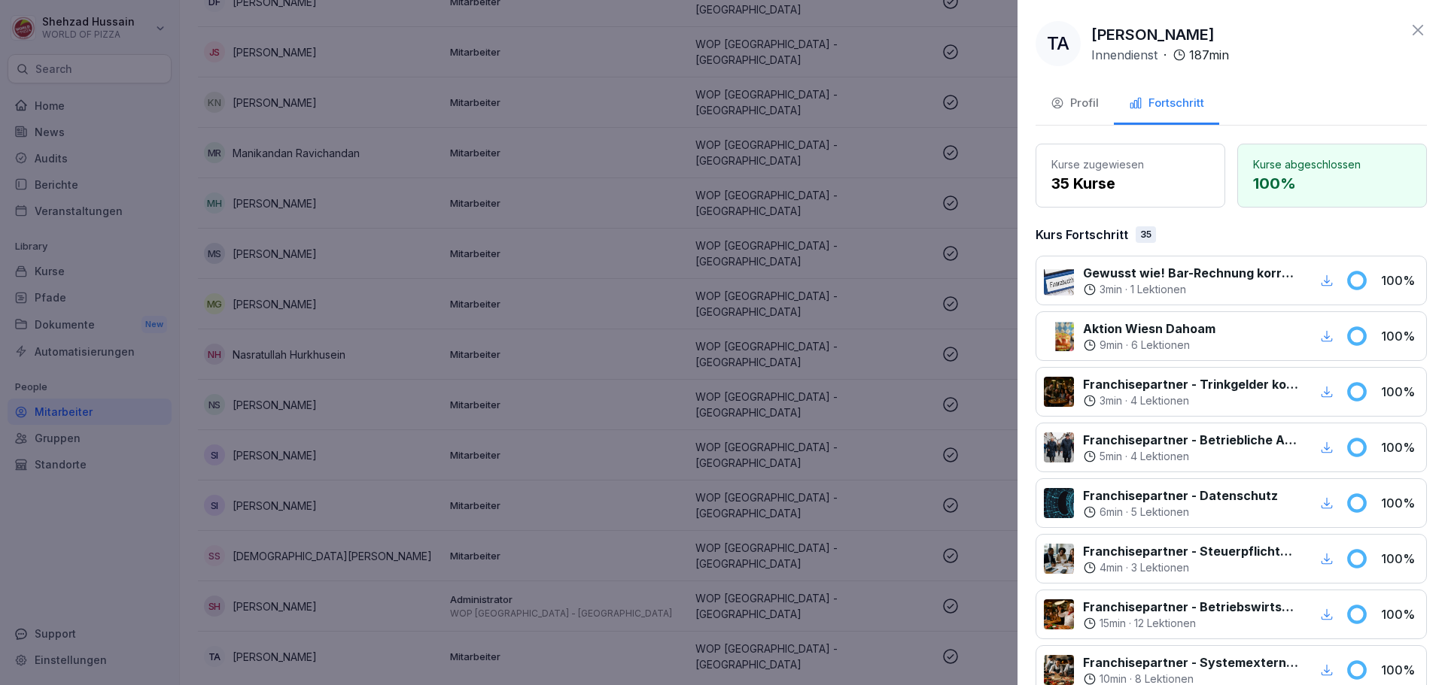
click at [1409, 32] on icon at bounding box center [1418, 30] width 18 height 18
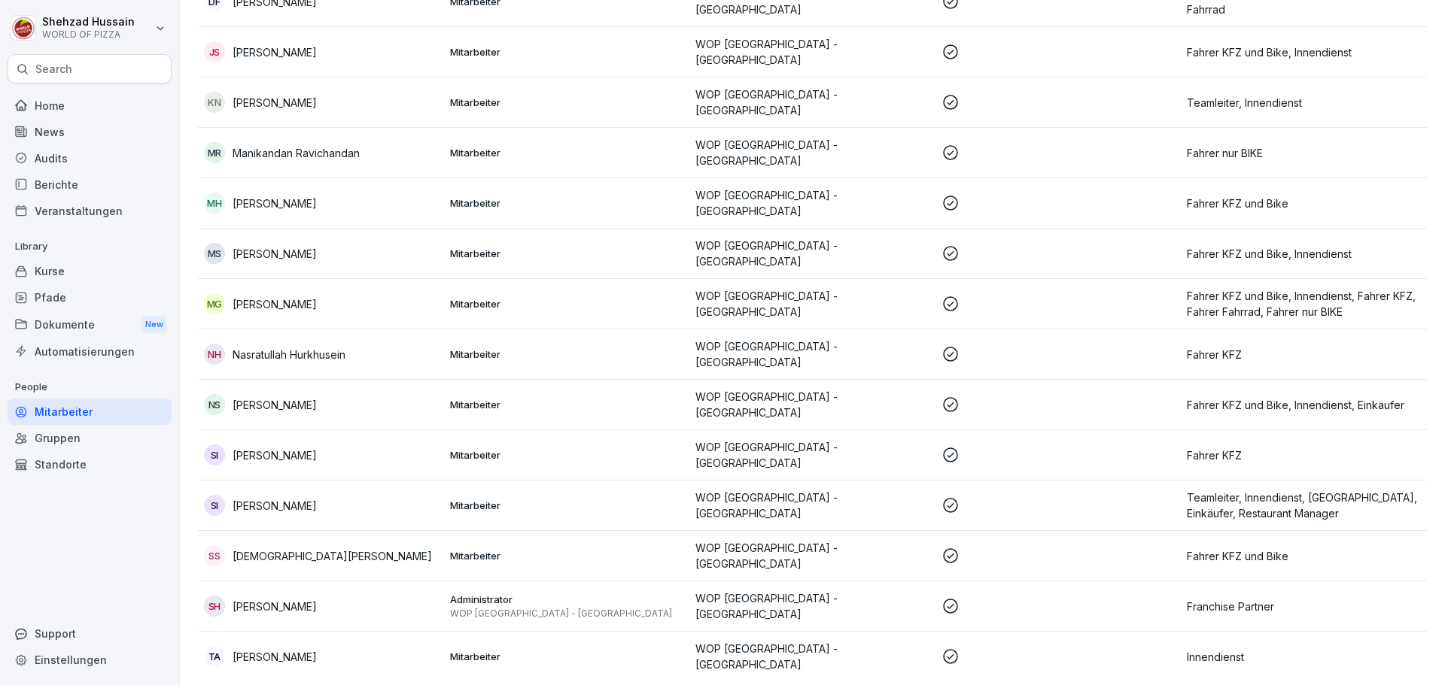
click at [53, 176] on div "Berichte" at bounding box center [90, 185] width 164 height 26
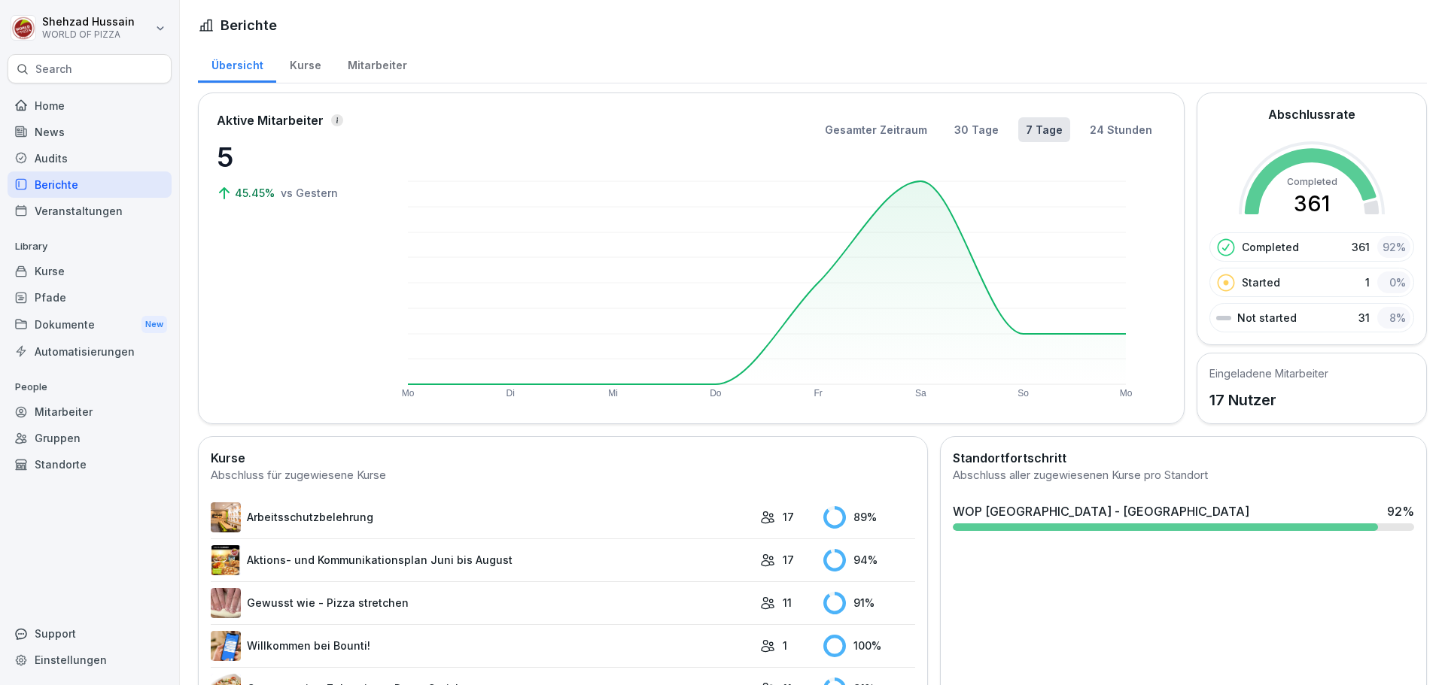
click at [53, 74] on p "Search" at bounding box center [53, 69] width 37 height 15
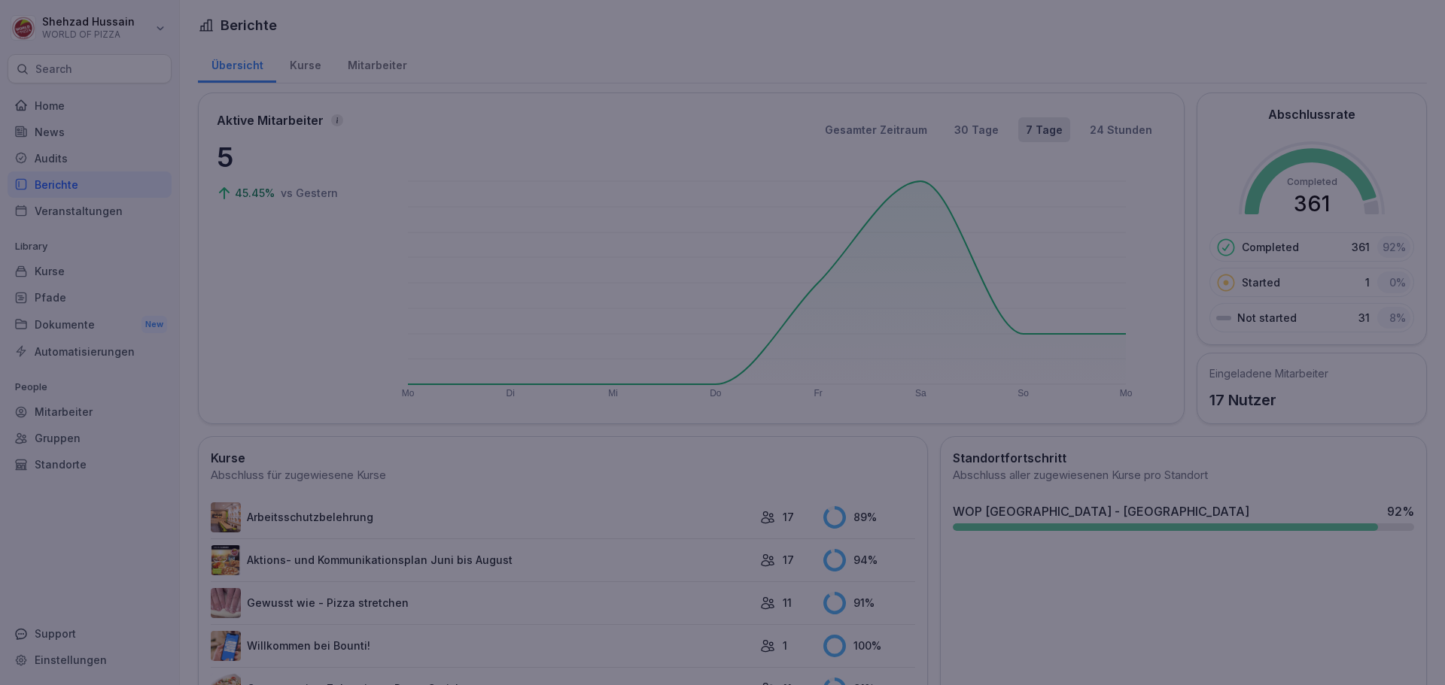
click at [318, 330] on div at bounding box center [722, 342] width 1445 height 685
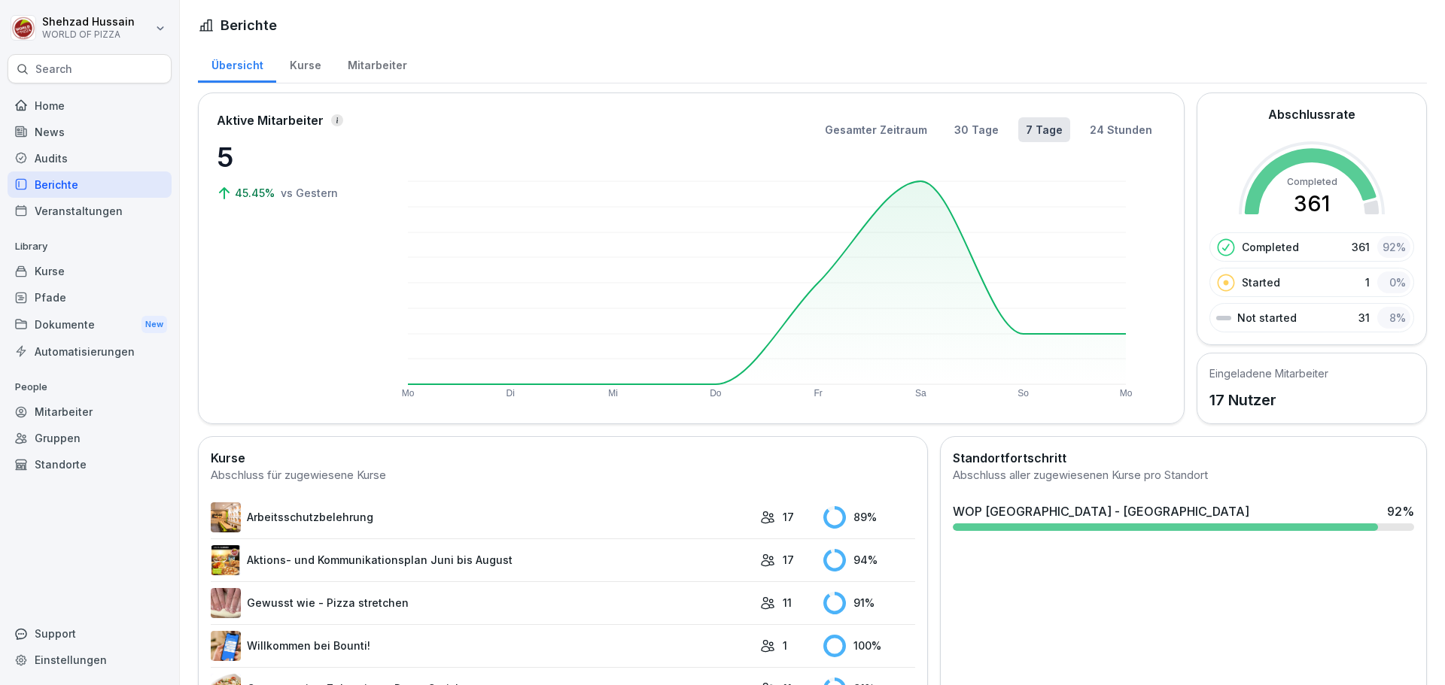
click at [52, 412] on div "Mitarbeiter" at bounding box center [90, 412] width 164 height 26
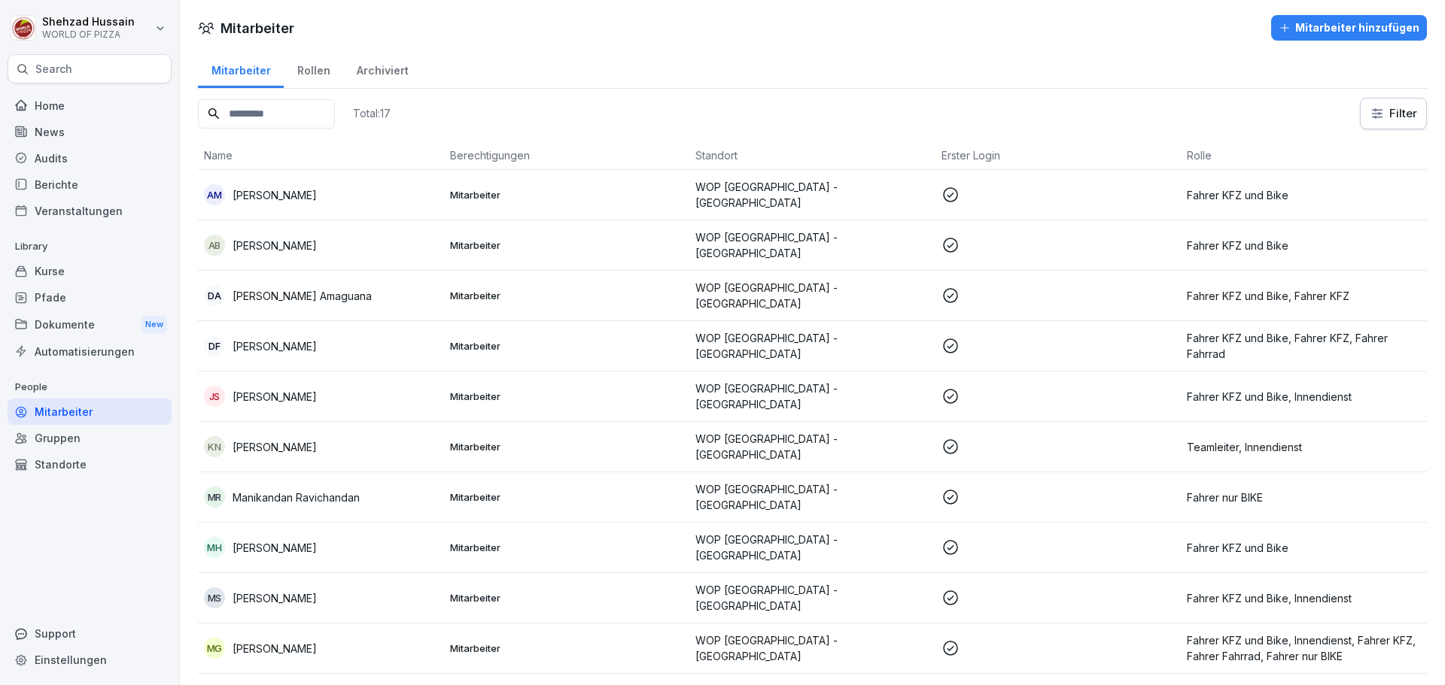
click at [74, 407] on div "Mitarbeiter" at bounding box center [90, 412] width 164 height 26
click at [289, 101] on input at bounding box center [266, 113] width 137 height 29
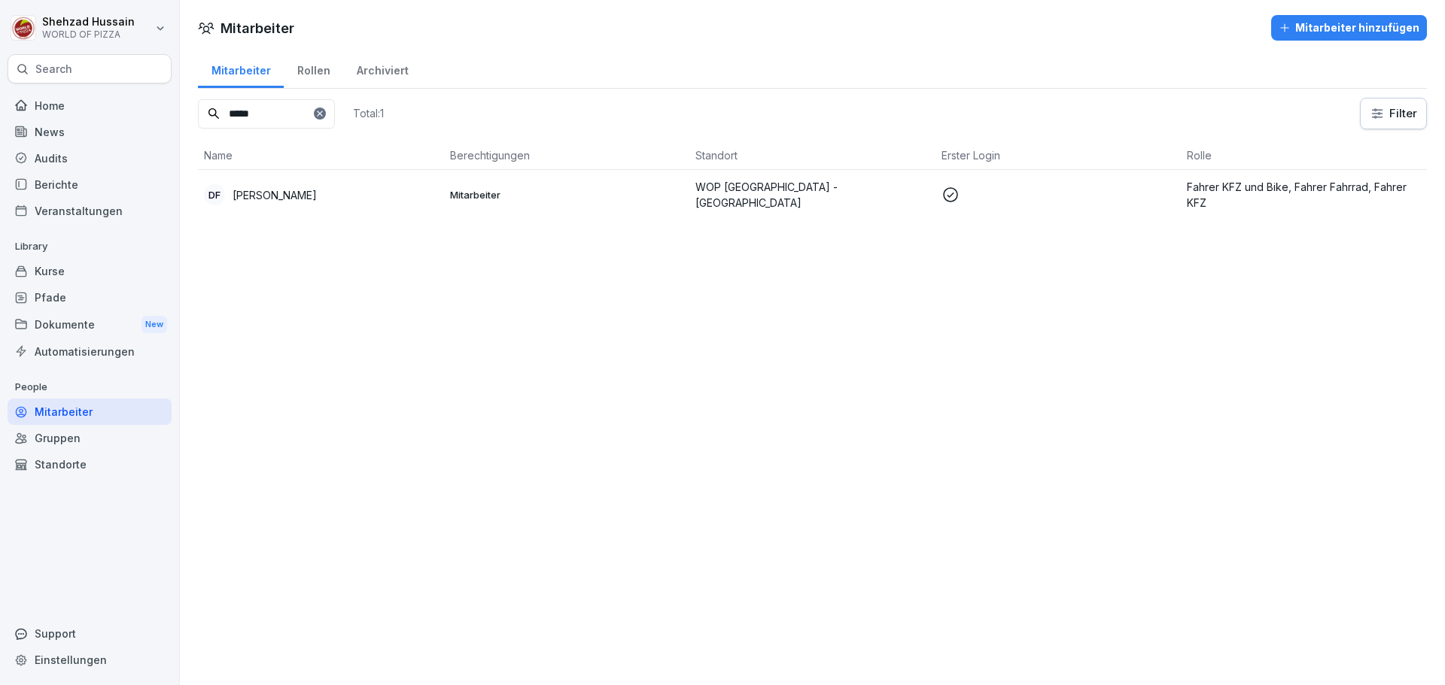
type input "*****"
click at [348, 187] on div "DF [PERSON_NAME]" at bounding box center [321, 194] width 234 height 21
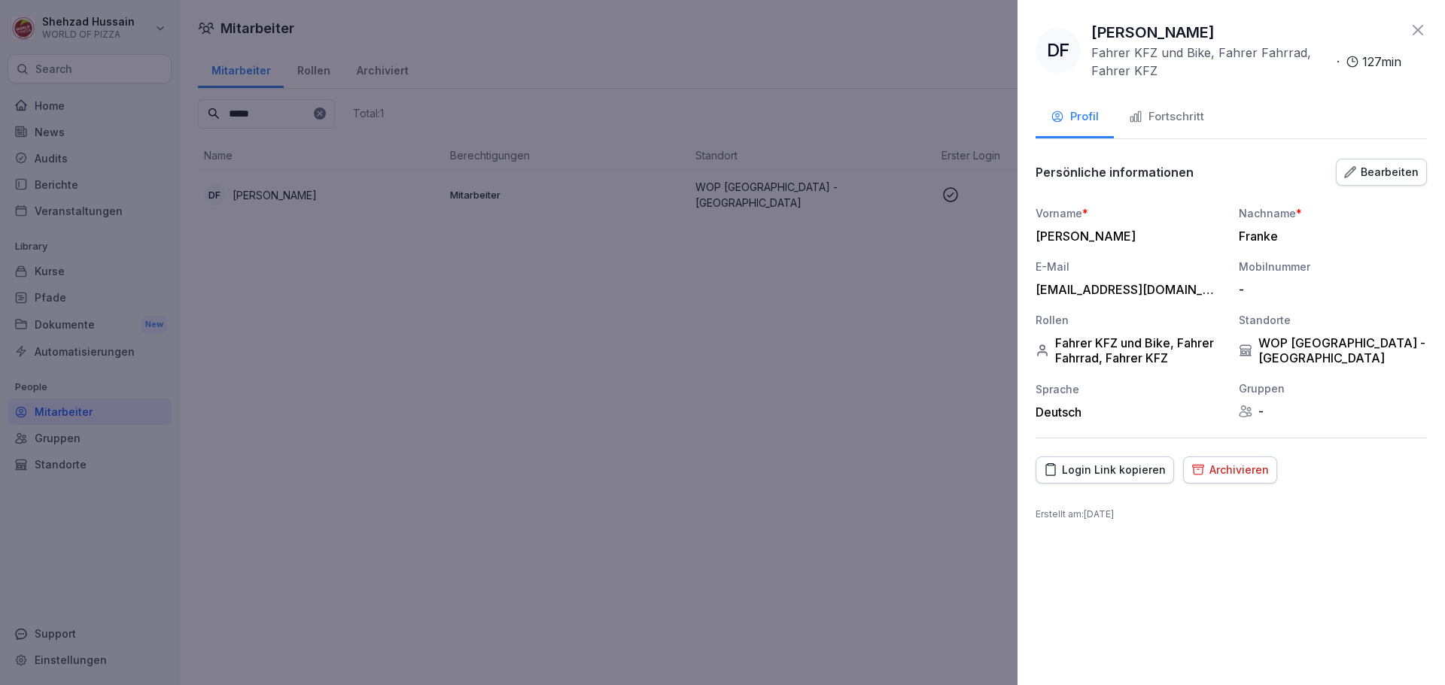
click at [1187, 117] on div "Fortschritt" at bounding box center [1166, 116] width 75 height 17
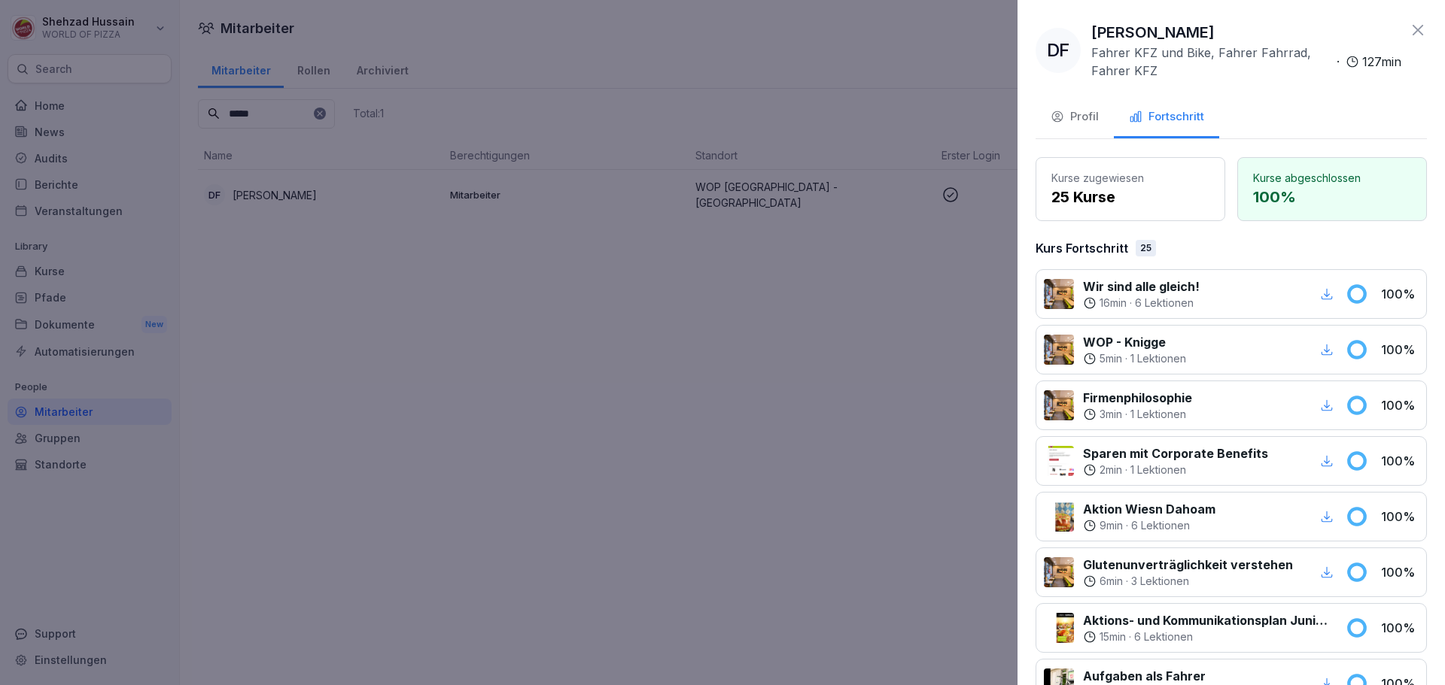
click at [1409, 33] on icon at bounding box center [1418, 30] width 18 height 18
